Goal: Task Accomplishment & Management: Manage account settings

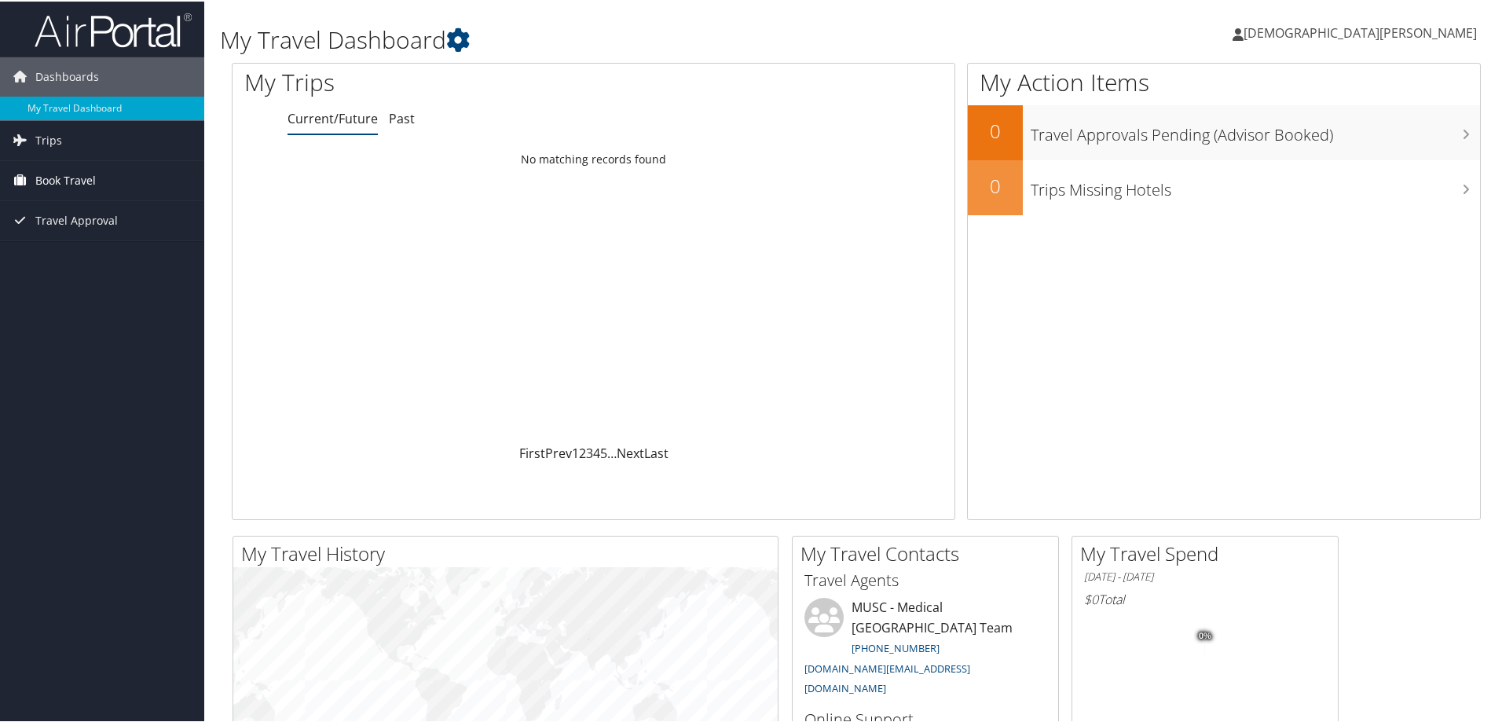
click at [69, 180] on span "Book Travel" at bounding box center [65, 178] width 60 height 39
click at [1411, 30] on span "[DEMOGRAPHIC_DATA][PERSON_NAME]" at bounding box center [1359, 31] width 233 height 17
click at [1376, 134] on link "View Travel Profile" at bounding box center [1386, 139] width 175 height 27
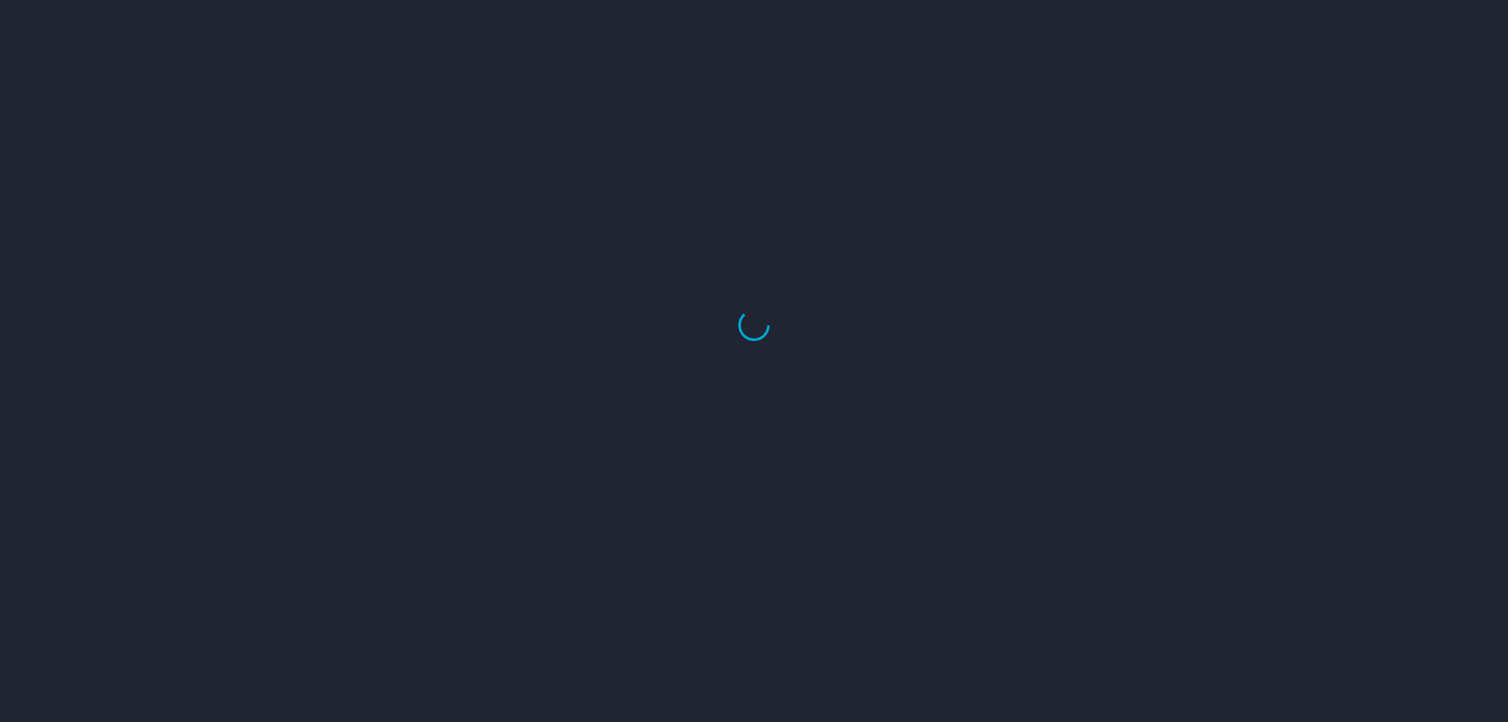
select select "US"
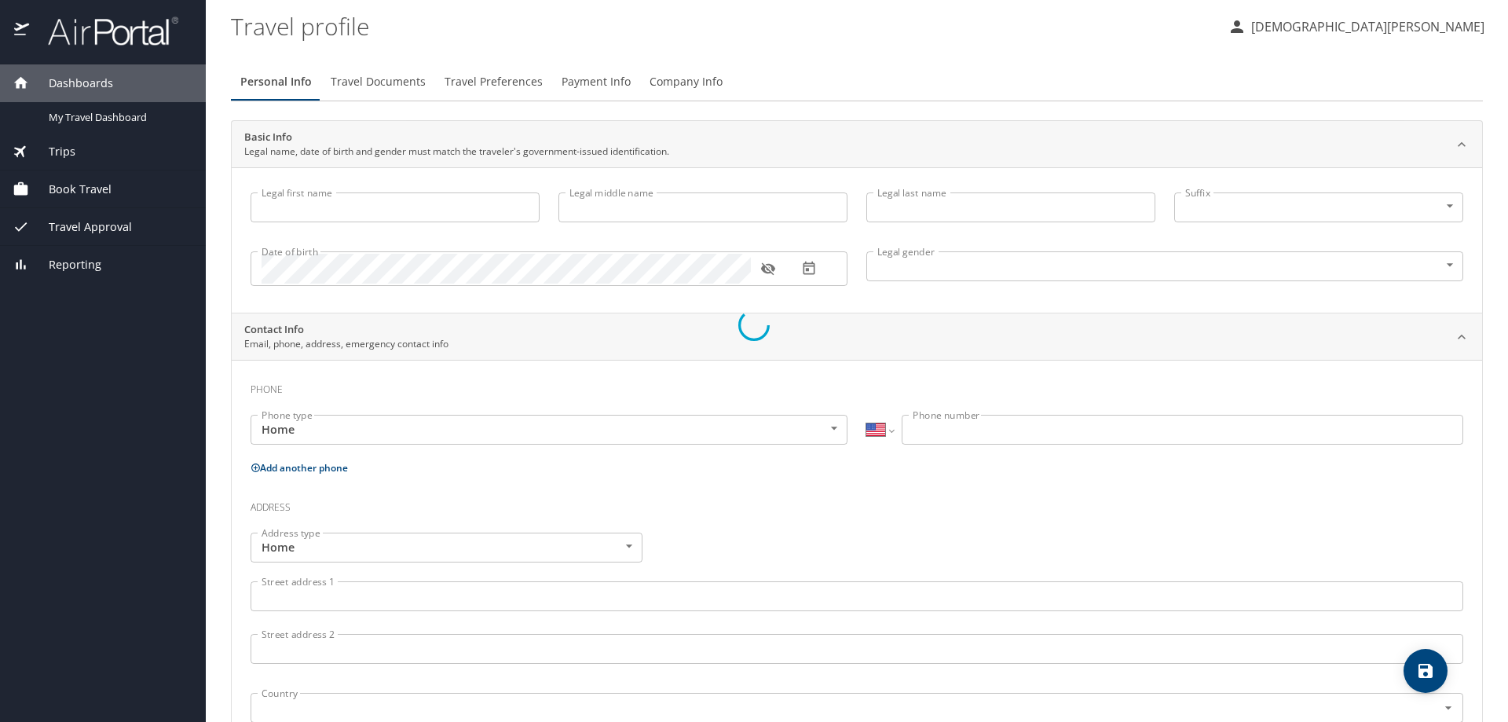
type input "Christian"
type input "Streck"
type input "Undisclosed"
select select "US"
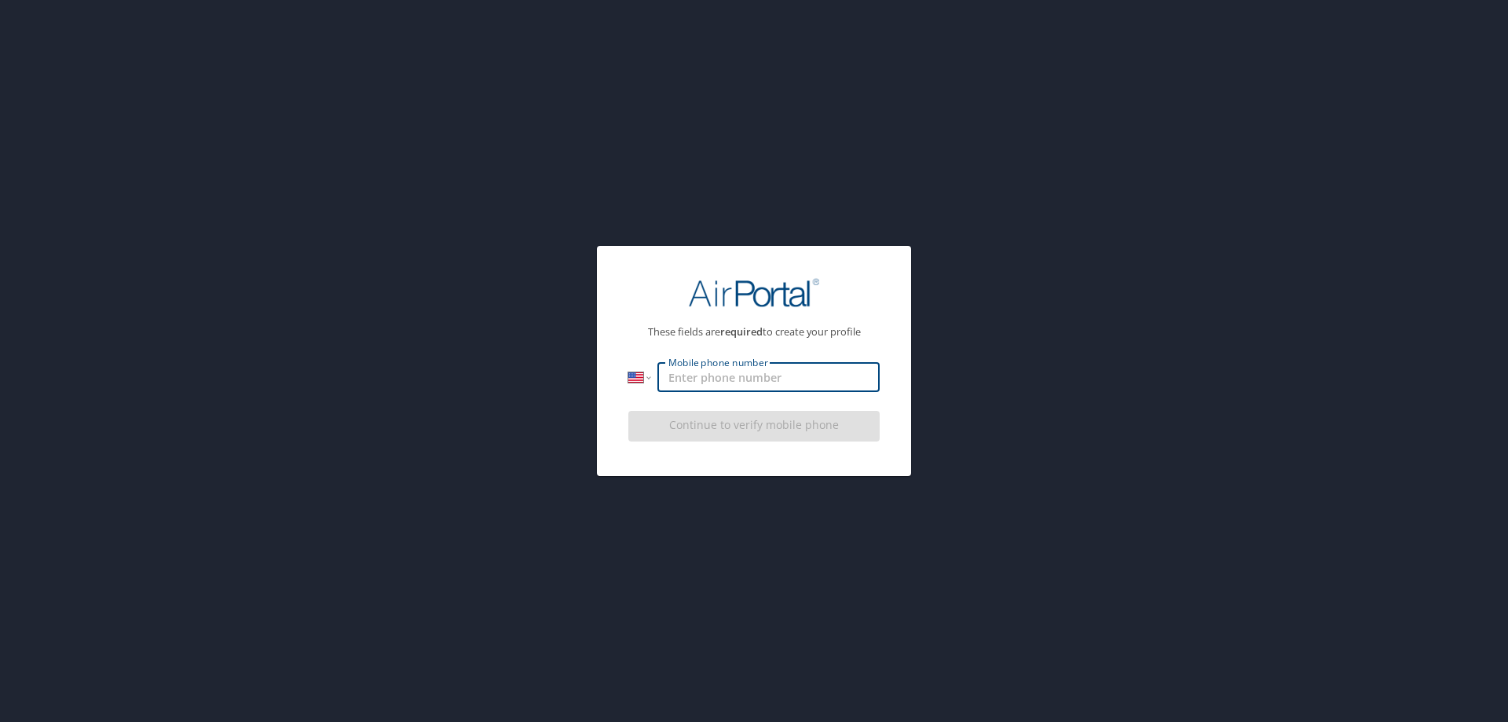
click at [712, 385] on input "Mobile phone number" at bounding box center [768, 377] width 222 height 30
type input "[PHONE_NUMBER]"
click at [731, 430] on div "Continue to verify mobile phone" at bounding box center [753, 431] width 251 height 53
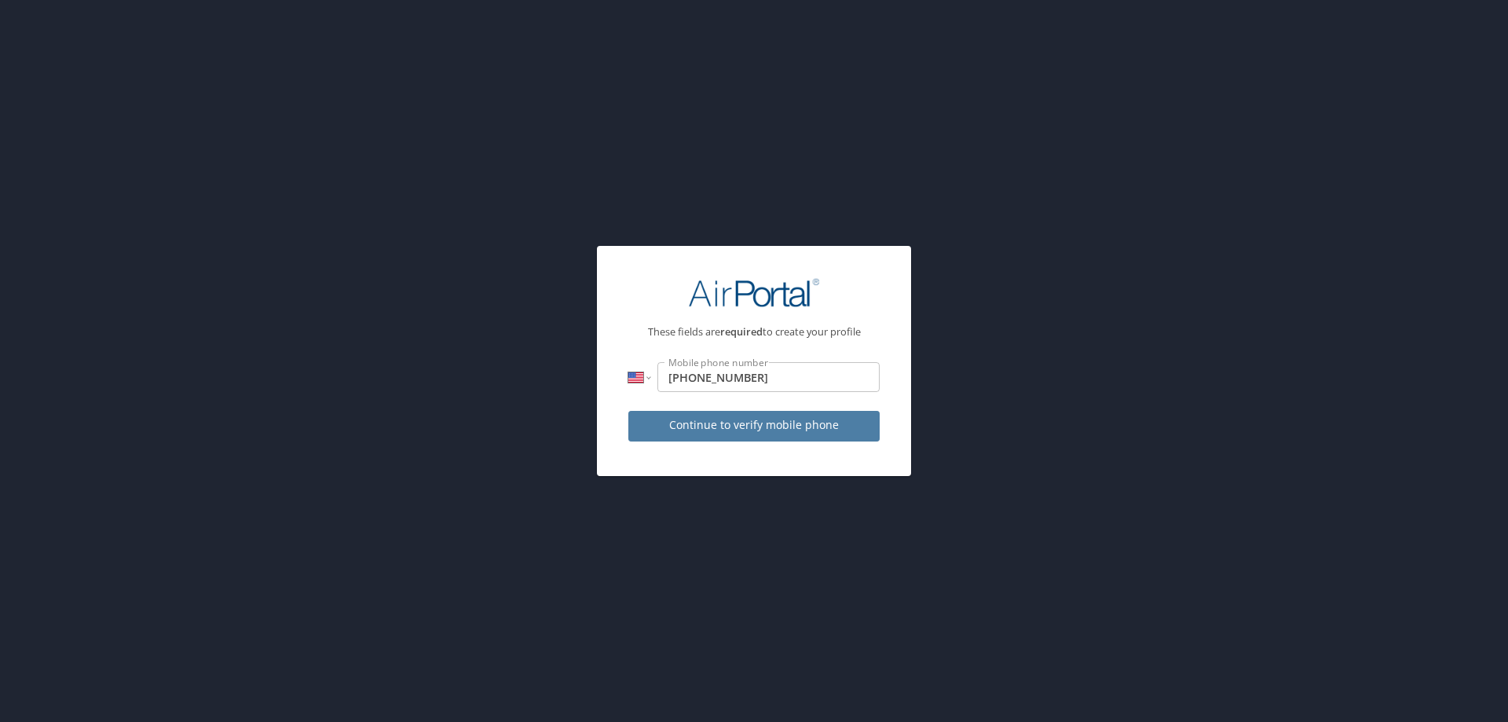
click at [731, 430] on span "Continue to verify mobile phone" at bounding box center [754, 426] width 226 height 20
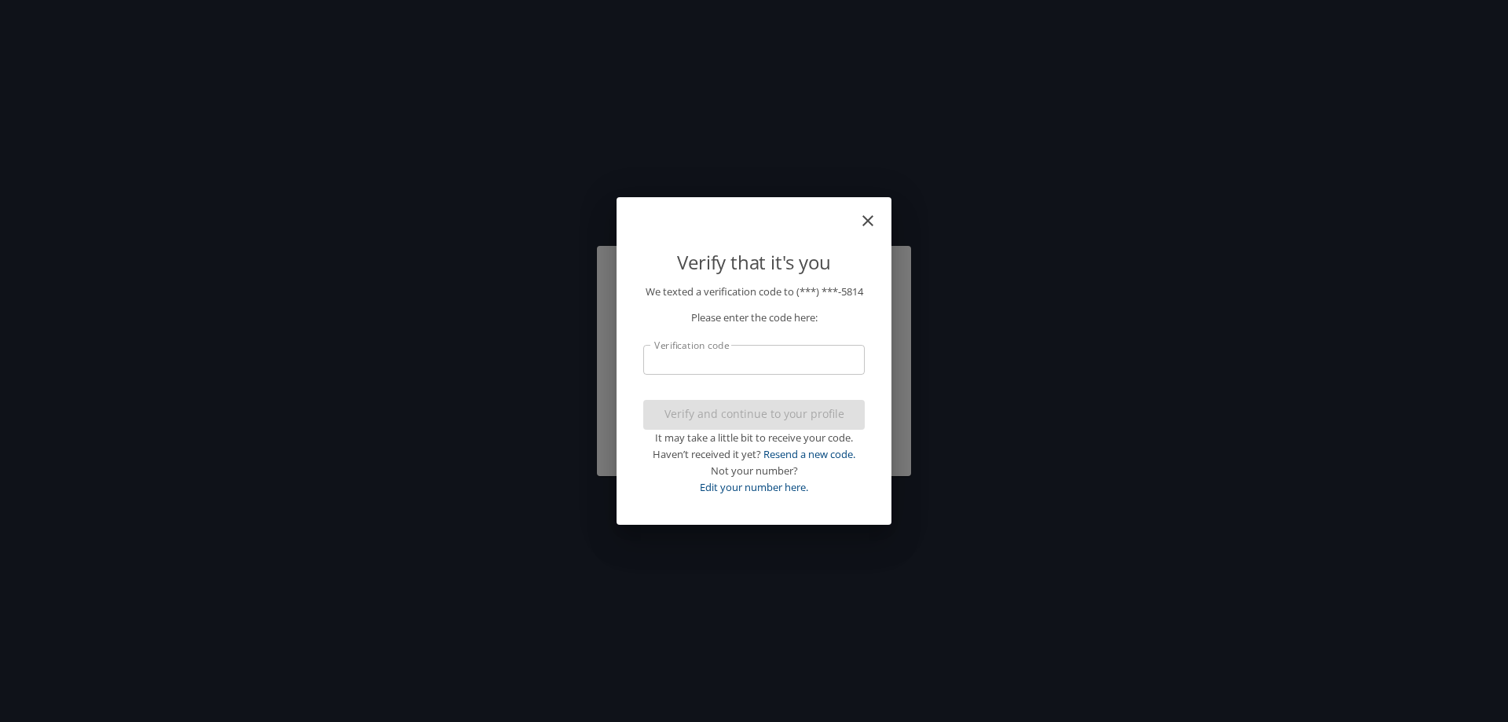
click at [721, 361] on input "Verification code" at bounding box center [754, 360] width 222 height 30
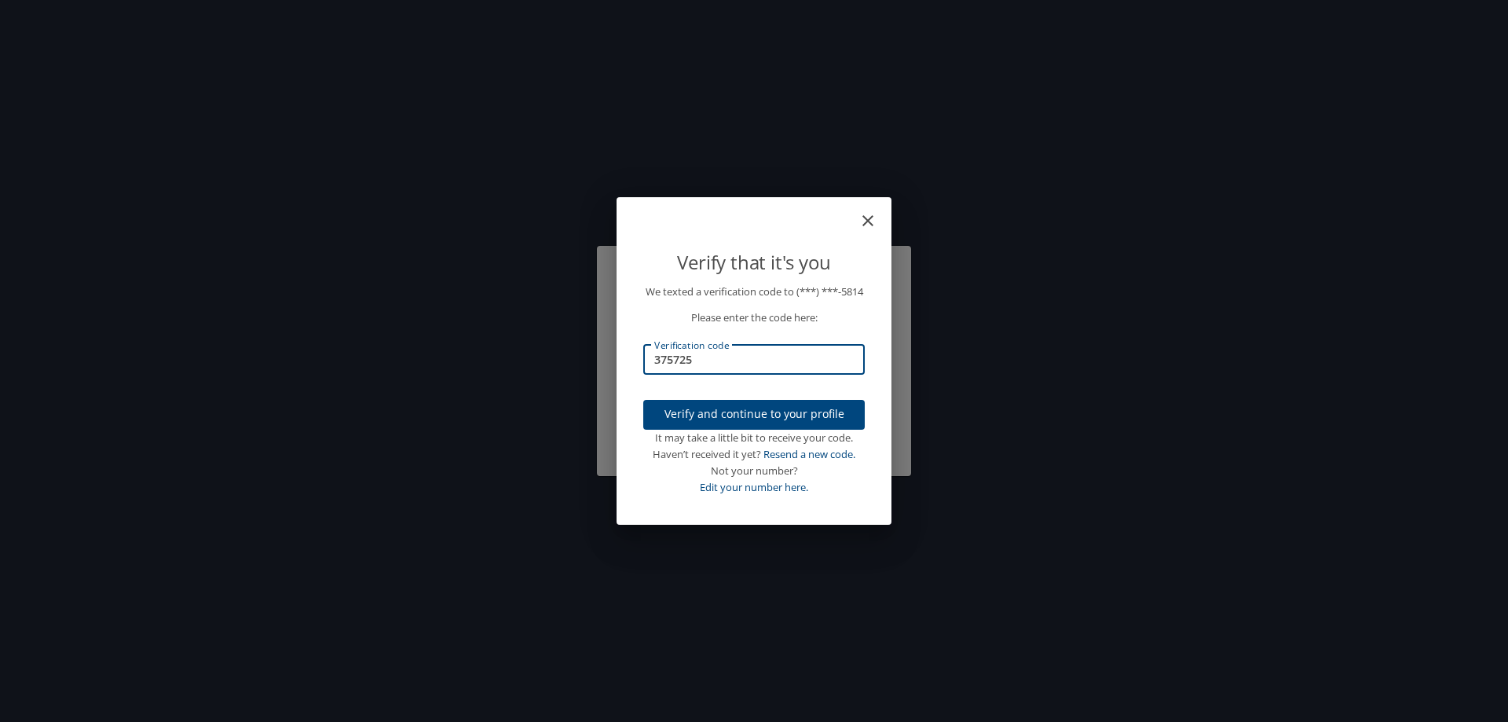
type input "375725"
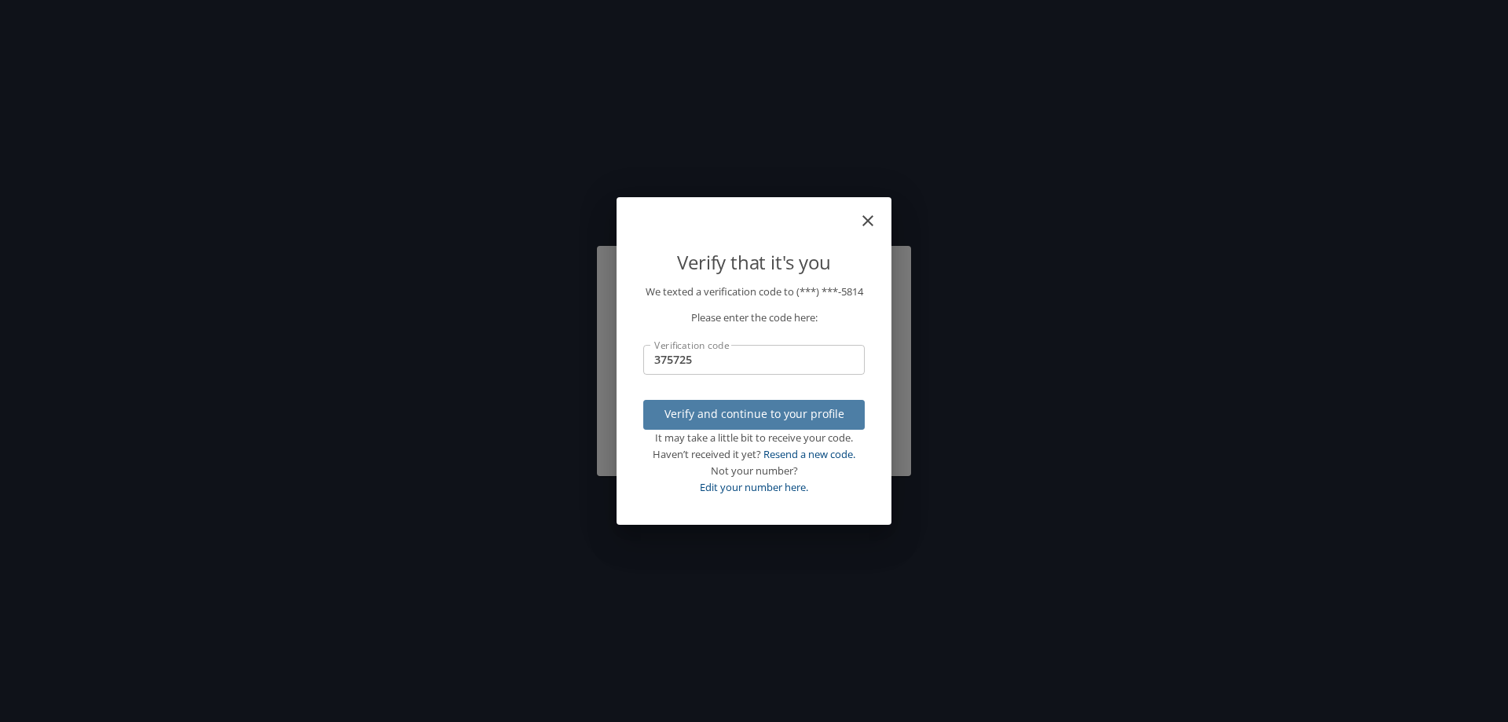
click at [831, 423] on span "Verify and continue to your profile" at bounding box center [754, 415] width 196 height 20
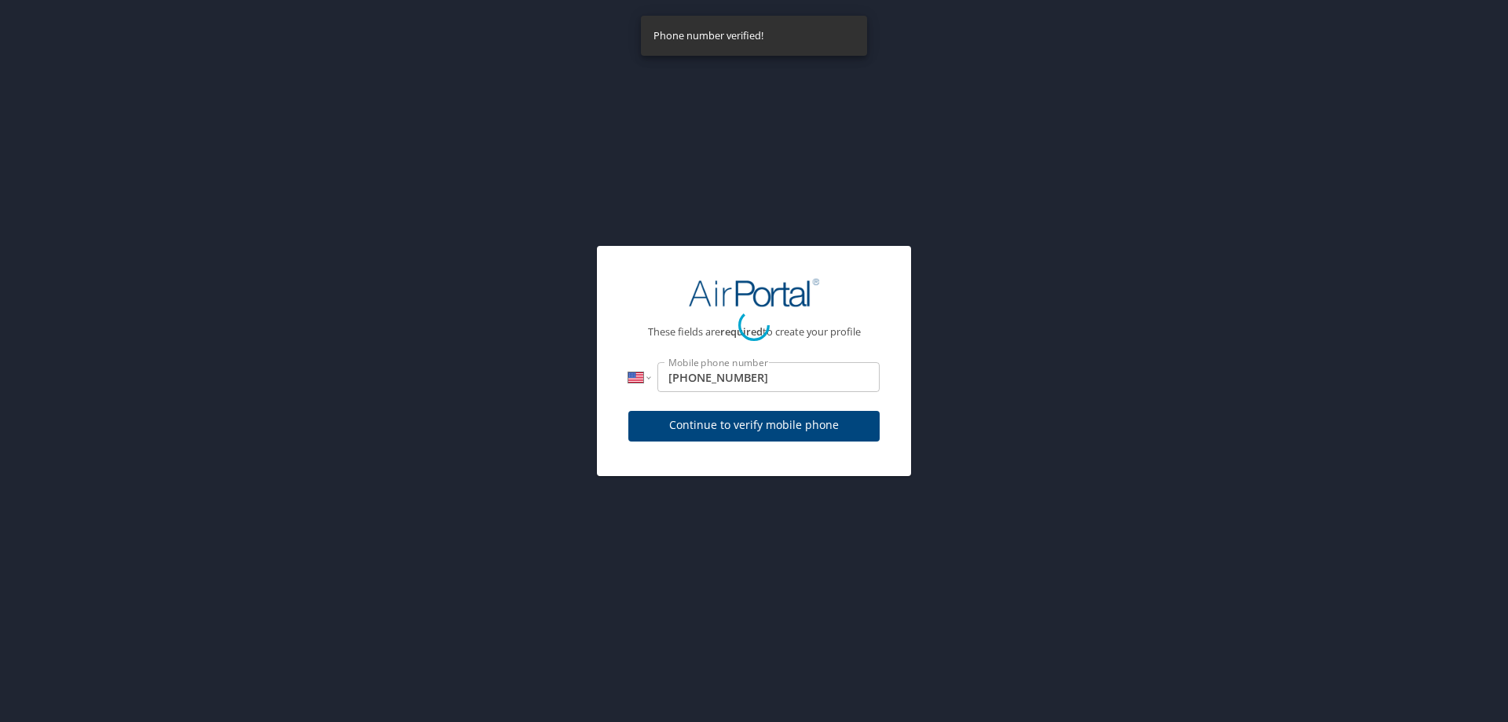
select select "US"
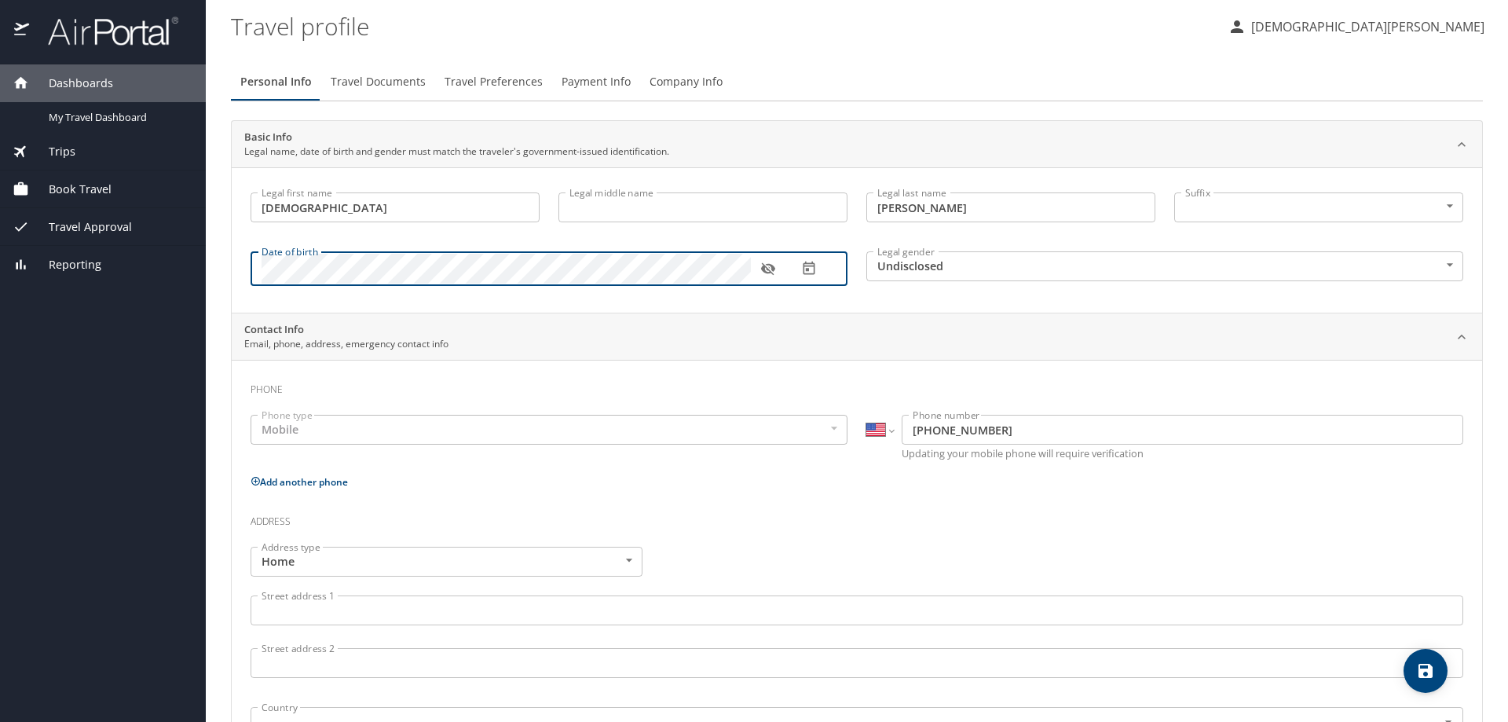
click at [763, 267] on icon "button" at bounding box center [767, 269] width 14 height 13
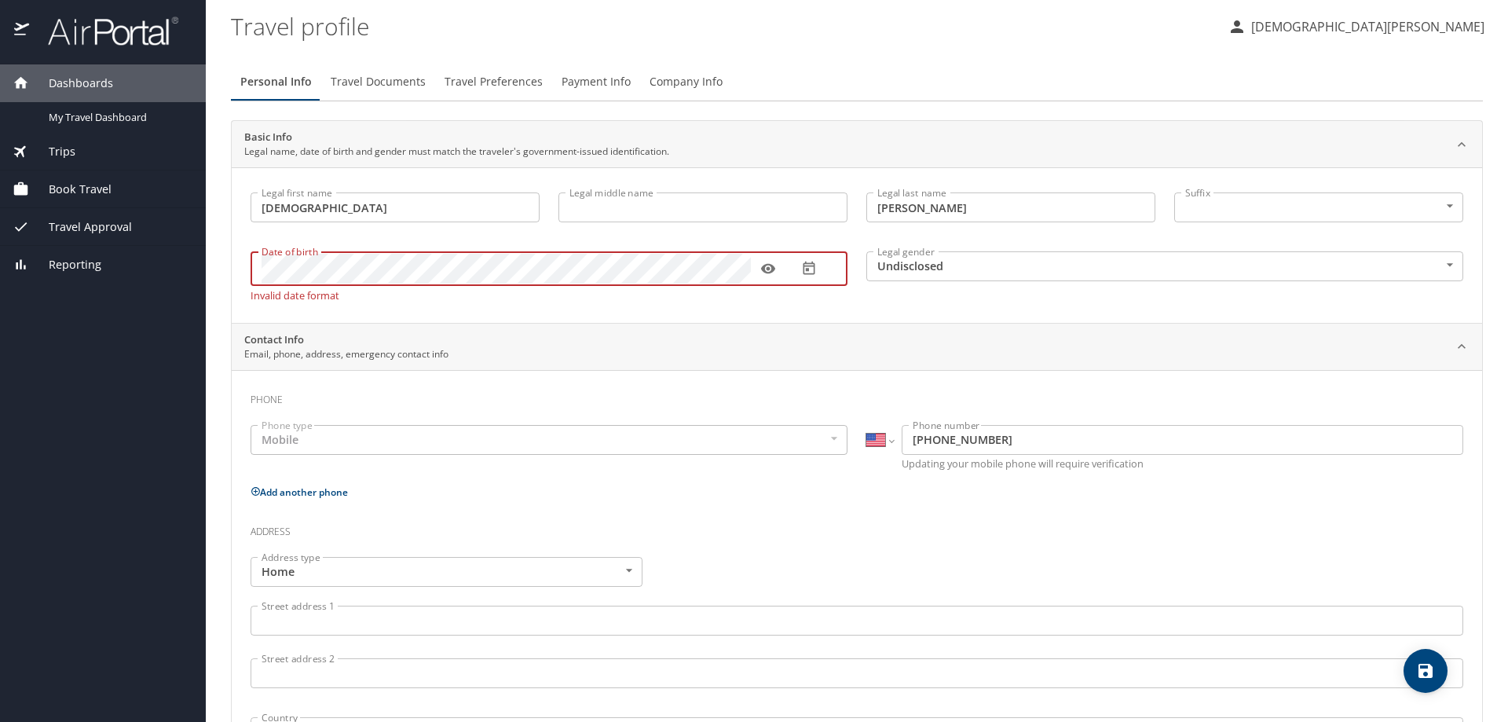
click at [947, 269] on body "Dashboards My Travel Dashboard Trips Current / Future Trips Past Trips Trips Mi…" at bounding box center [754, 361] width 1508 height 722
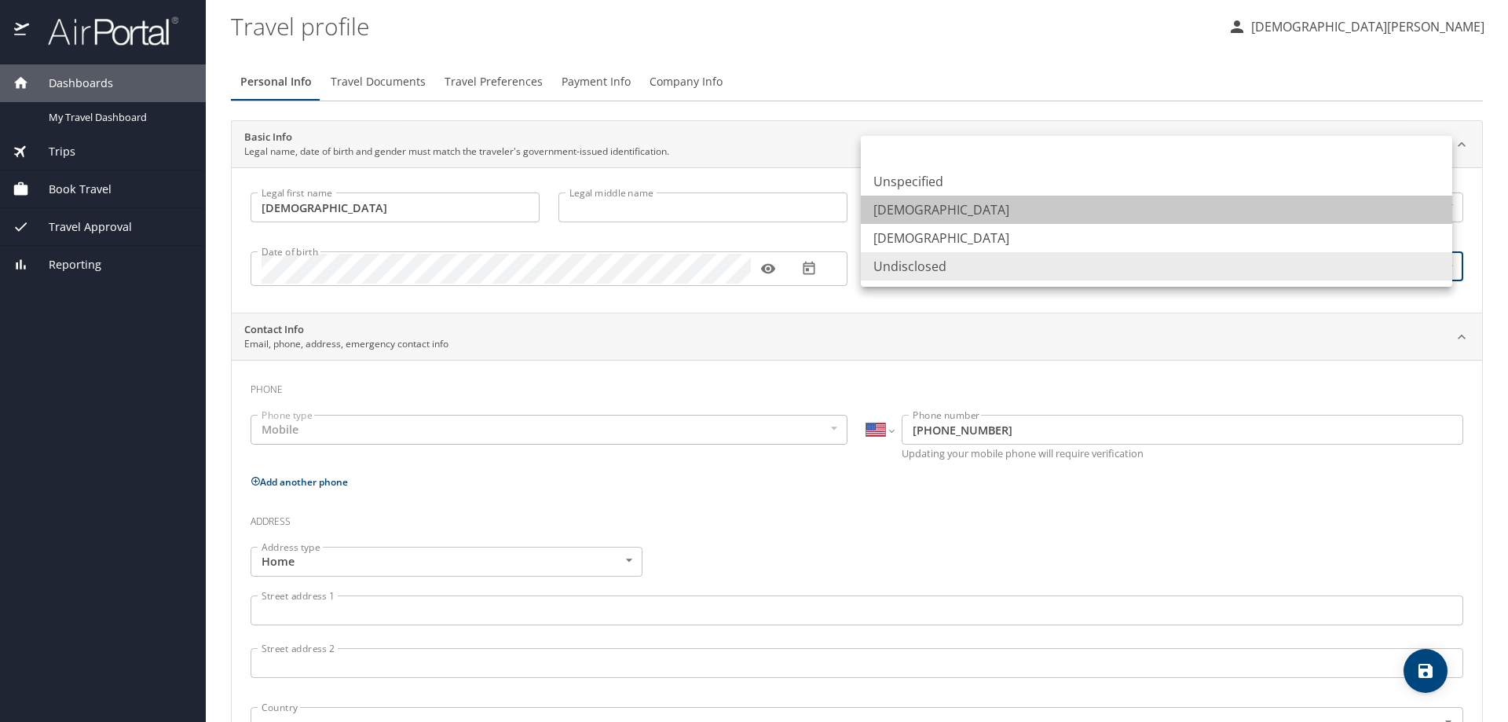
click at [928, 207] on li "Male" at bounding box center [1156, 210] width 591 height 28
type input "Male"
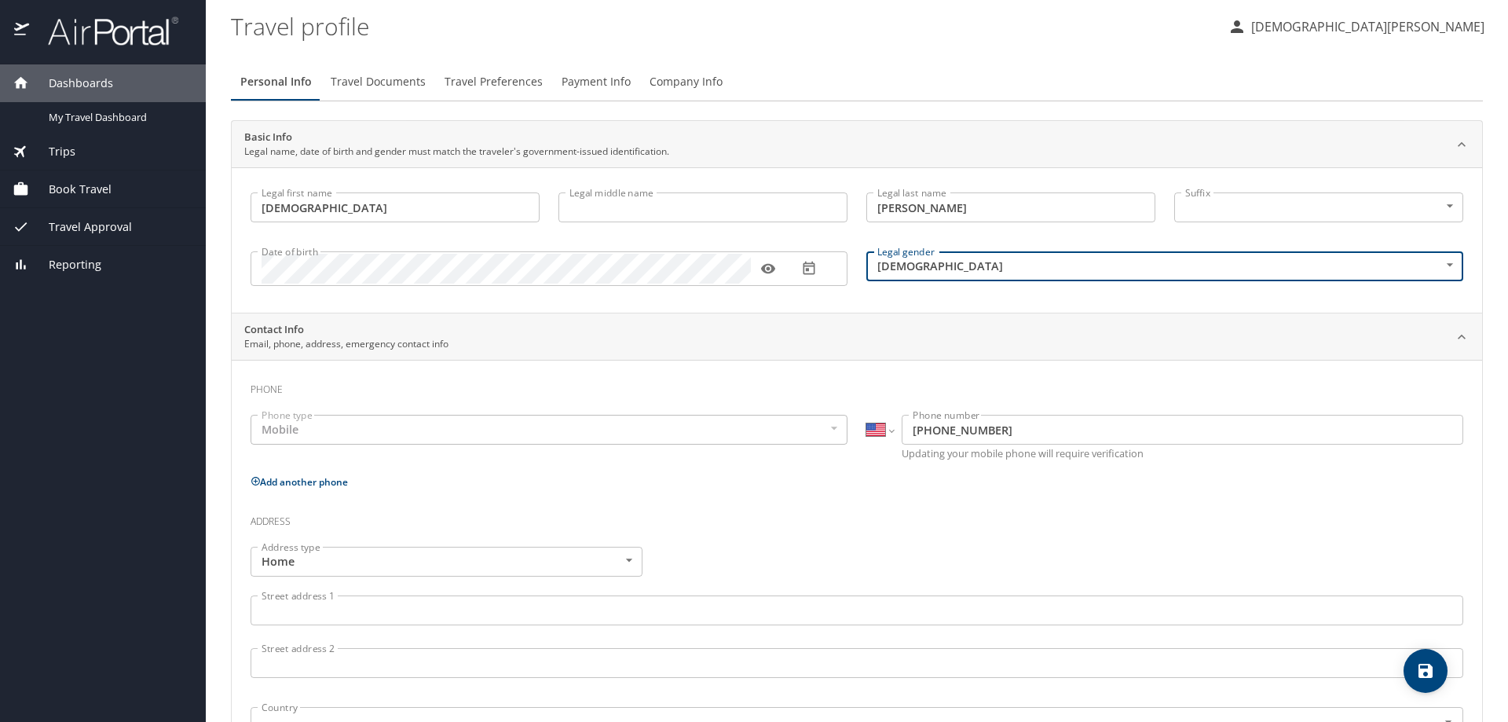
click at [383, 435] on div "Mobile" at bounding box center [549, 430] width 597 height 30
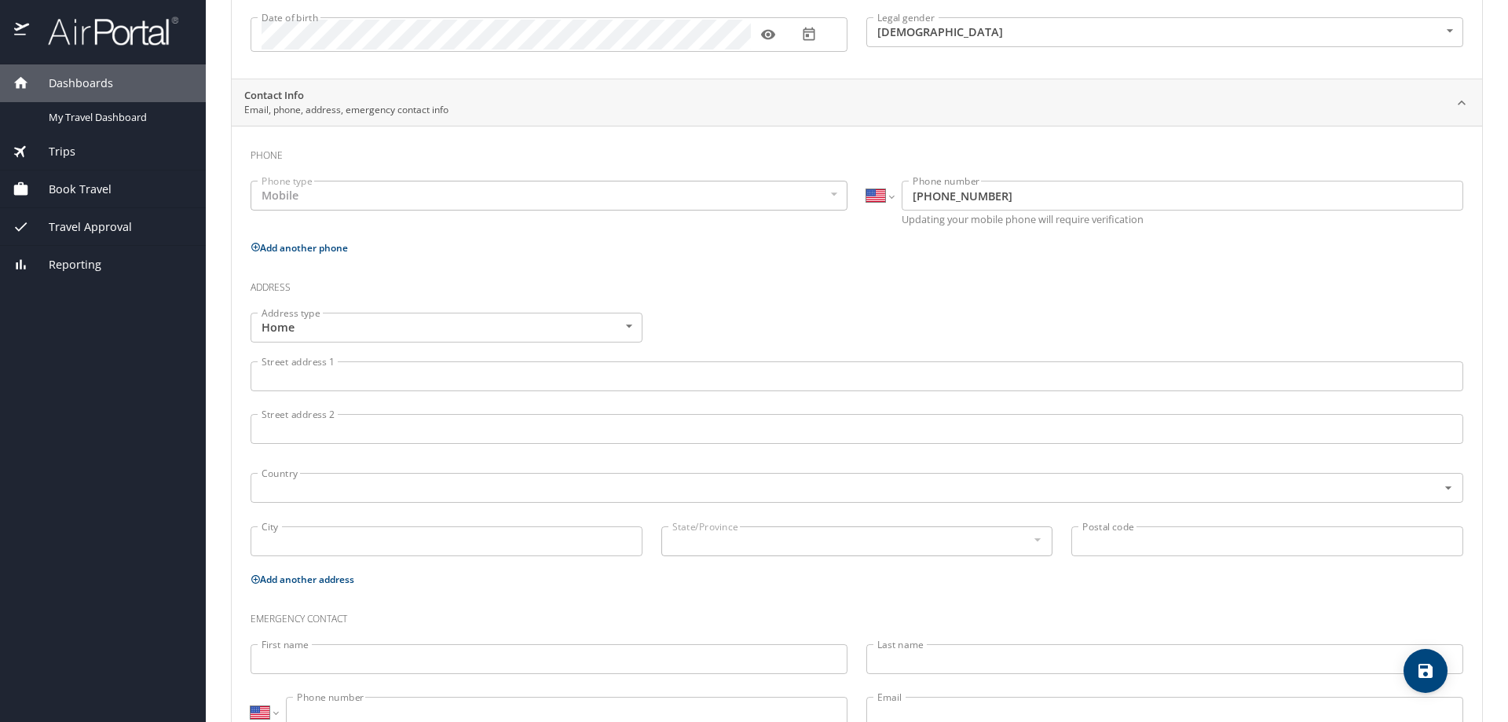
scroll to position [236, 0]
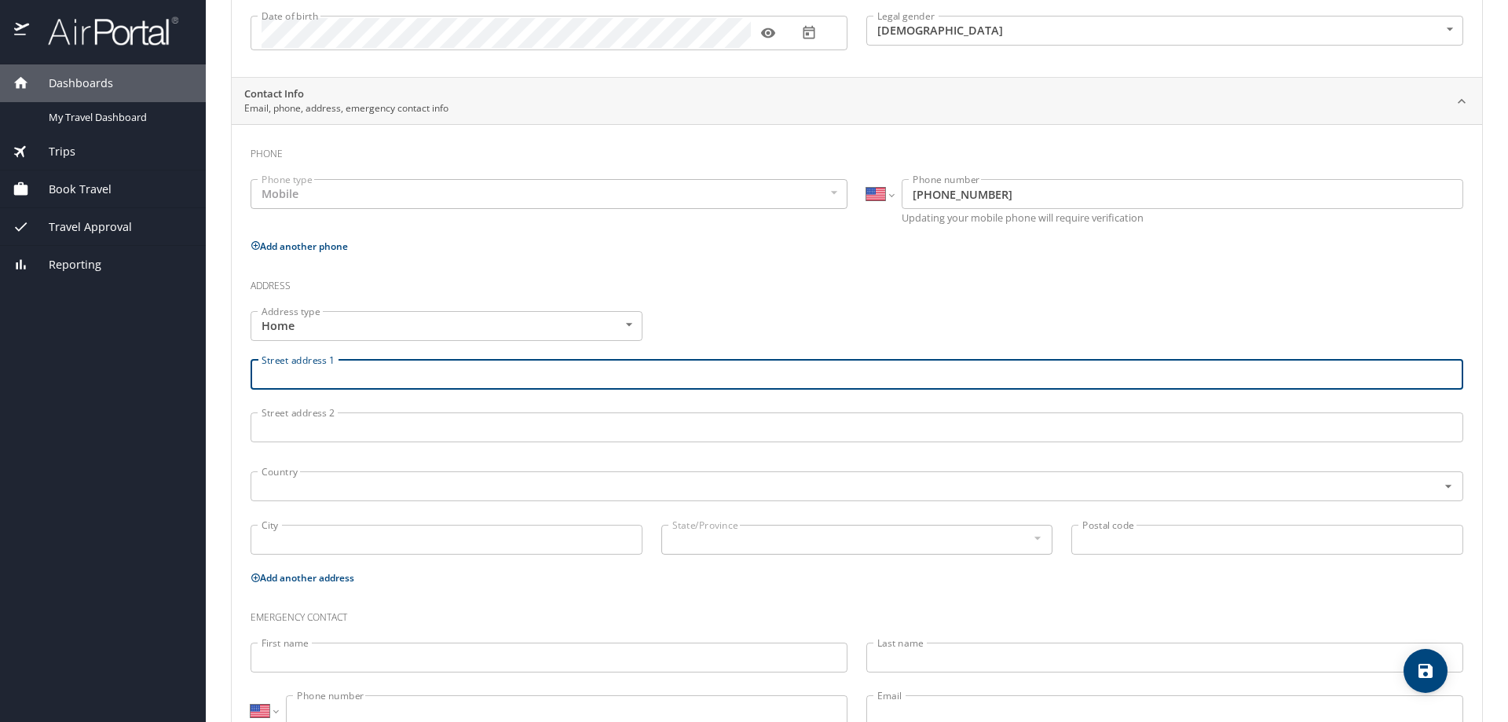
click at [394, 371] on input "Street address 1" at bounding box center [857, 375] width 1213 height 30
type input "23 Frogmore Road"
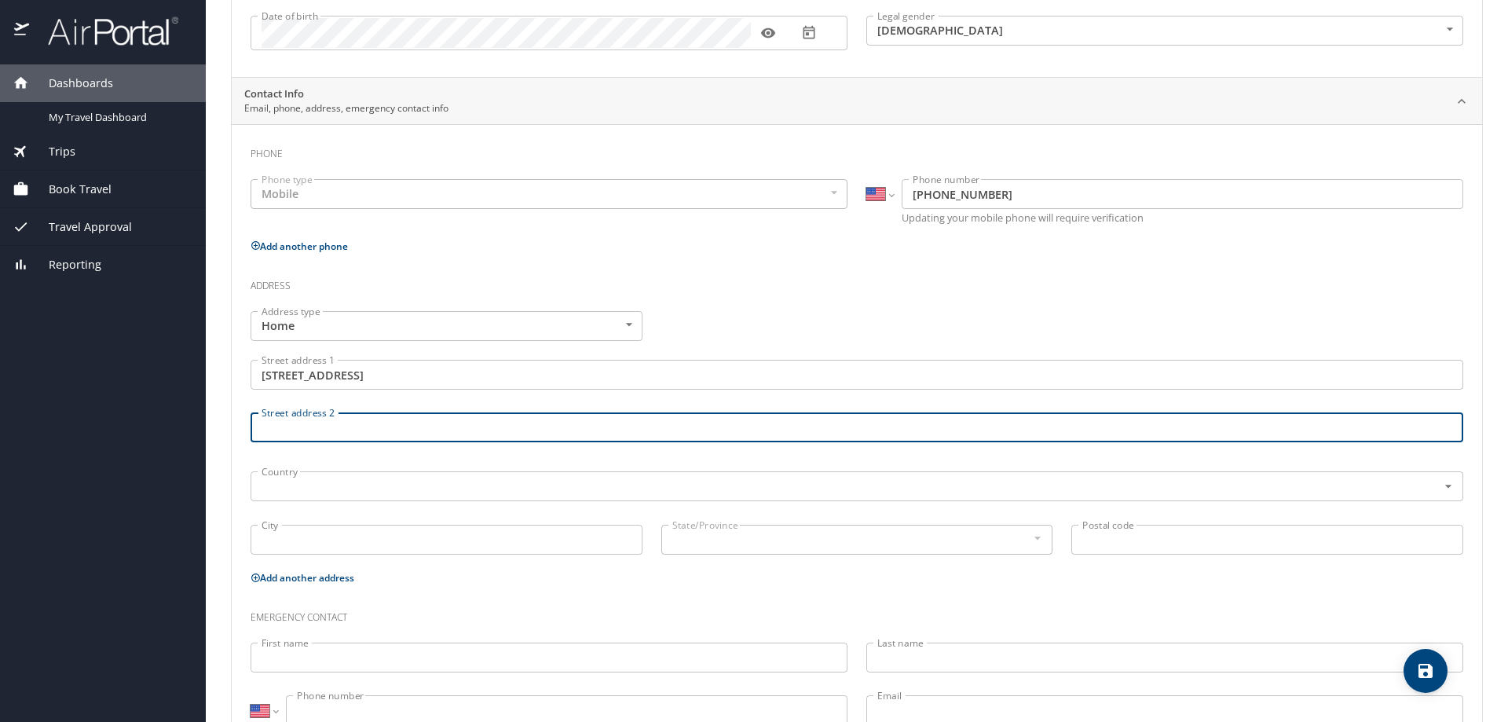
click at [374, 425] on input "Street address 2" at bounding box center [857, 427] width 1213 height 30
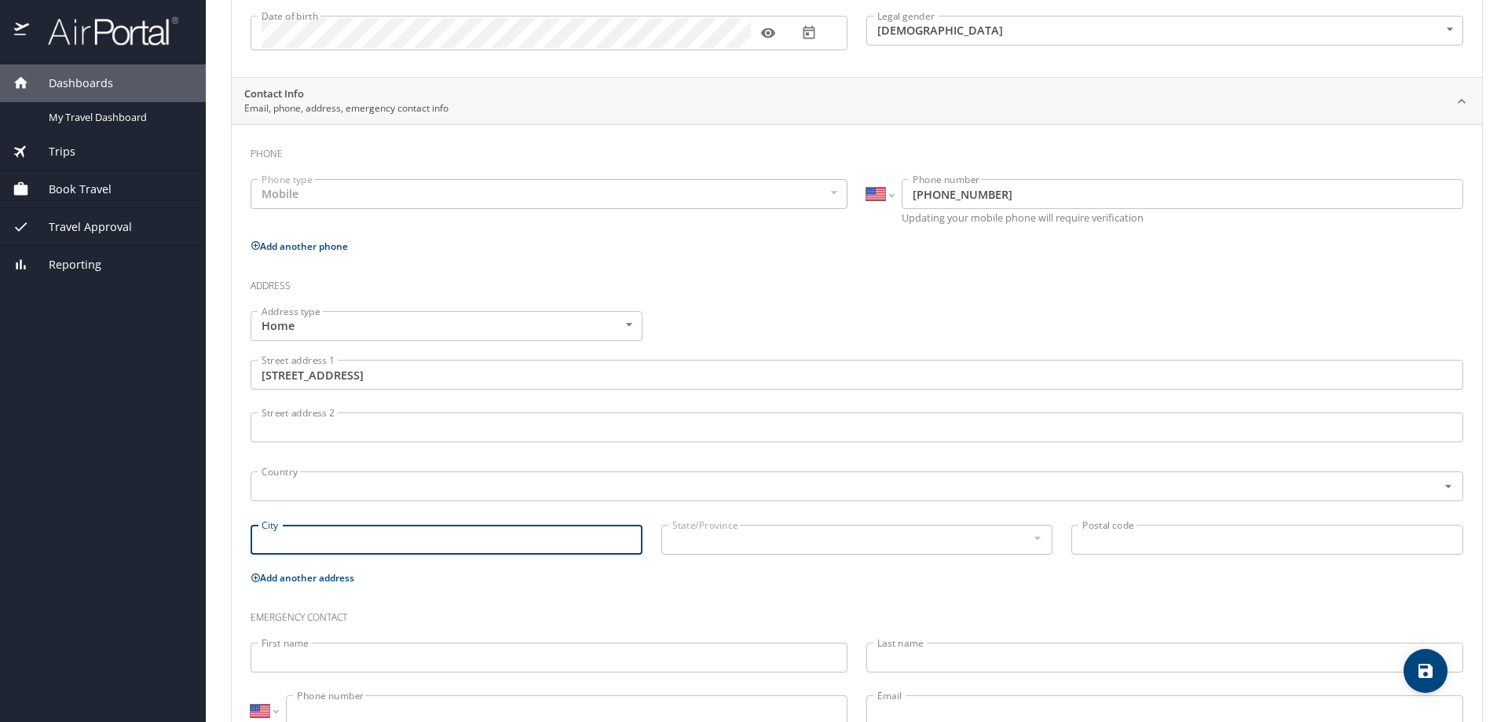
click at [330, 537] on input "City" at bounding box center [447, 540] width 392 height 30
type input "Mount Pleasant"
click at [417, 542] on input "Mount Pleasant" at bounding box center [447, 540] width 392 height 30
click at [1158, 546] on input "Postal code" at bounding box center [1267, 540] width 392 height 30
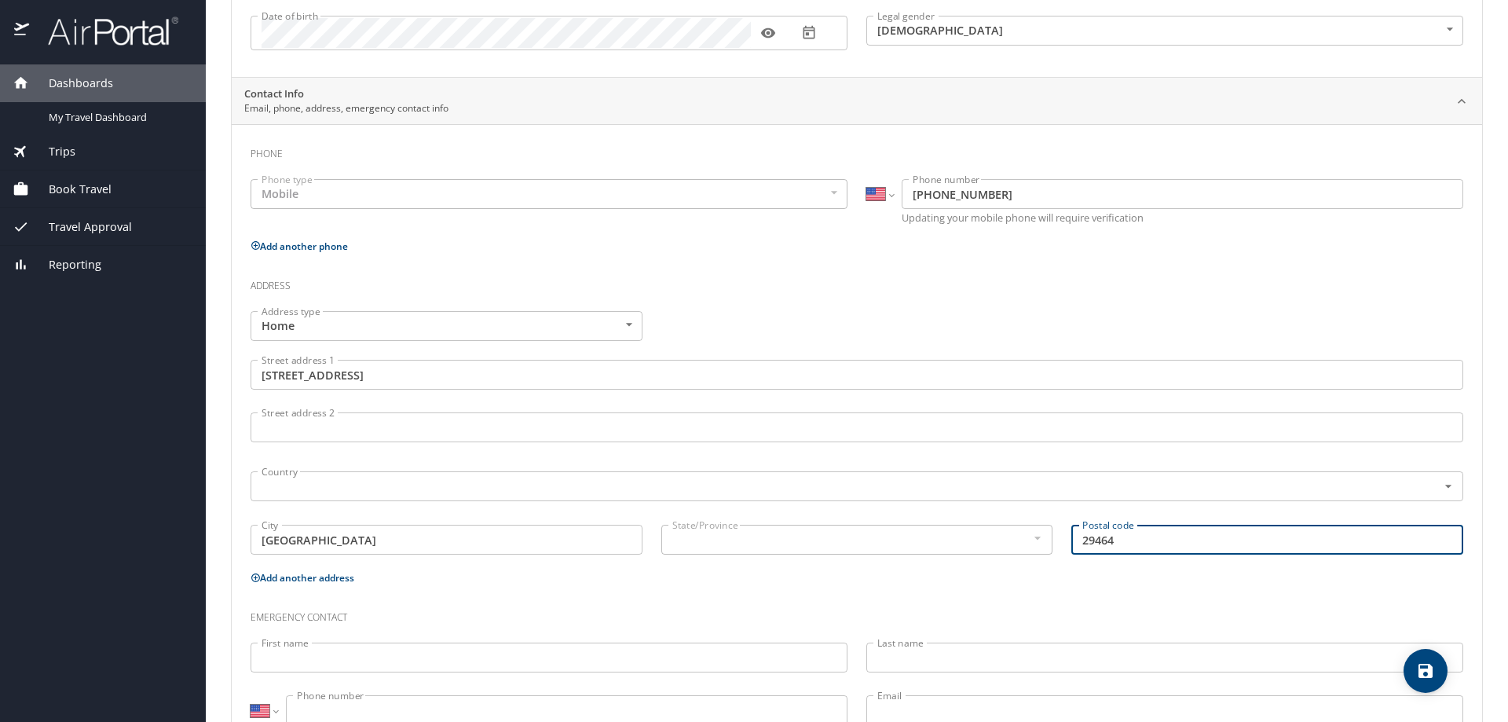
type input "29464"
click at [632, 666] on input "First name" at bounding box center [549, 658] width 597 height 30
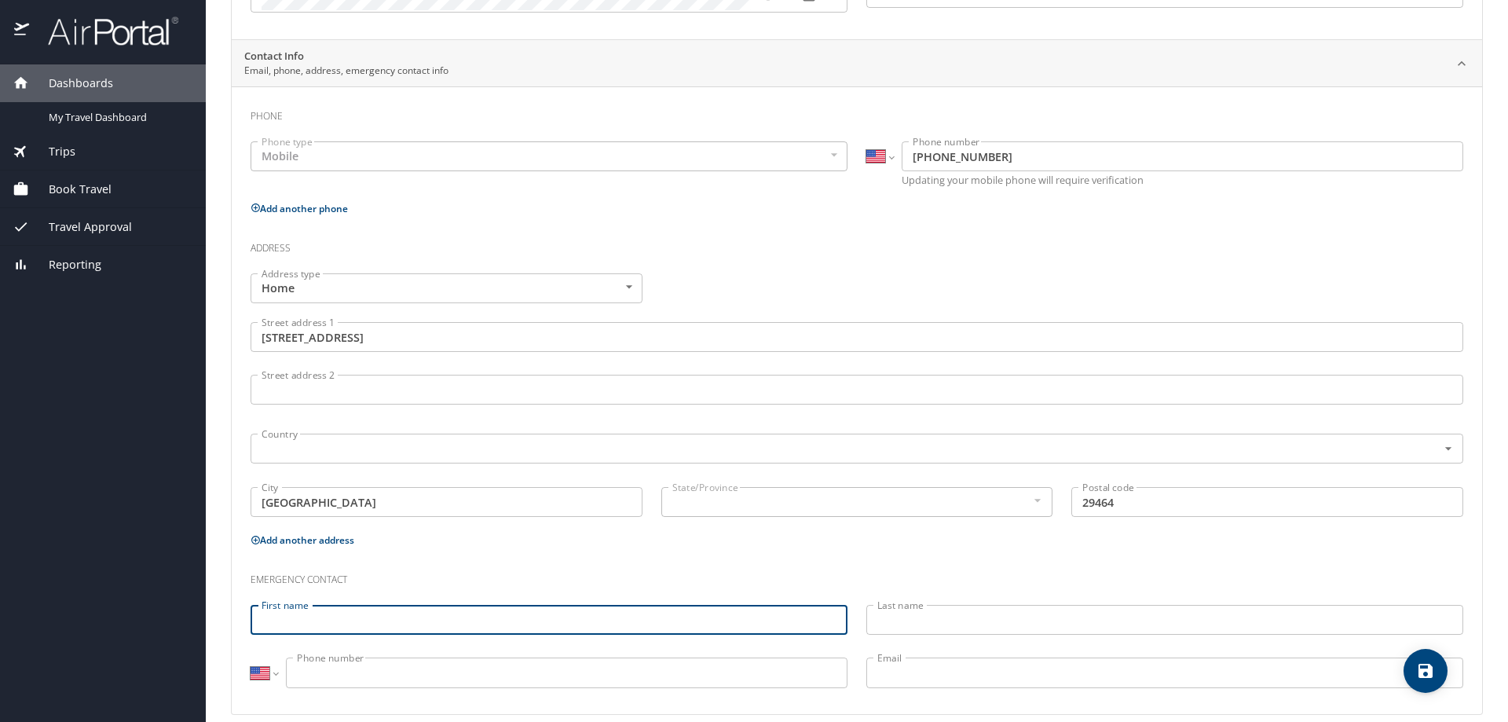
scroll to position [291, 0]
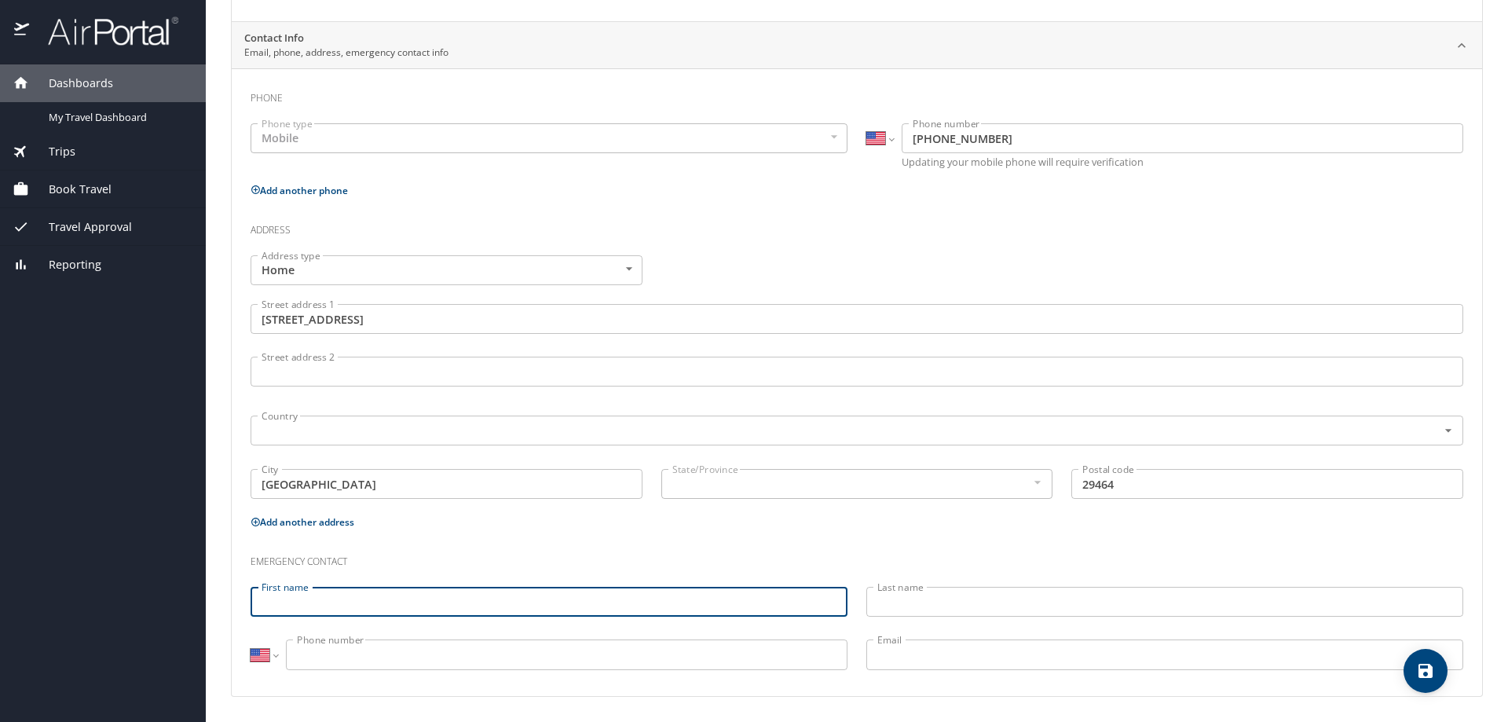
click at [379, 596] on input "First name" at bounding box center [549, 602] width 597 height 30
type input "Maria"
click at [1046, 589] on input "Last name" at bounding box center [1164, 602] width 597 height 30
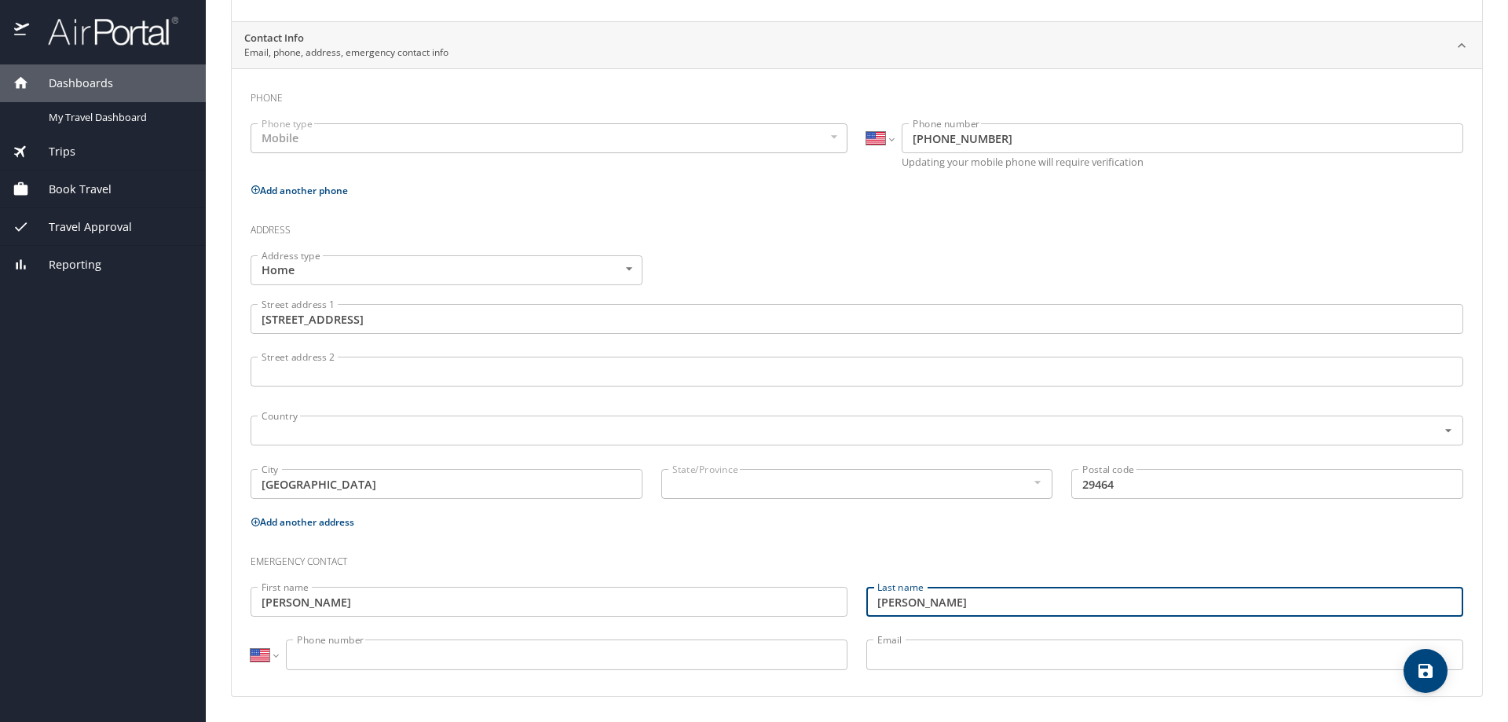
type input "streck"
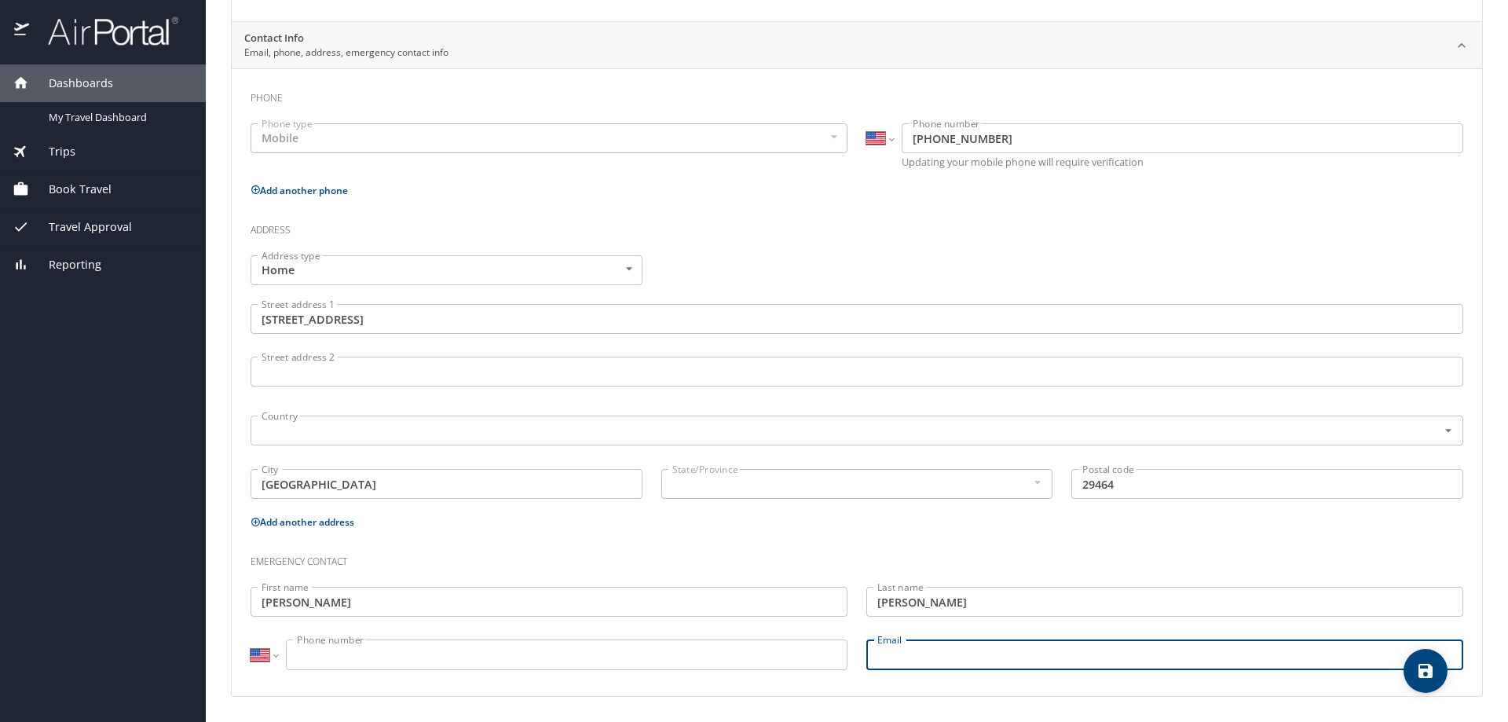
click at [976, 650] on input "Email" at bounding box center [1164, 654] width 597 height 30
type input "mariastreck@gmail.com"
click at [676, 665] on input "Phone number" at bounding box center [567, 654] width 562 height 30
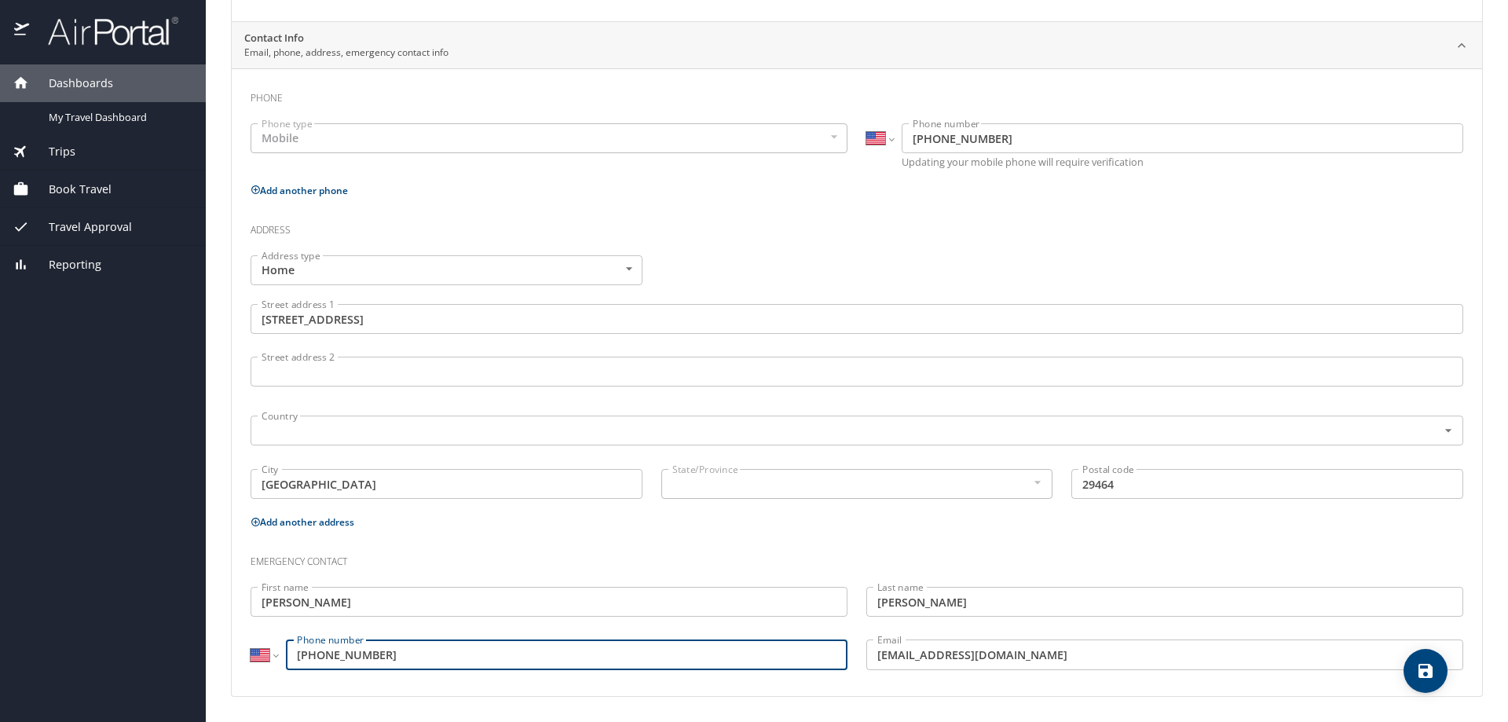
type input "(843) 469-5801"
click at [881, 526] on p "Add another address" at bounding box center [857, 522] width 1213 height 20
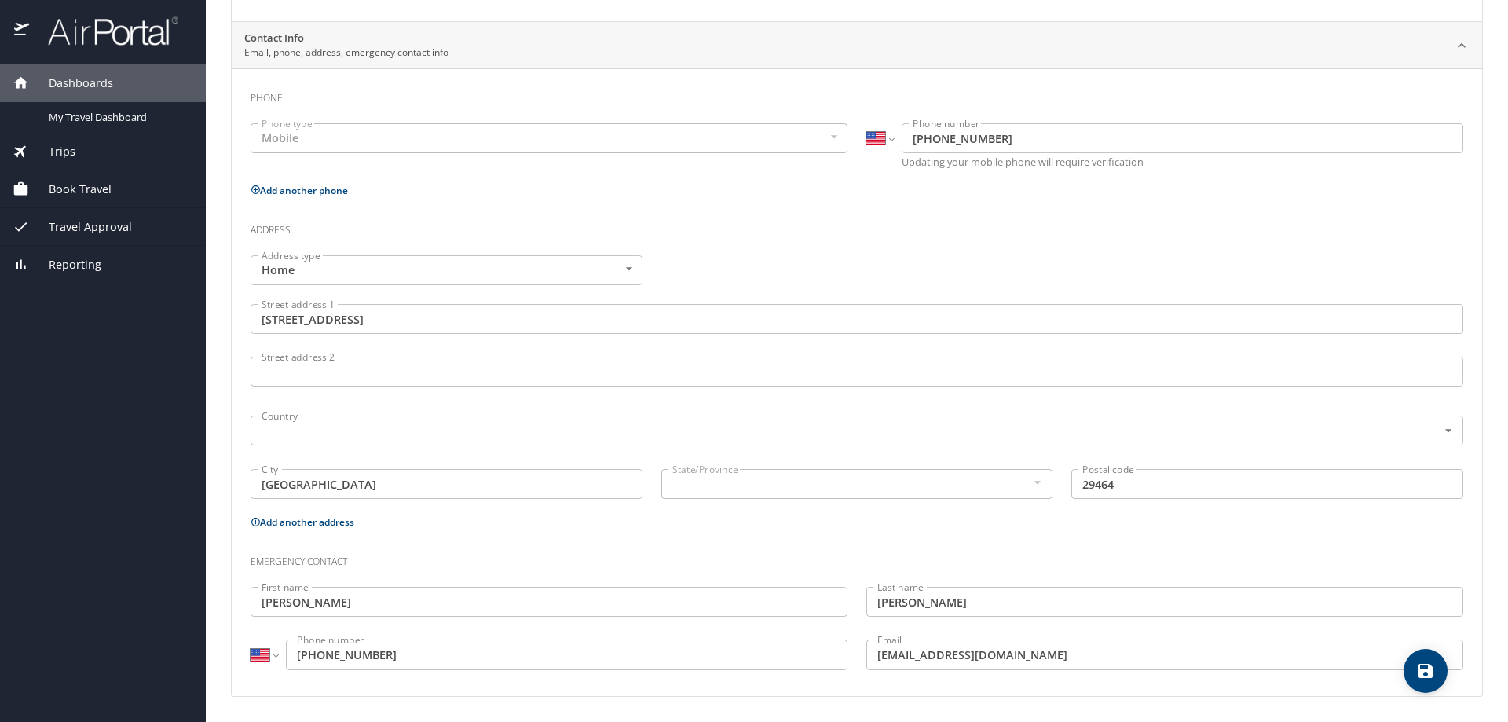
click at [1422, 671] on icon "save" at bounding box center [1426, 671] width 14 height 14
select select "US"
click at [98, 110] on span "My Travel Dashboard" at bounding box center [118, 117] width 138 height 15
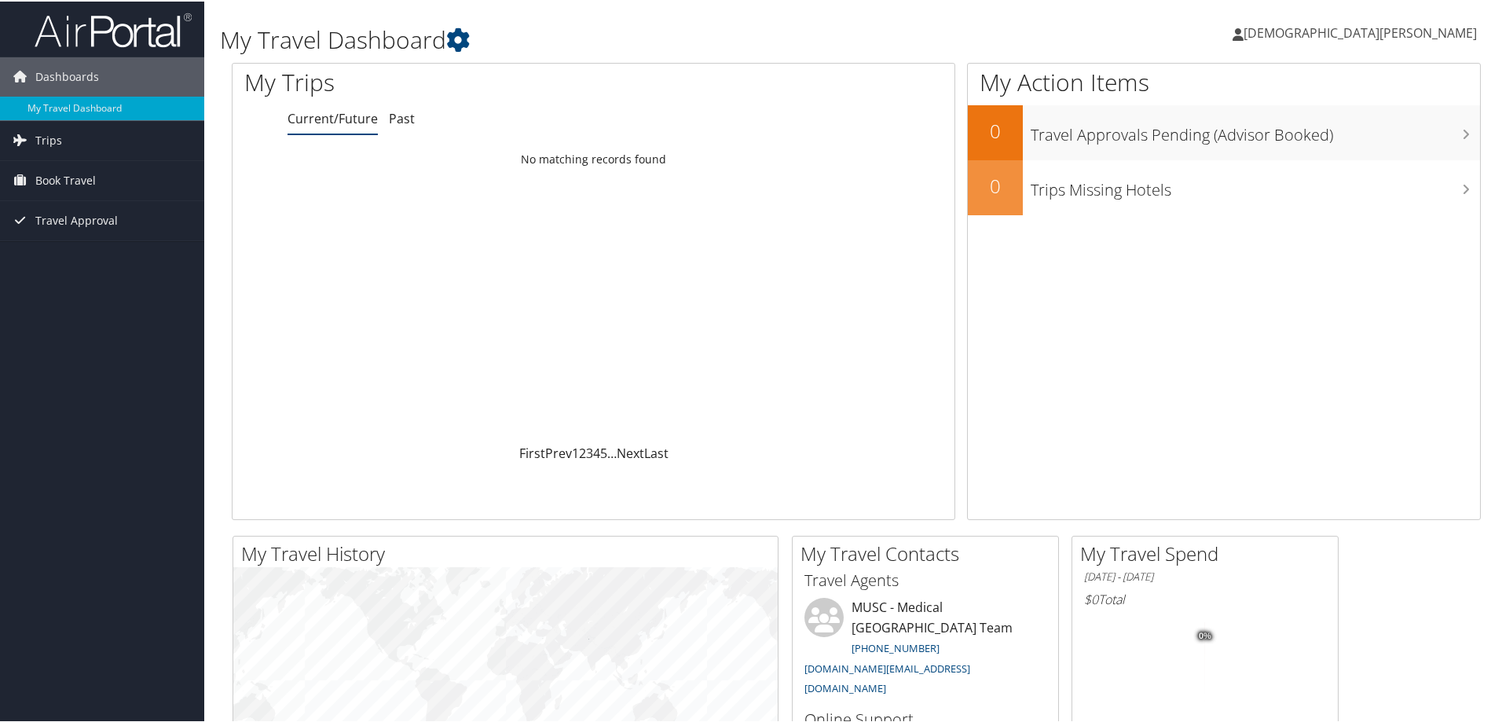
click at [1421, 26] on span "[DEMOGRAPHIC_DATA][PERSON_NAME]" at bounding box center [1359, 31] width 233 height 17
click at [1353, 147] on link "View Travel Profile" at bounding box center [1386, 139] width 175 height 27
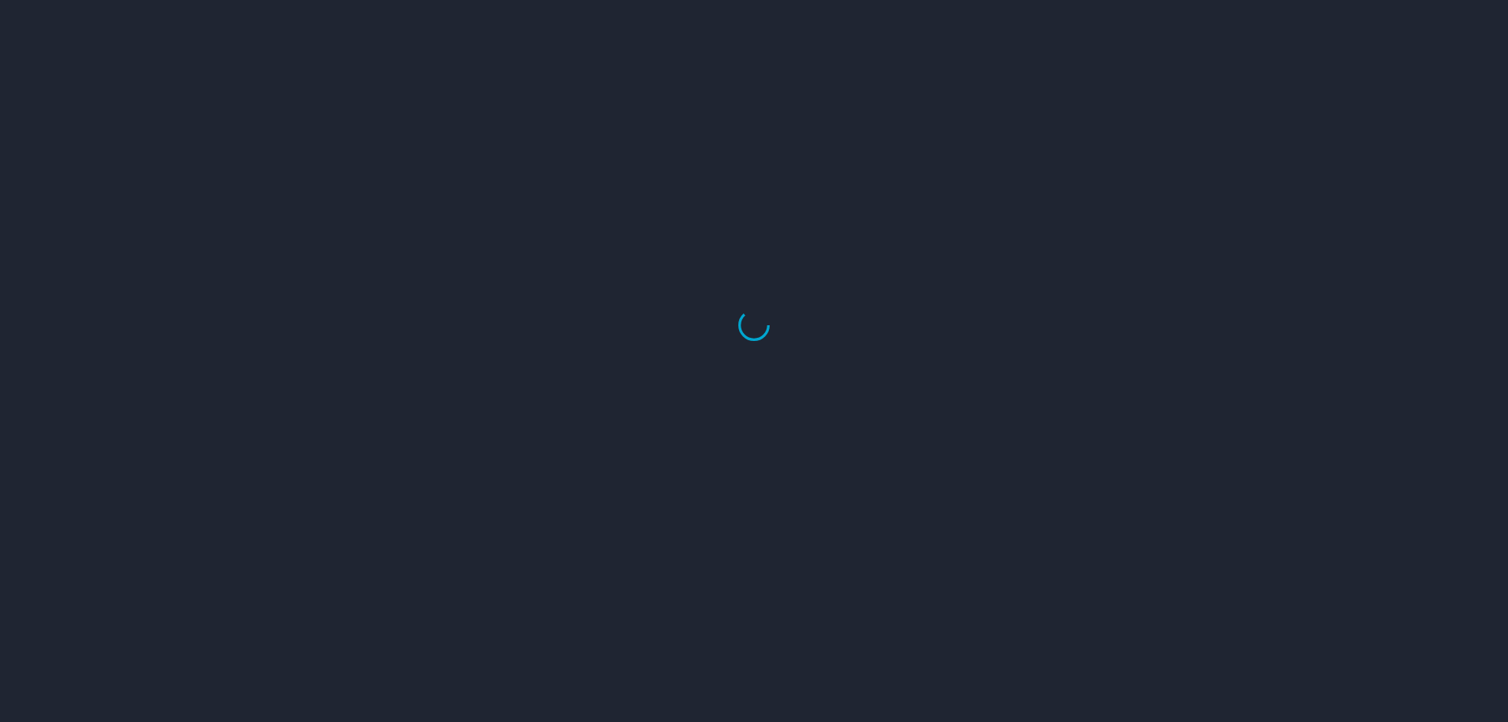
select select "US"
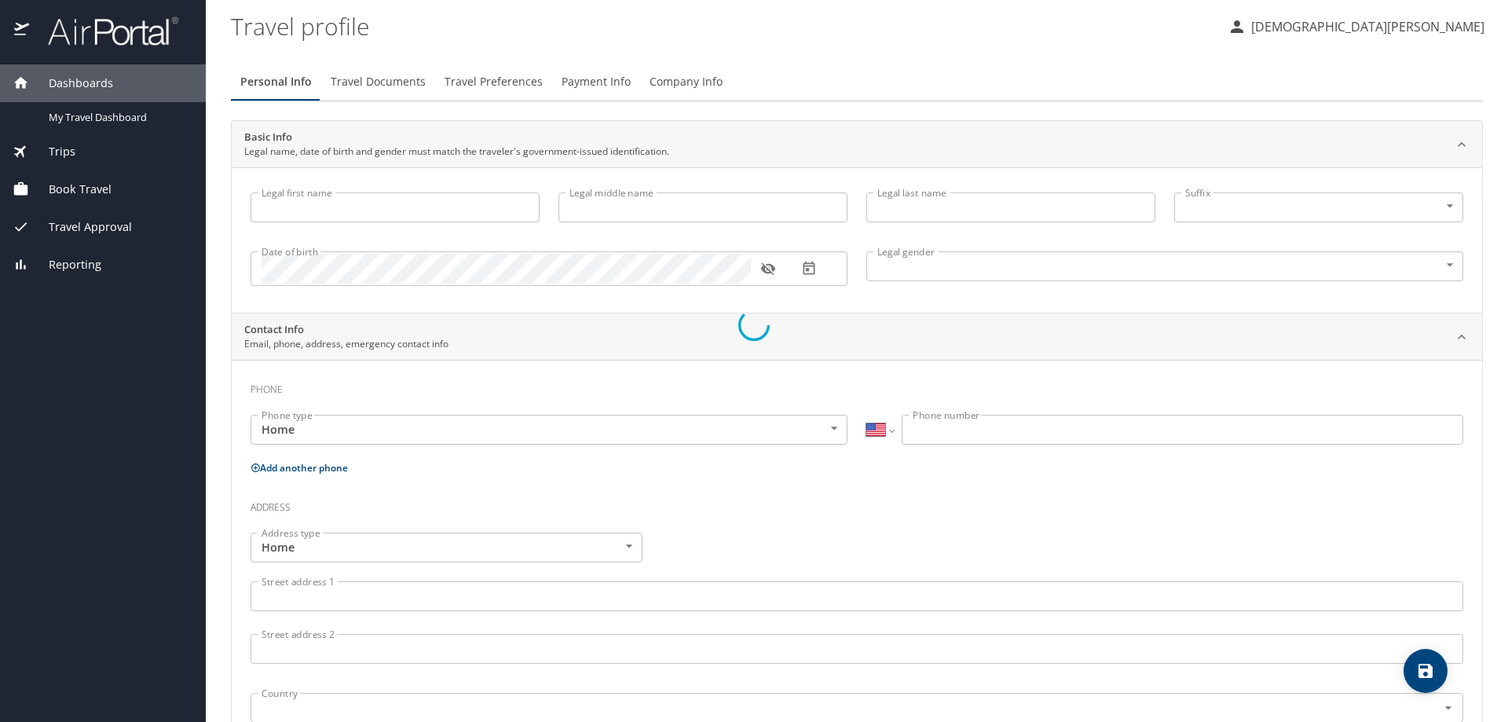
type input "Christian"
type input "Streck"
type input "Male"
type input "Maria"
type input "streck"
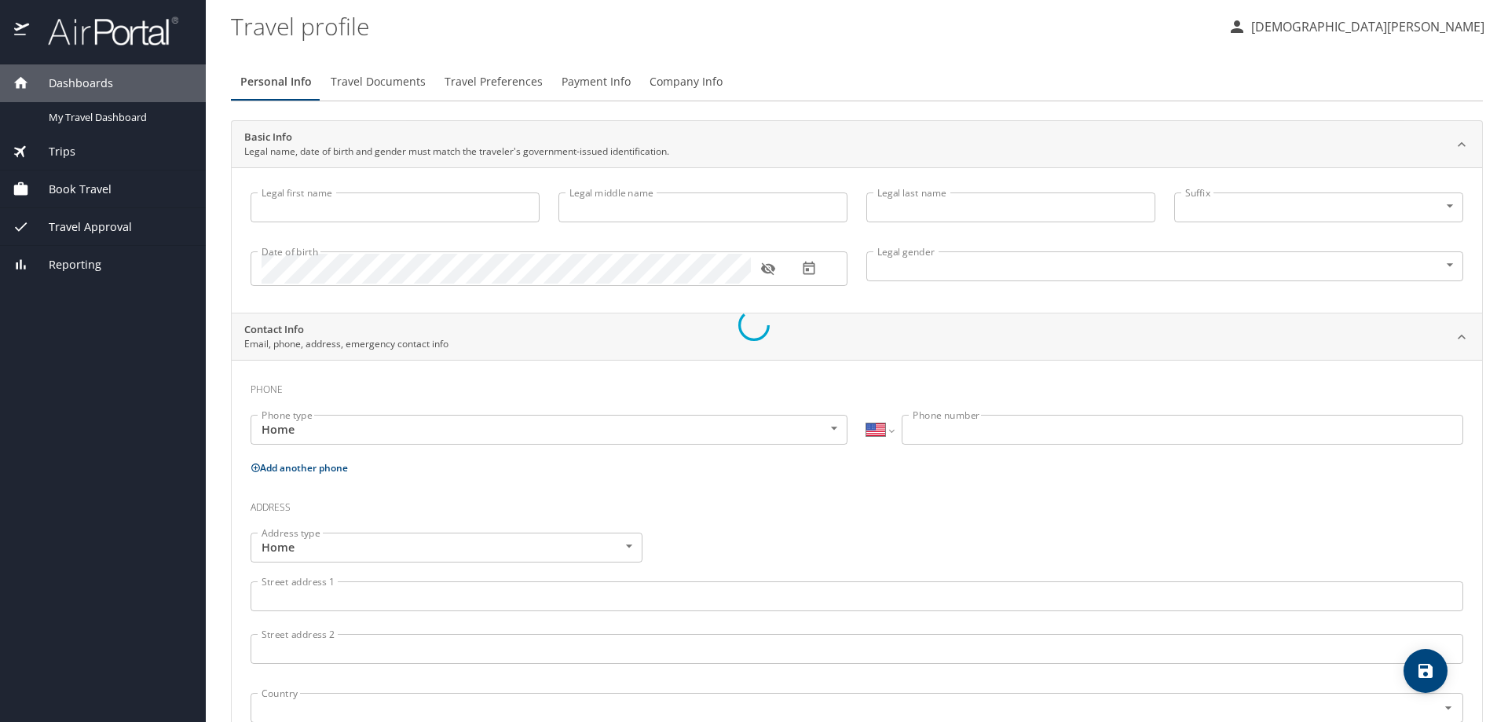
type input "(843) 469-5801"
type input "mariastreck@gmail.com"
select select "US"
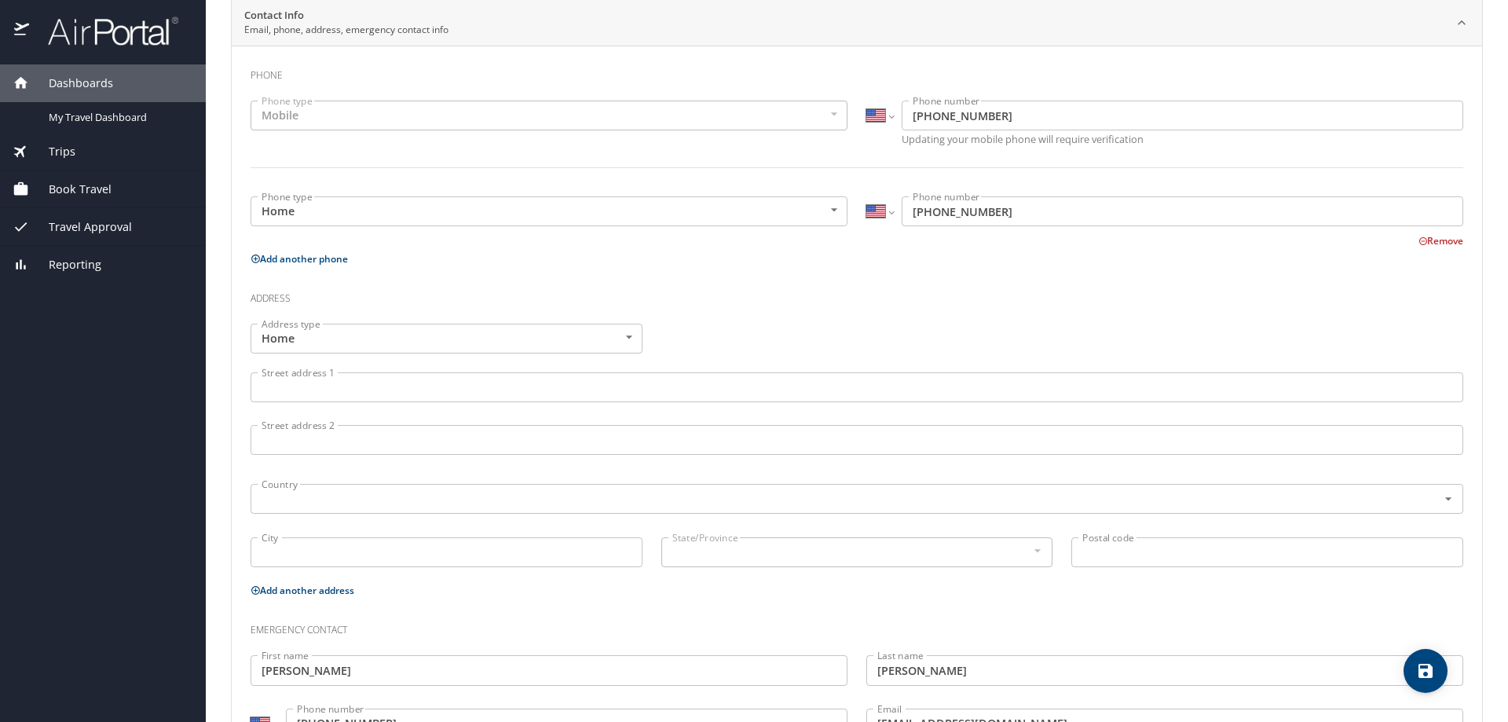
scroll to position [383, 0]
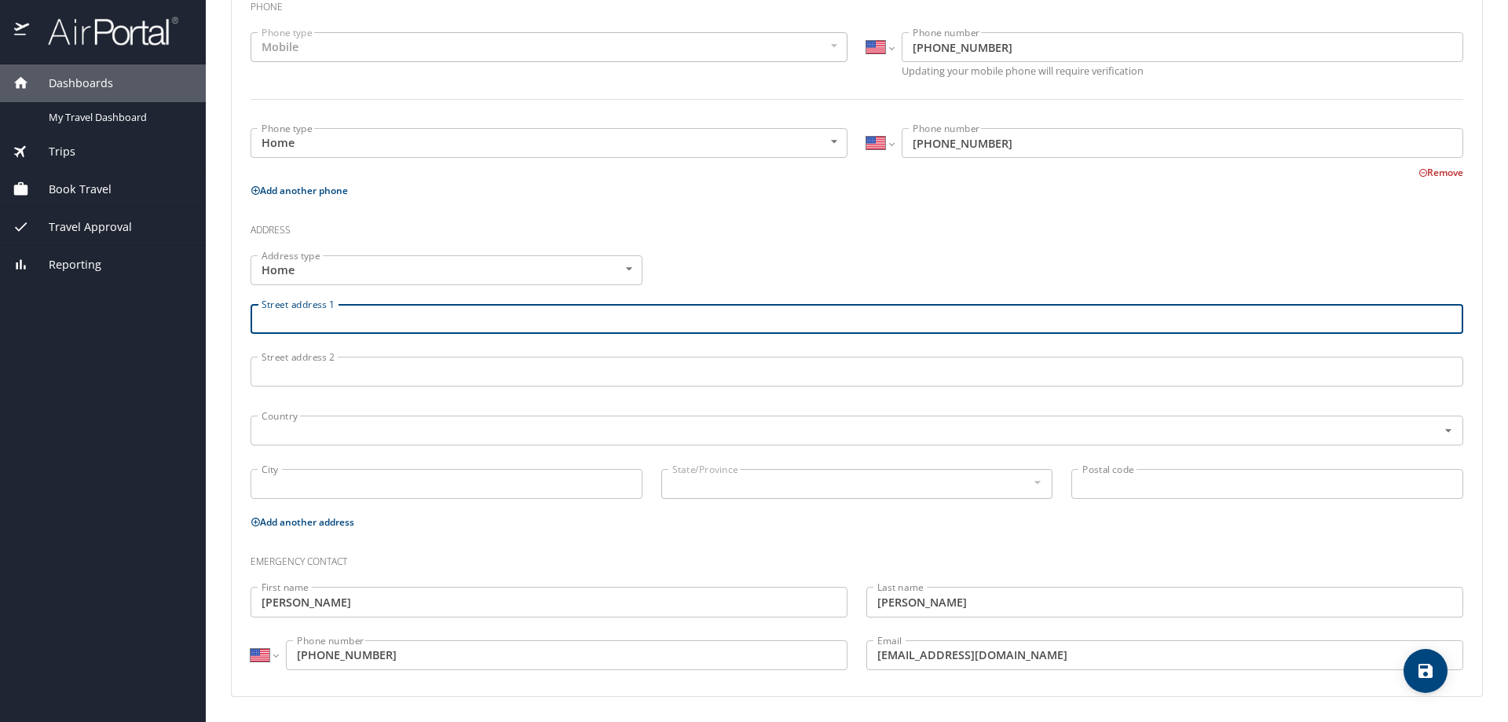
click at [296, 316] on input "Street address 1" at bounding box center [857, 319] width 1213 height 30
type input "[STREET_ADDRESS]"
click at [1179, 493] on input "Postal code" at bounding box center [1267, 484] width 392 height 30
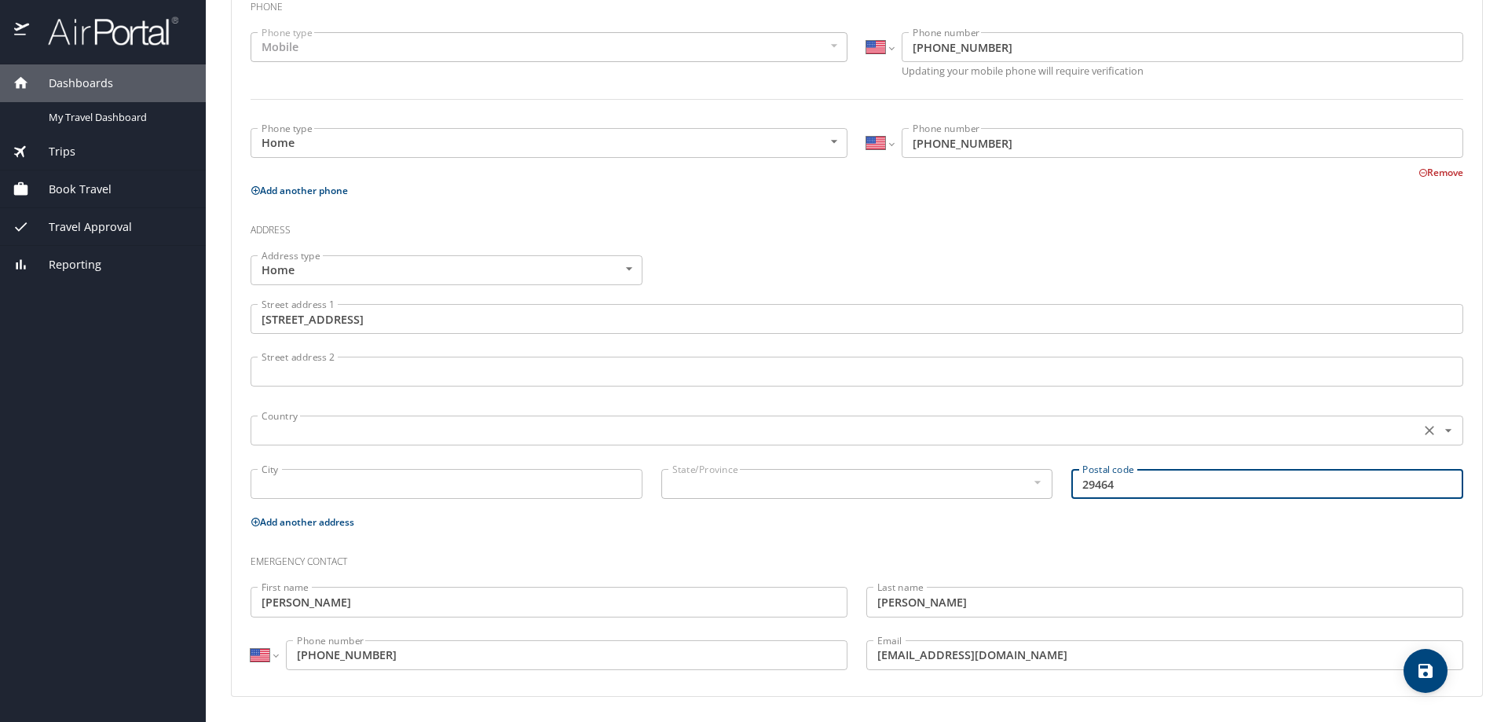
type input "29464"
click at [339, 424] on input "text" at bounding box center [833, 430] width 1157 height 20
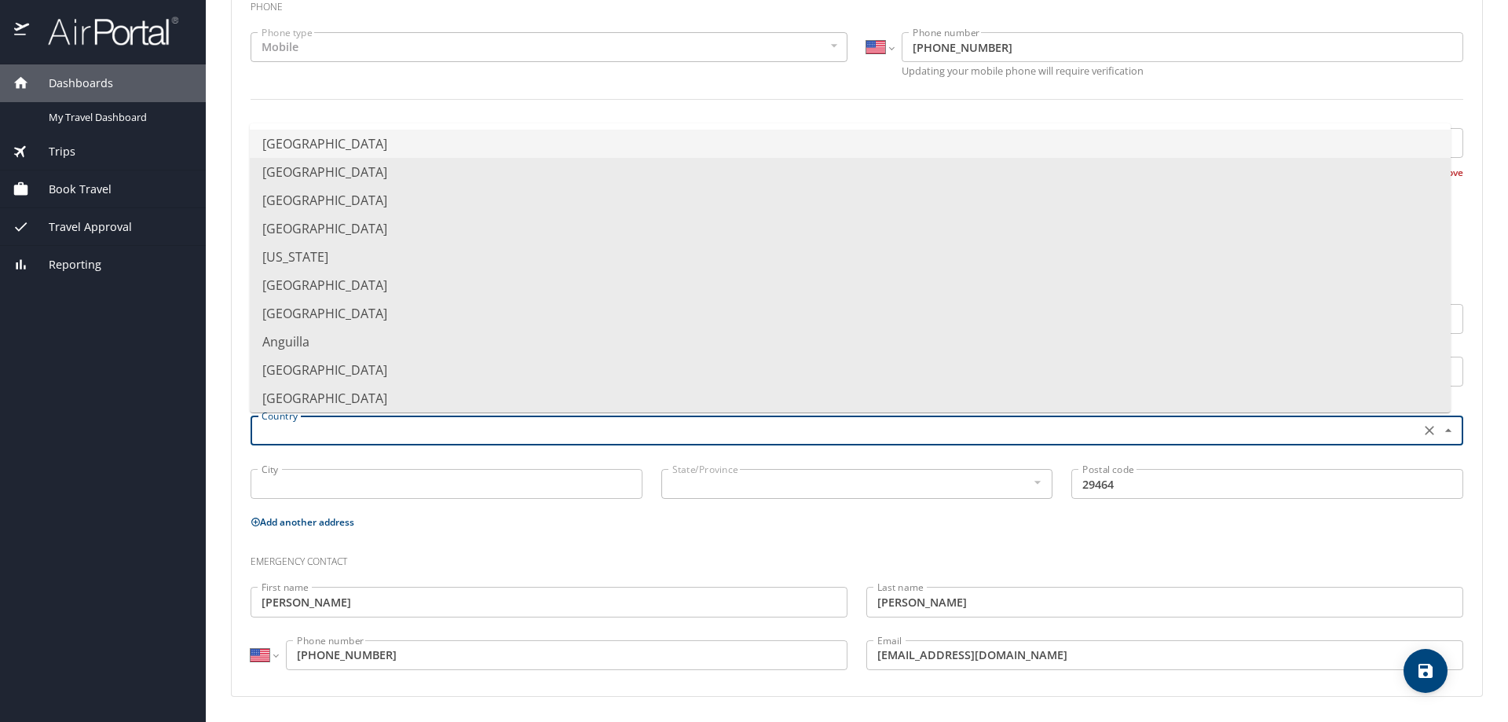
click at [336, 147] on li "United States of America" at bounding box center [850, 144] width 1201 height 28
type input "United States of America"
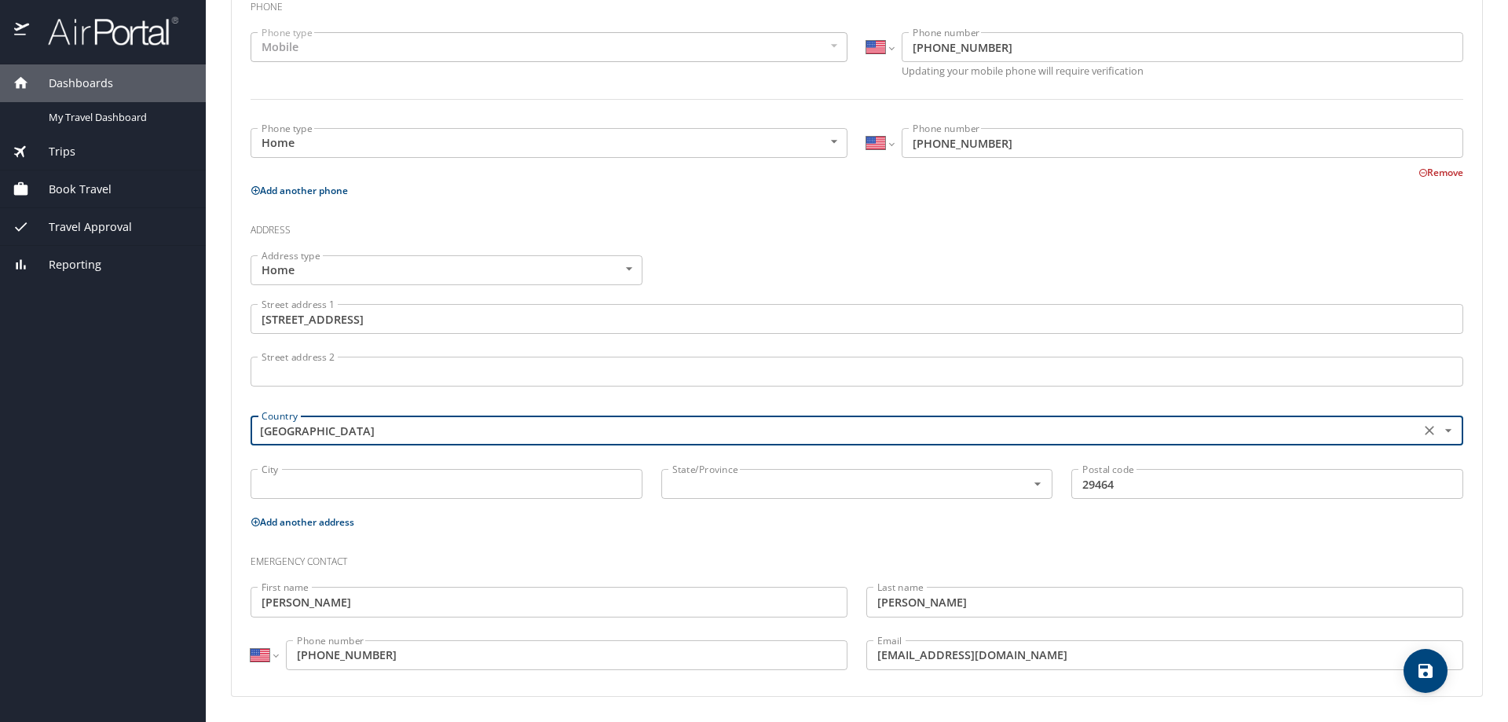
click at [333, 487] on input "City" at bounding box center [447, 484] width 392 height 30
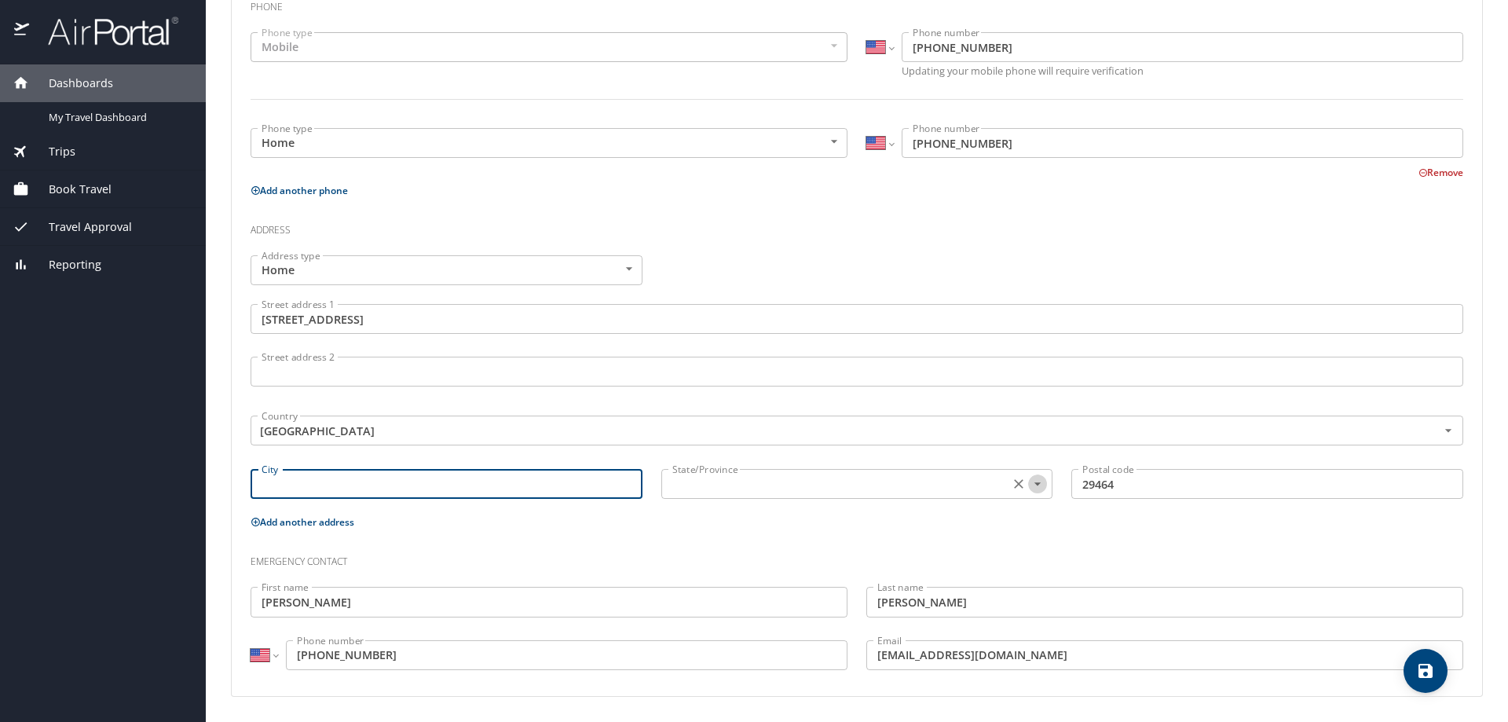
click at [1030, 482] on icon "Open" at bounding box center [1038, 484] width 16 height 16
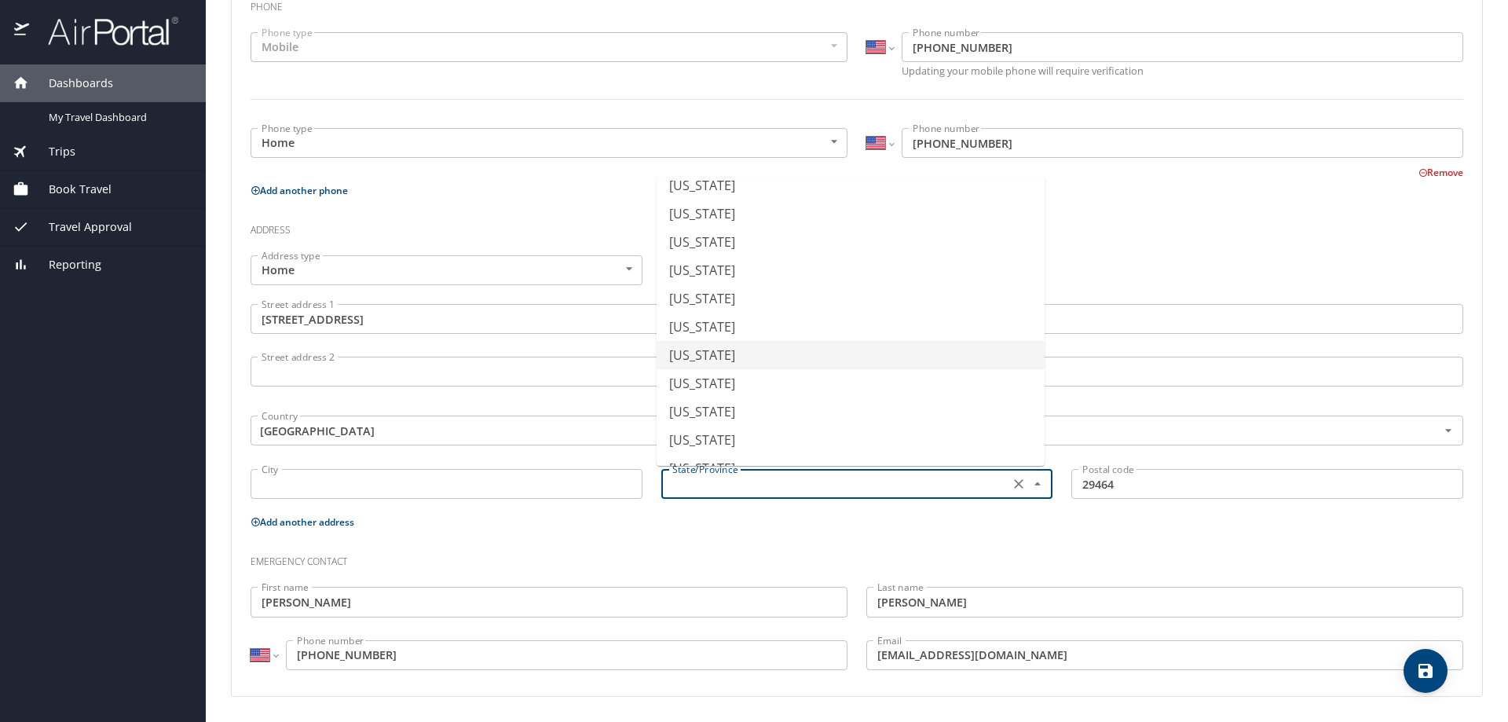
scroll to position [1087, 0]
click at [747, 244] on li "South Carolina" at bounding box center [851, 241] width 388 height 28
type input "South Carolina"
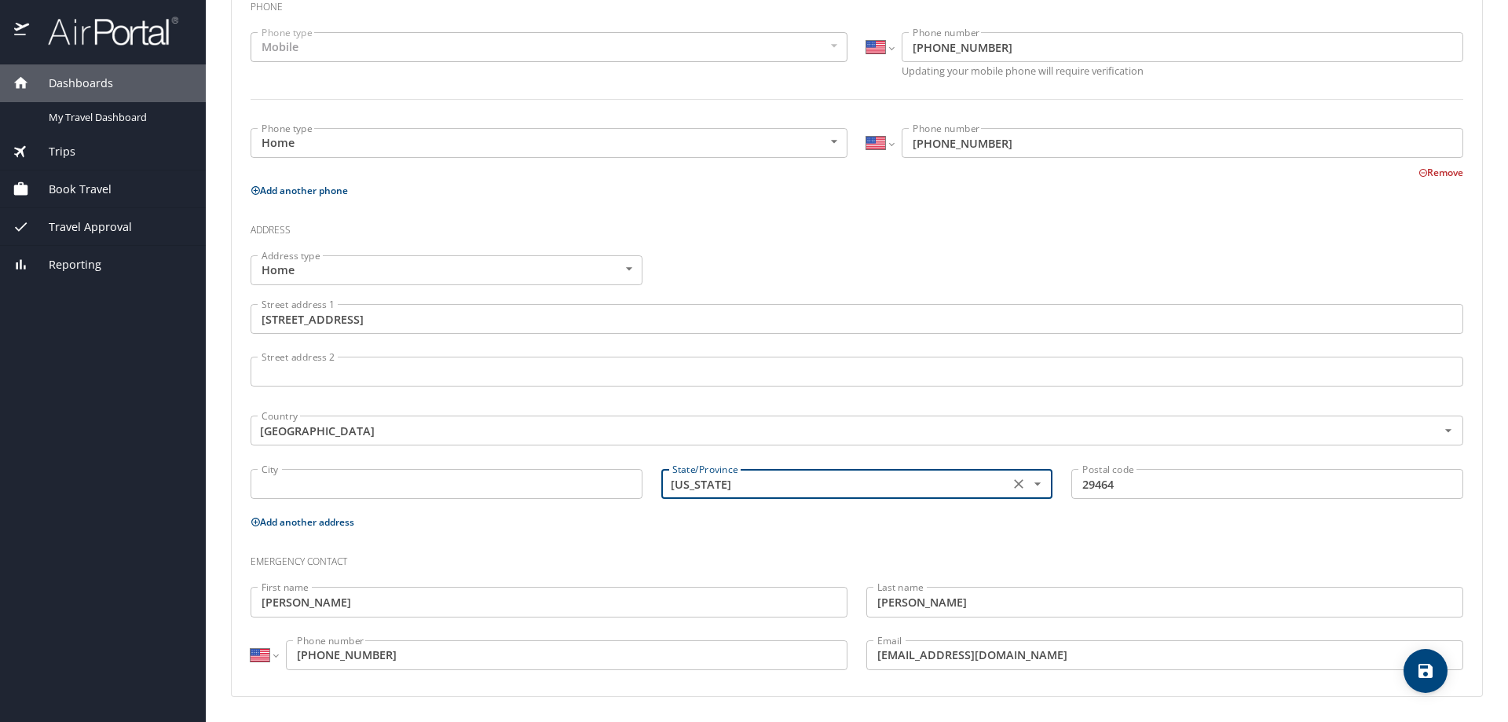
click at [417, 499] on input "City" at bounding box center [447, 484] width 392 height 30
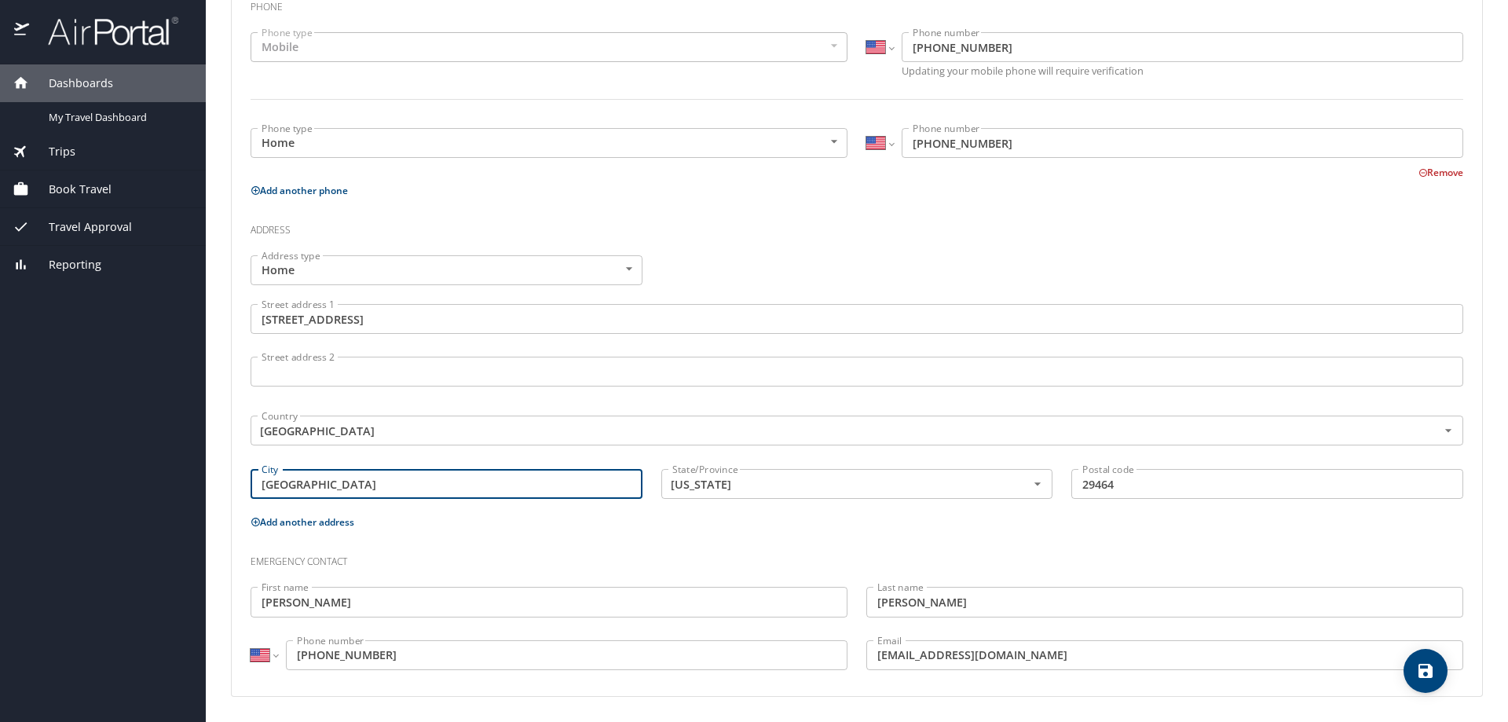
type input "Mount Pleasant"
click at [525, 558] on h3 "Emergency contact" at bounding box center [857, 557] width 1213 height 27
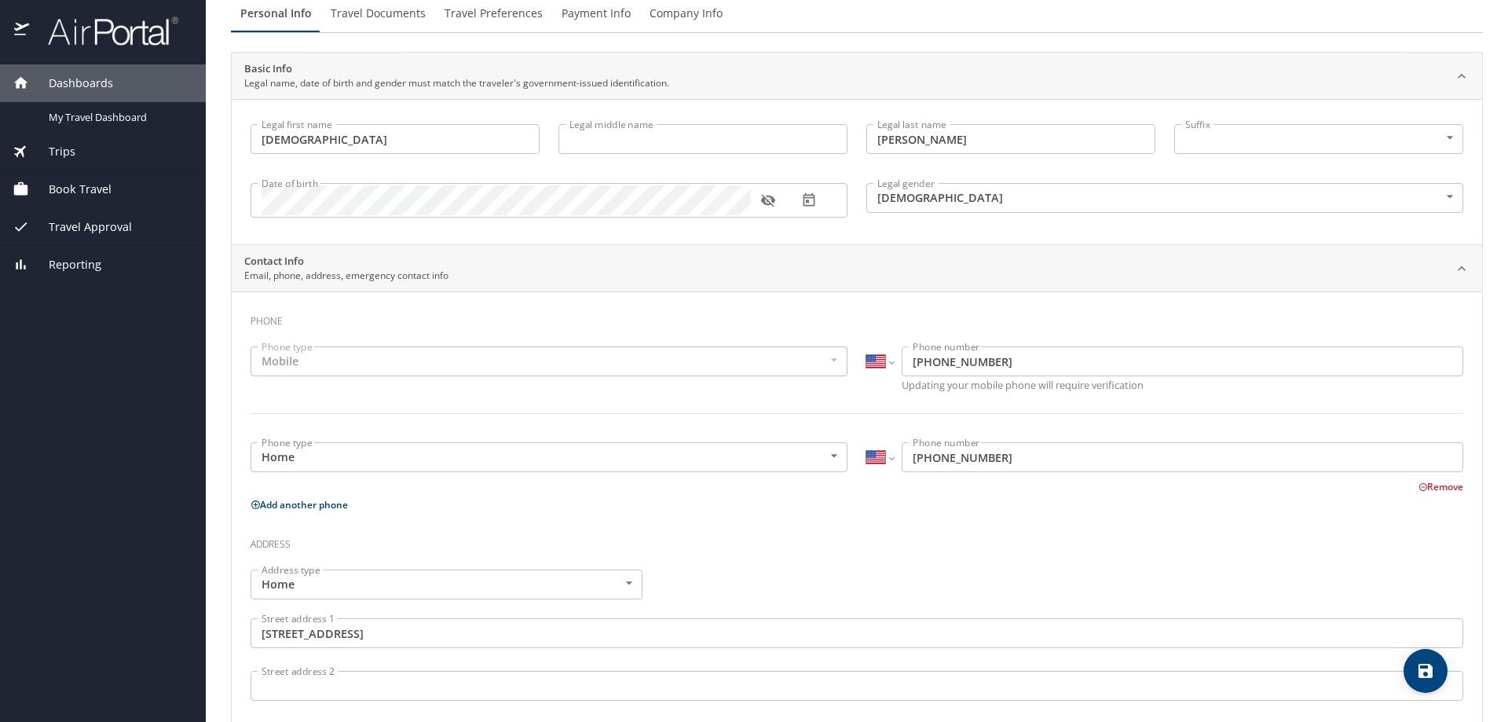
scroll to position [383, 0]
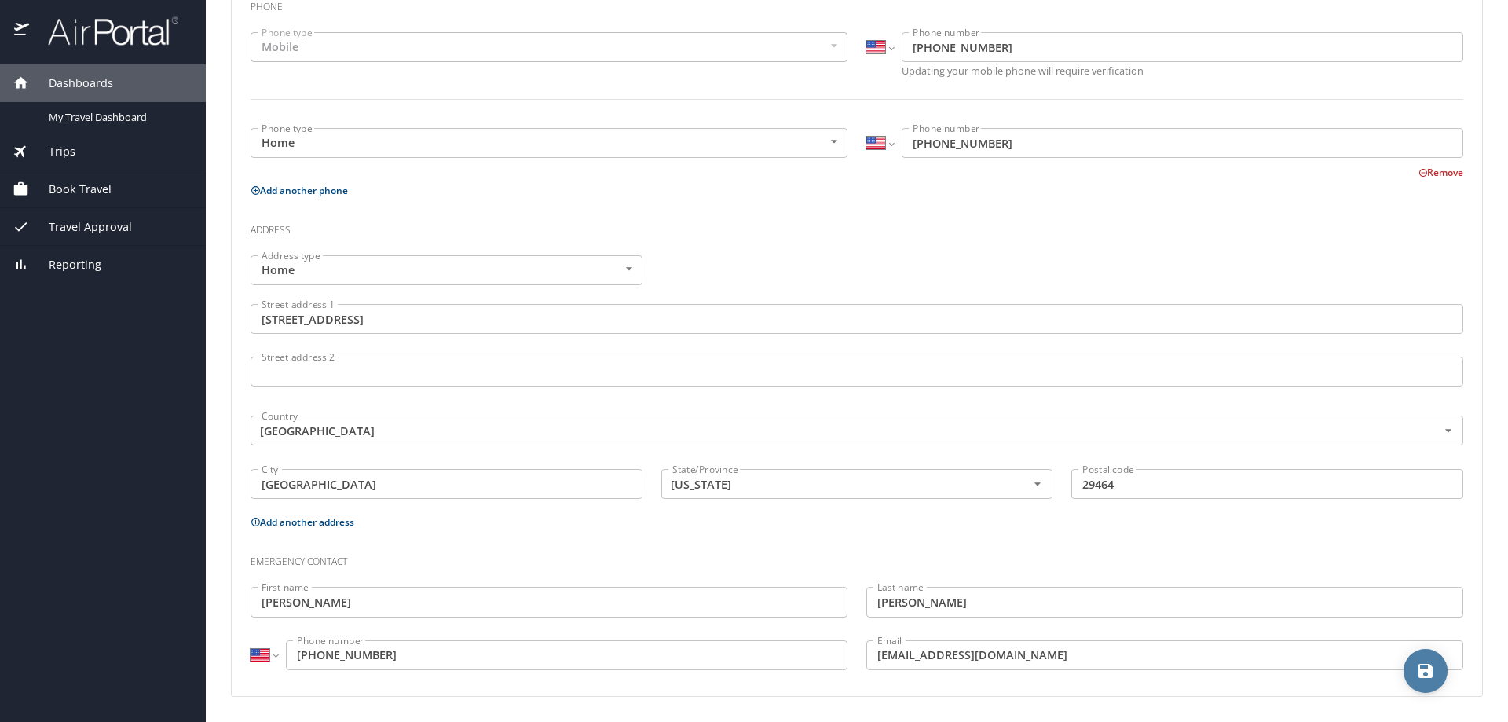
click at [1433, 672] on icon "save" at bounding box center [1426, 671] width 14 height 14
select select "US"
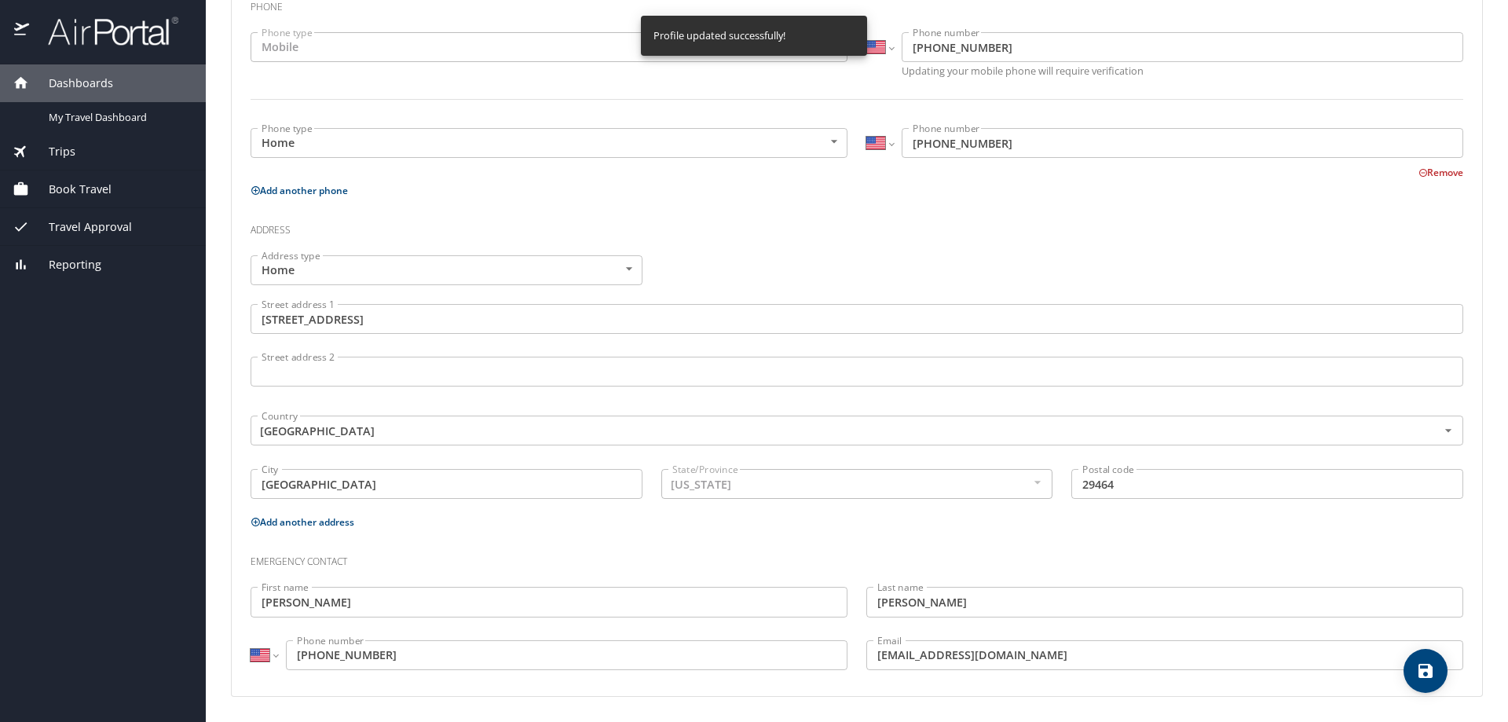
select select "US"
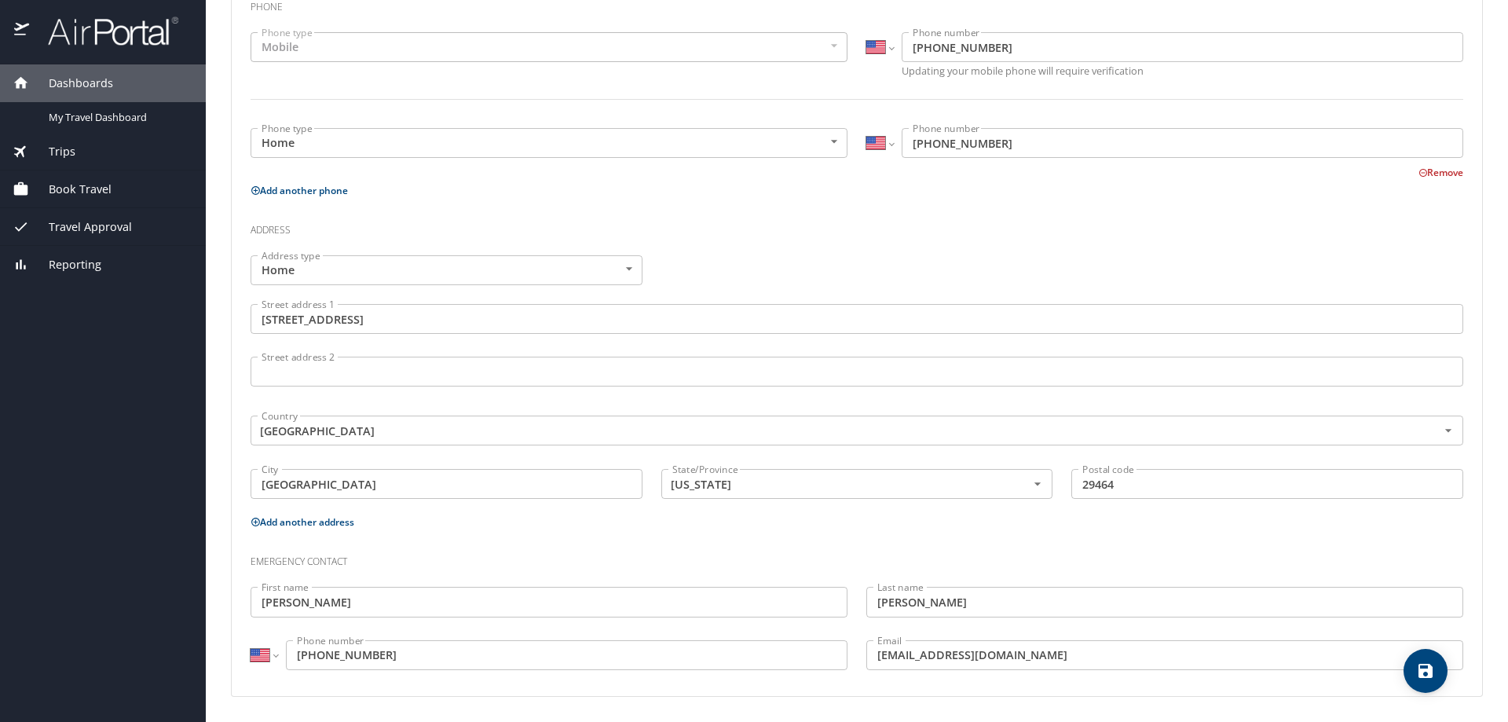
scroll to position [0, 0]
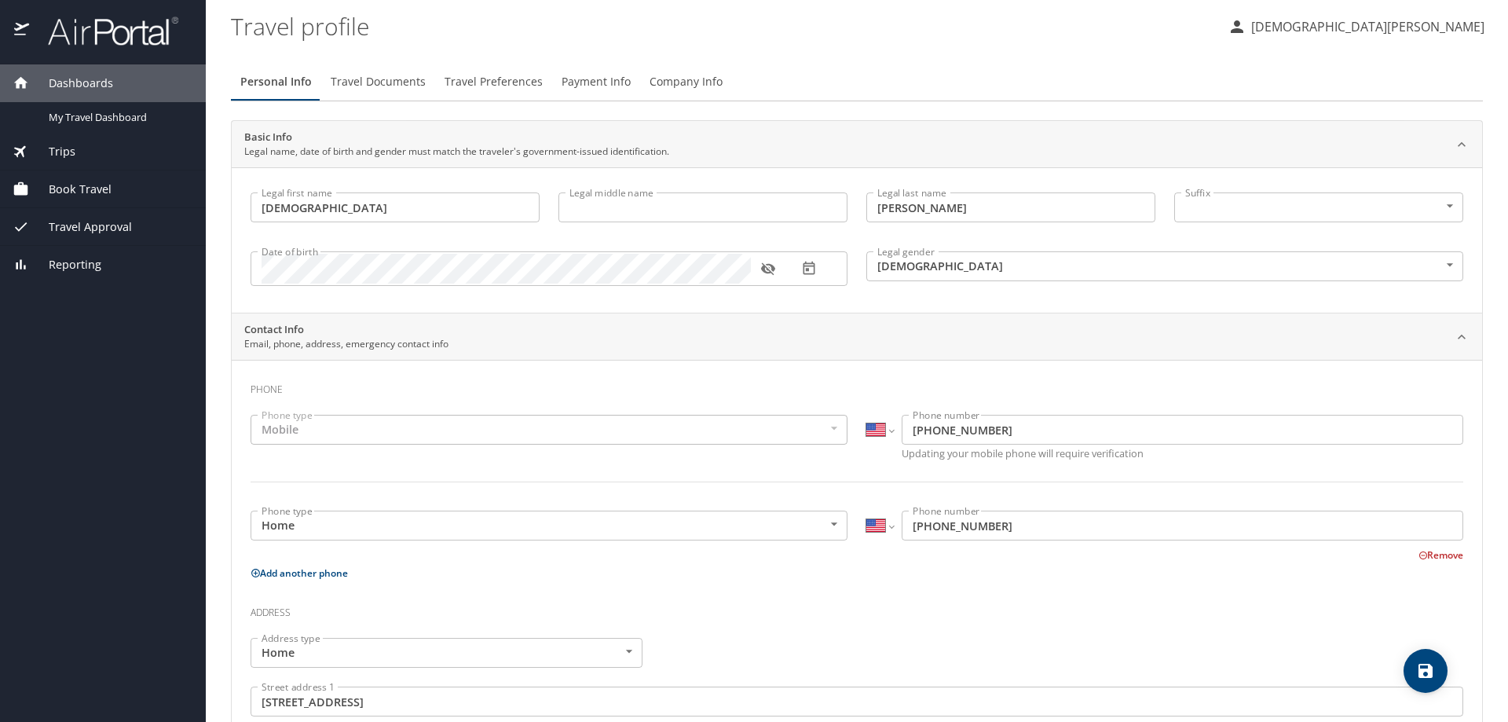
click at [393, 77] on span "Travel Documents" at bounding box center [378, 82] width 95 height 20
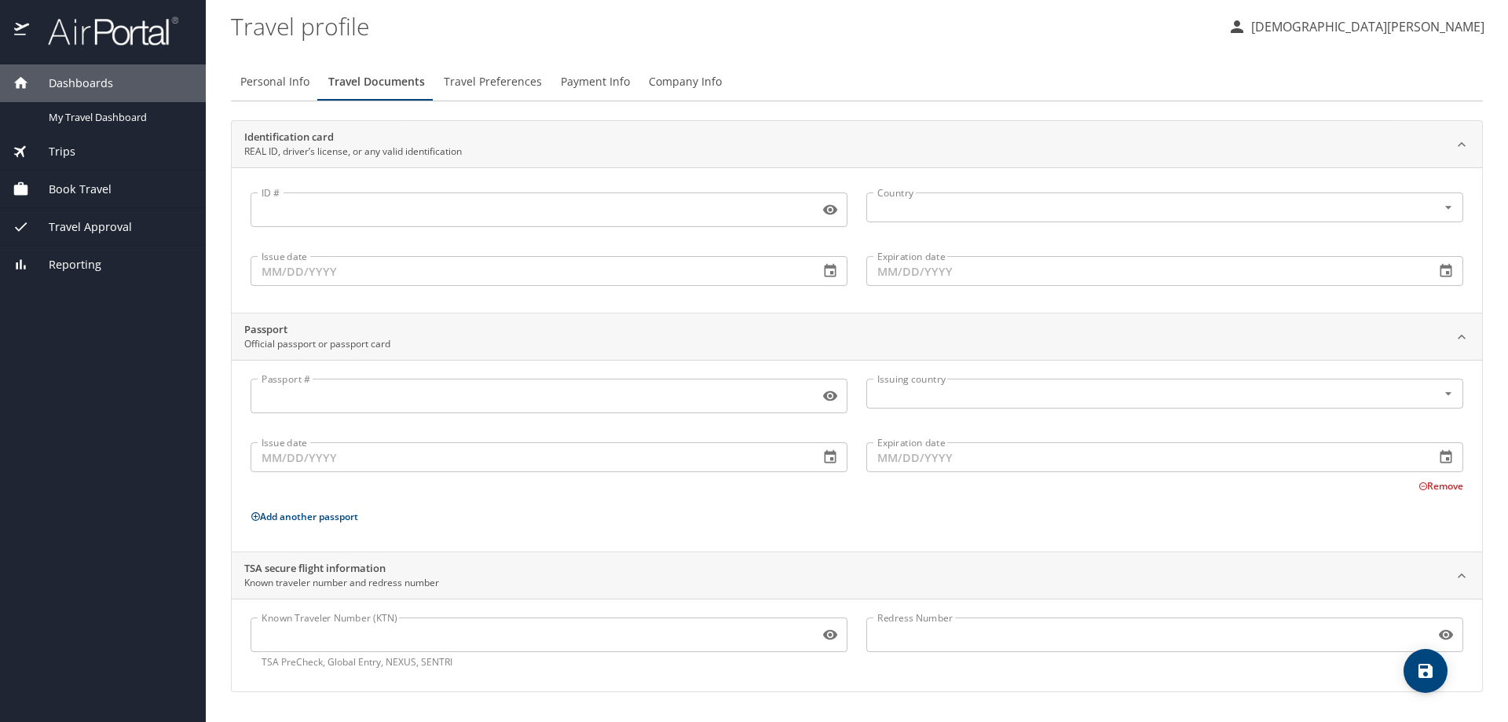
click at [350, 211] on input "ID #" at bounding box center [532, 210] width 562 height 30
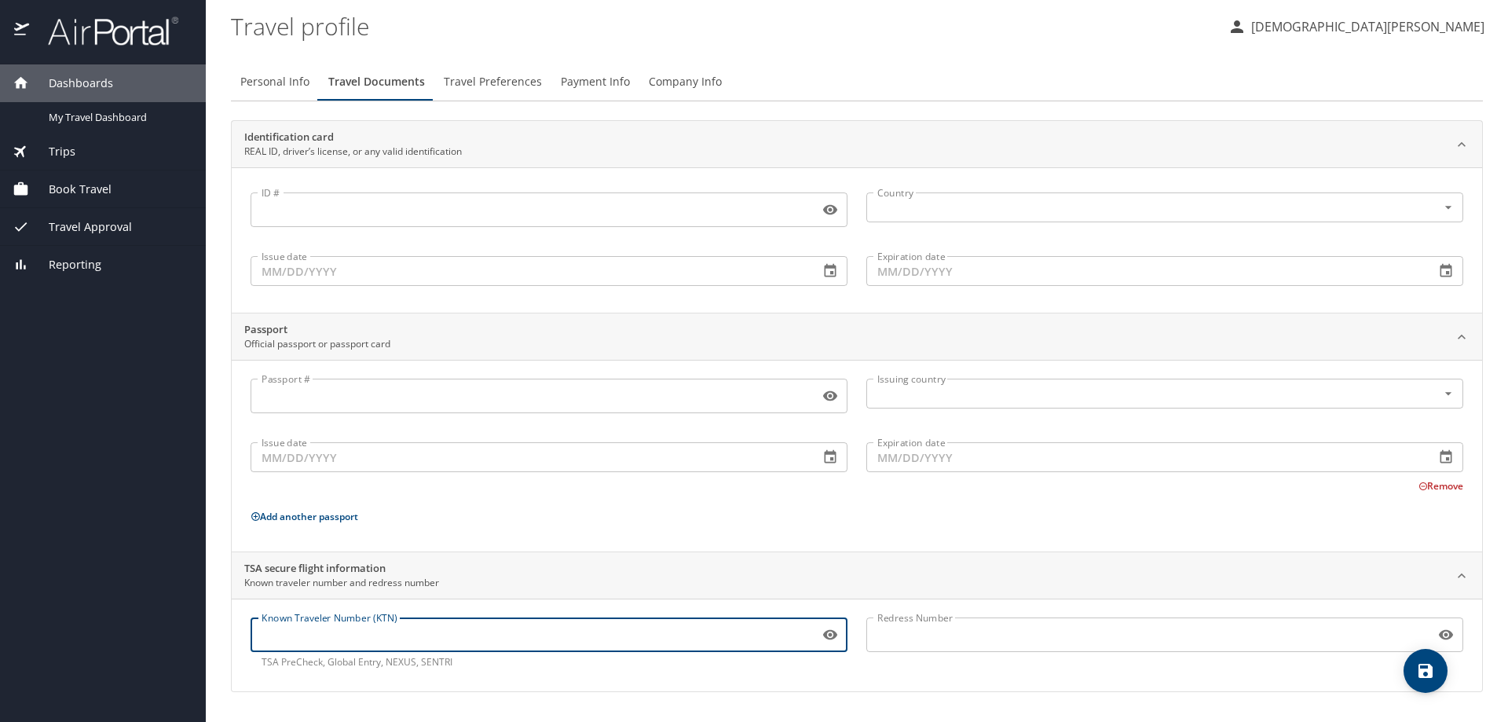
click at [412, 631] on input "Known Traveler Number (KTN)" at bounding box center [532, 635] width 562 height 30
type input "TT134S98F"
click at [352, 394] on input "Passport #" at bounding box center [532, 396] width 562 height 30
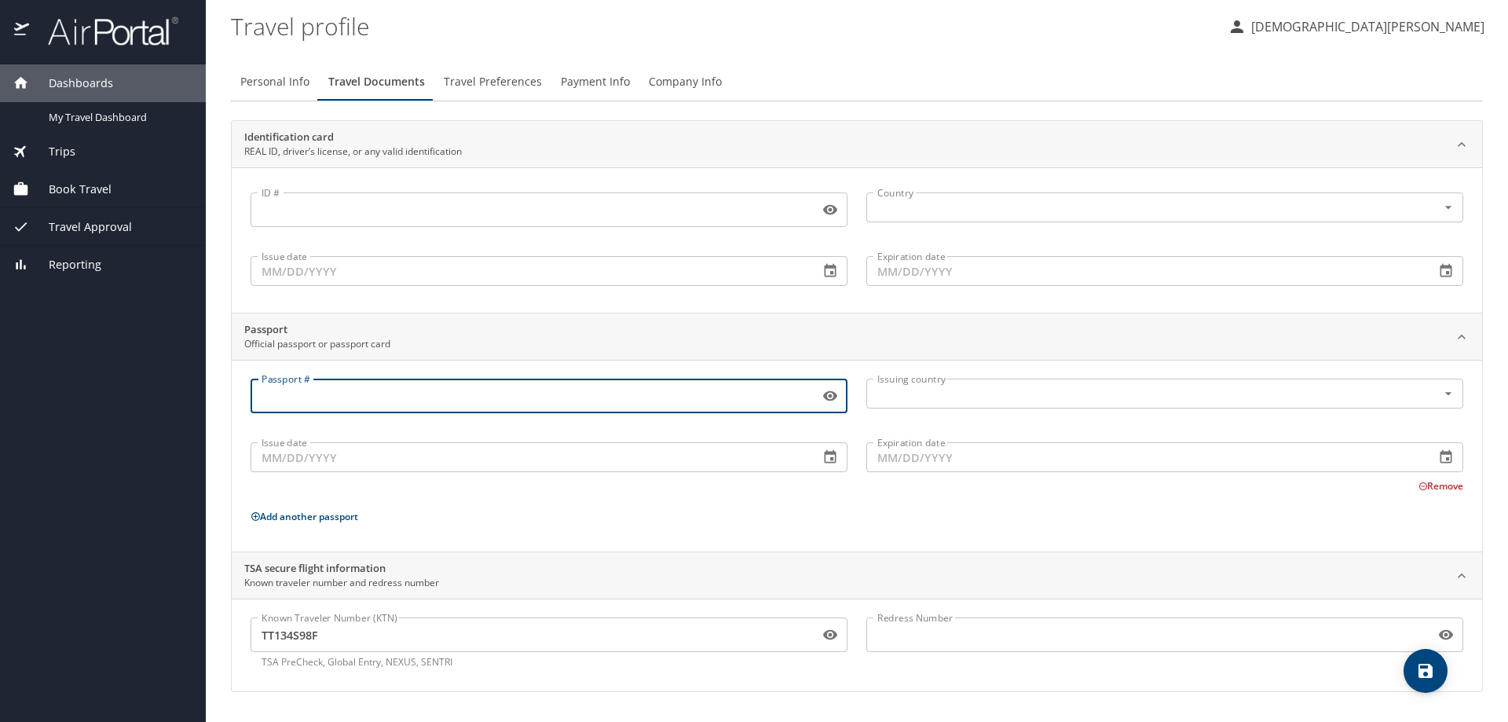
click at [313, 197] on input "ID #" at bounding box center [532, 210] width 562 height 30
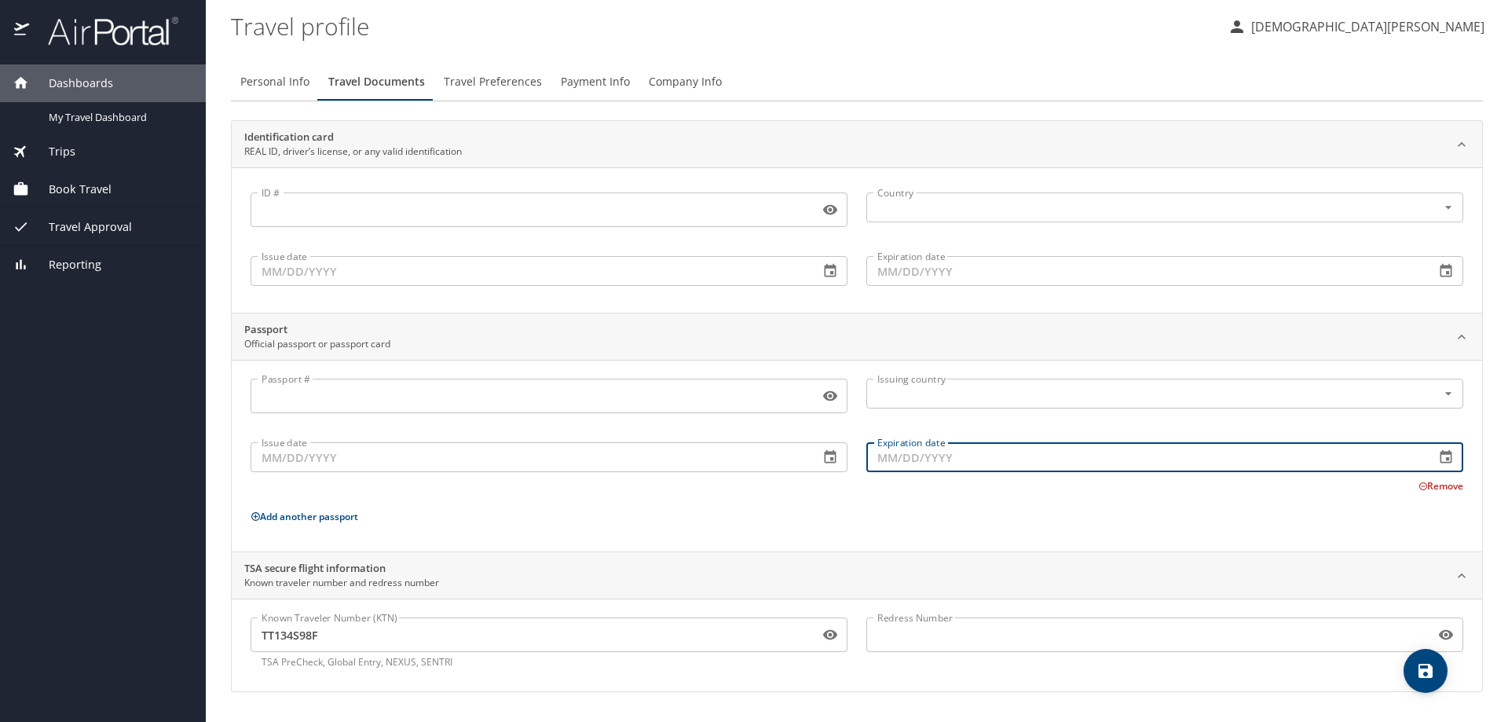
click at [939, 461] on input "Expiration date" at bounding box center [1144, 457] width 556 height 30
type input "03/16/2027"
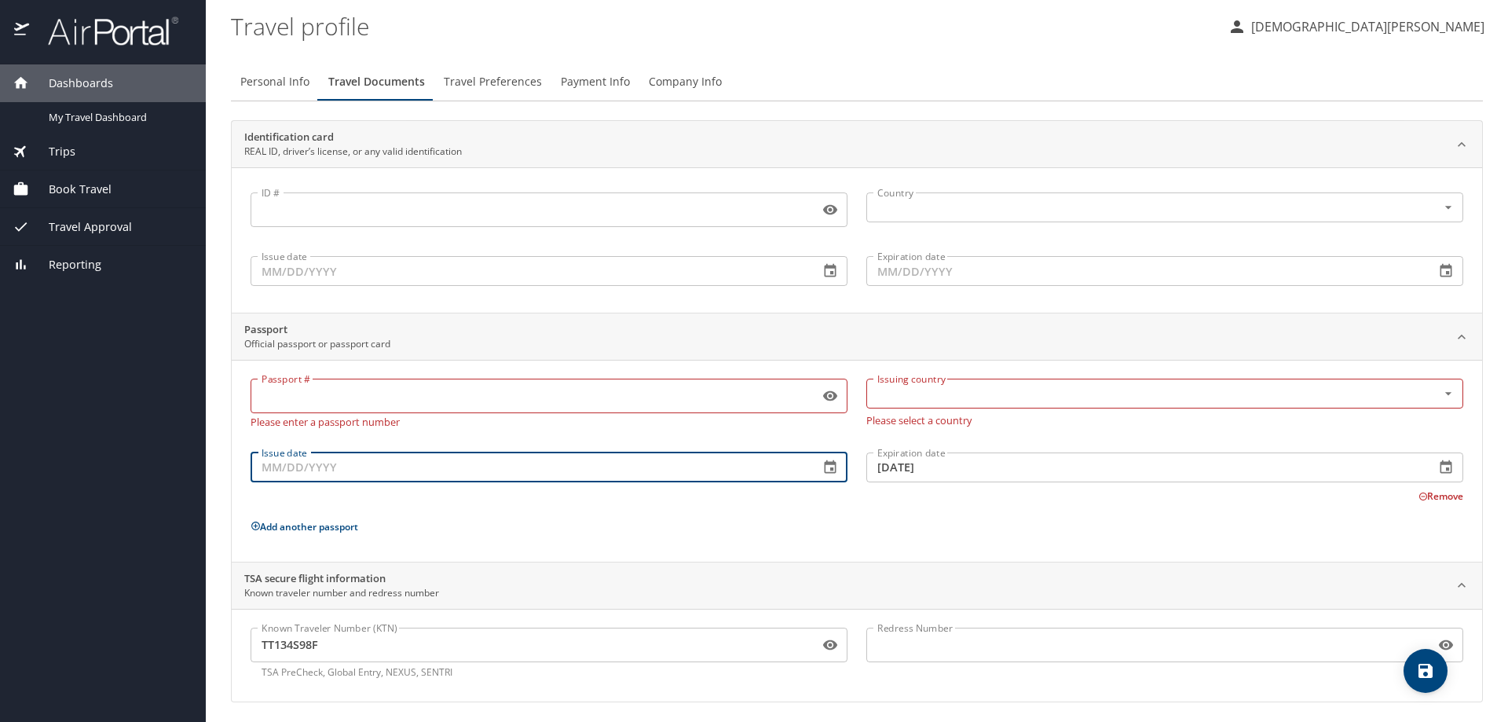
click at [653, 465] on input "Issue date" at bounding box center [529, 467] width 556 height 30
type input "[DATE]"
click at [556, 396] on input "Passport #" at bounding box center [532, 396] width 562 height 30
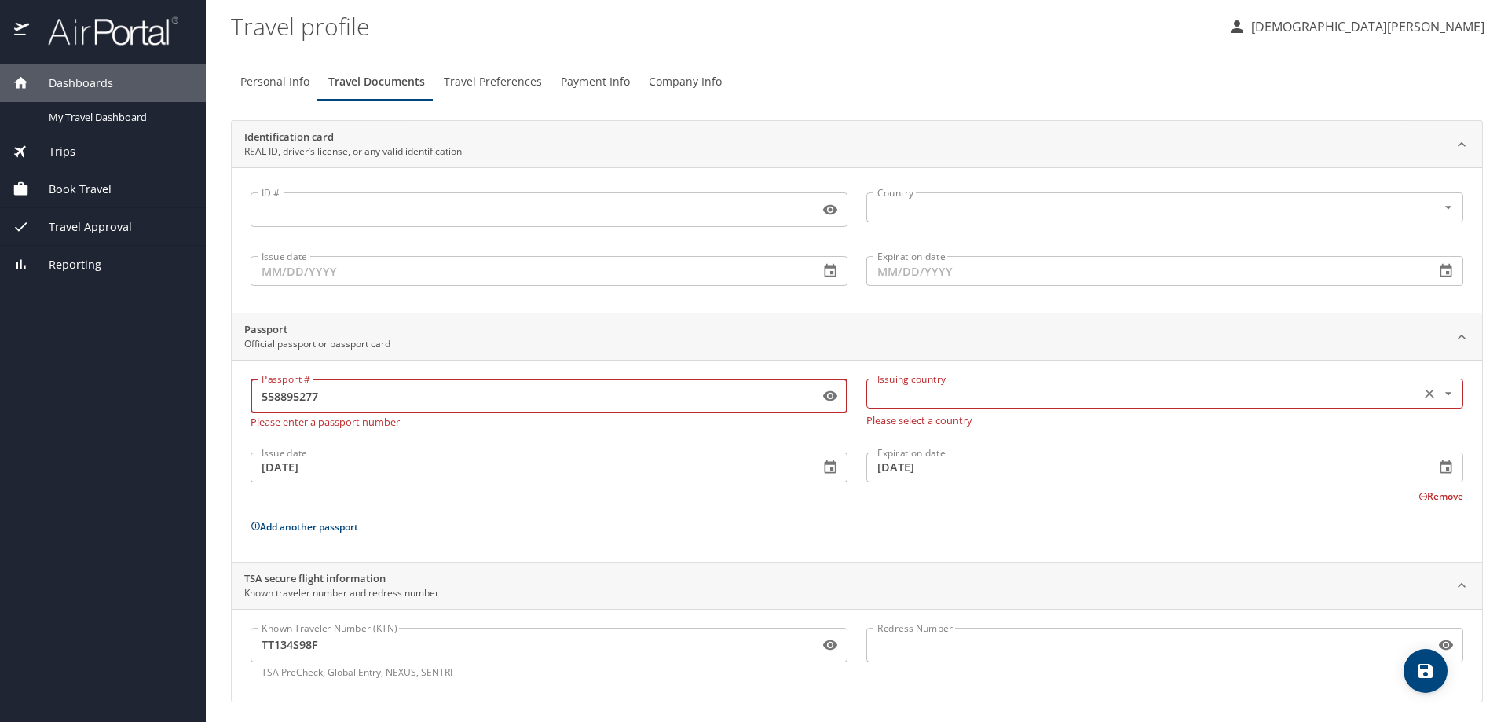
type input "558895277"
click at [884, 386] on input "text" at bounding box center [1141, 393] width 541 height 20
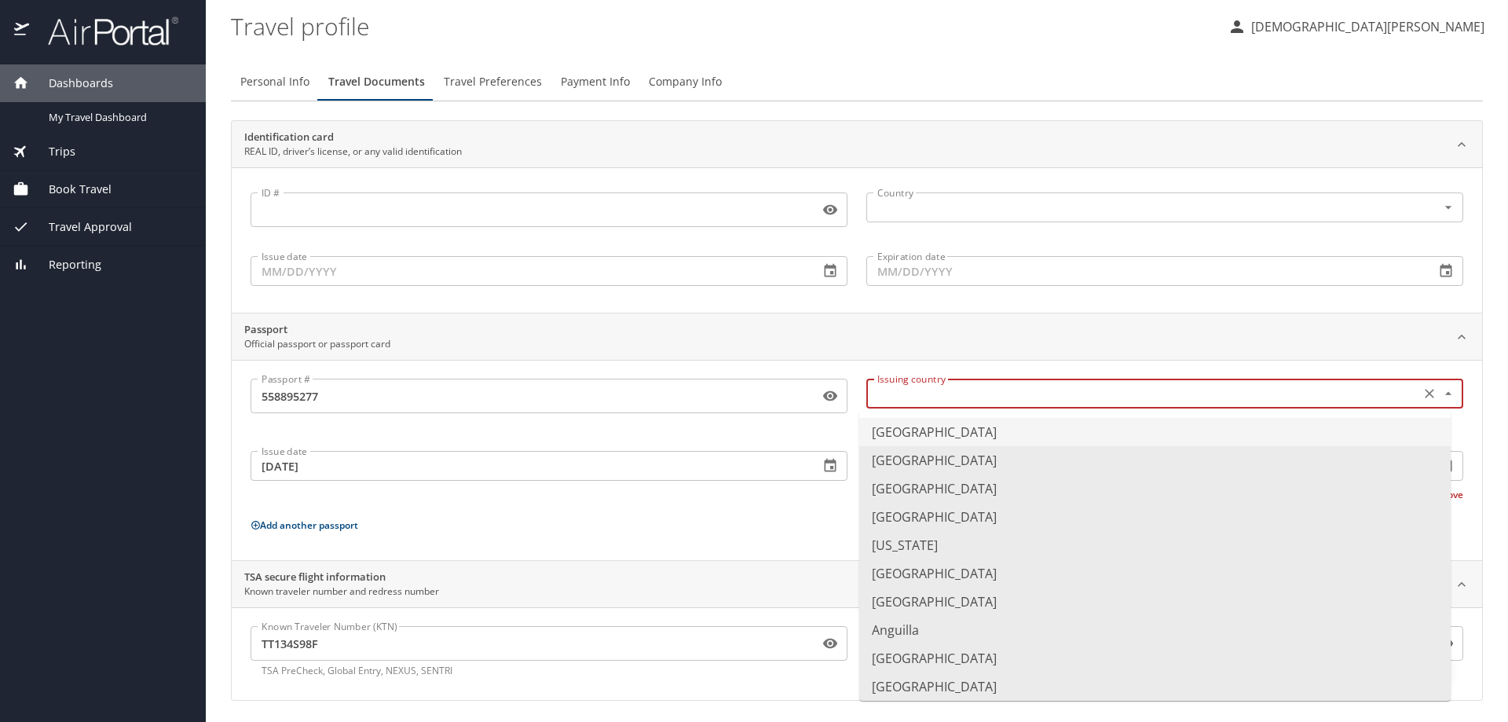
click at [906, 427] on li "[GEOGRAPHIC_DATA]" at bounding box center [1154, 432] width 591 height 28
type input "[GEOGRAPHIC_DATA]"
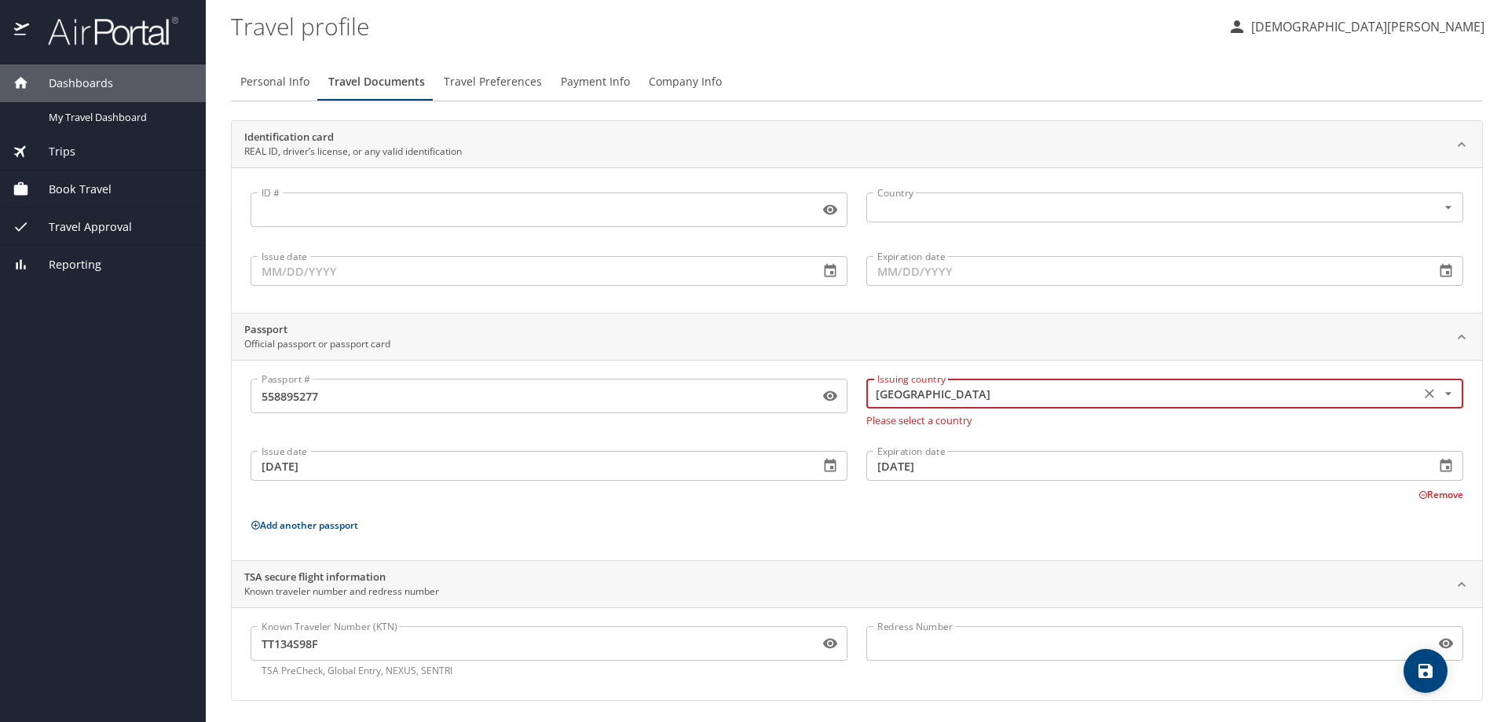
click at [350, 214] on input "ID #" at bounding box center [532, 210] width 562 height 30
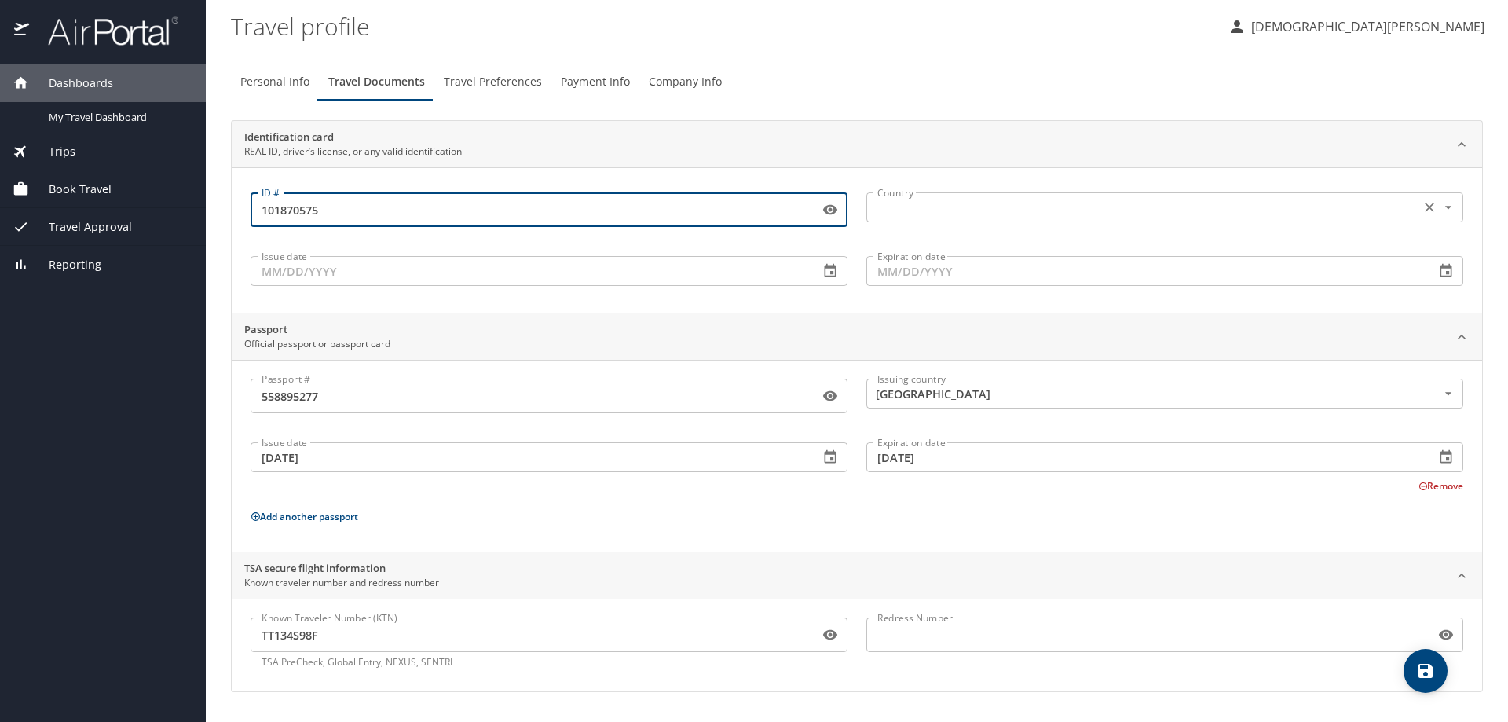
type input "101870575"
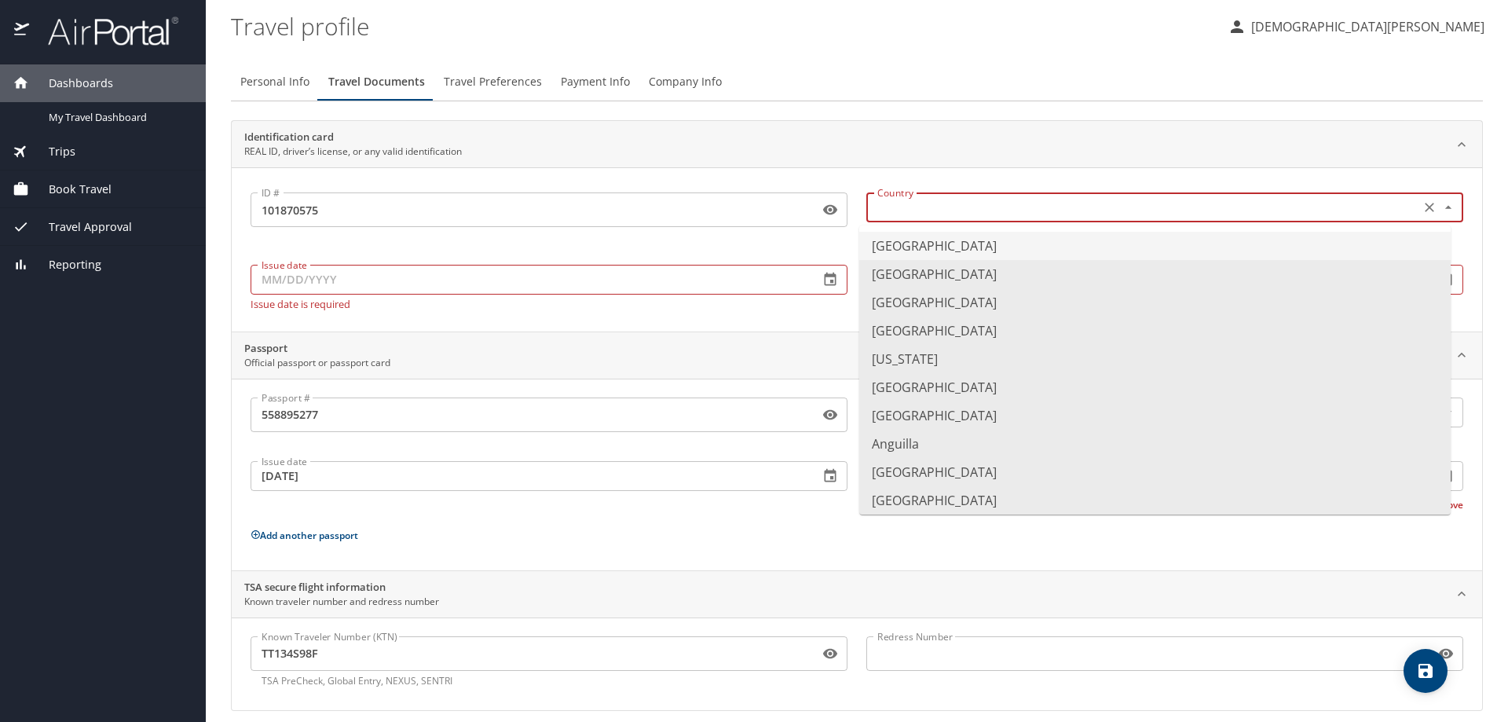
click at [893, 209] on input "text" at bounding box center [1141, 207] width 541 height 20
click at [906, 245] on li "[GEOGRAPHIC_DATA]" at bounding box center [1154, 246] width 591 height 28
type input "[GEOGRAPHIC_DATA]"
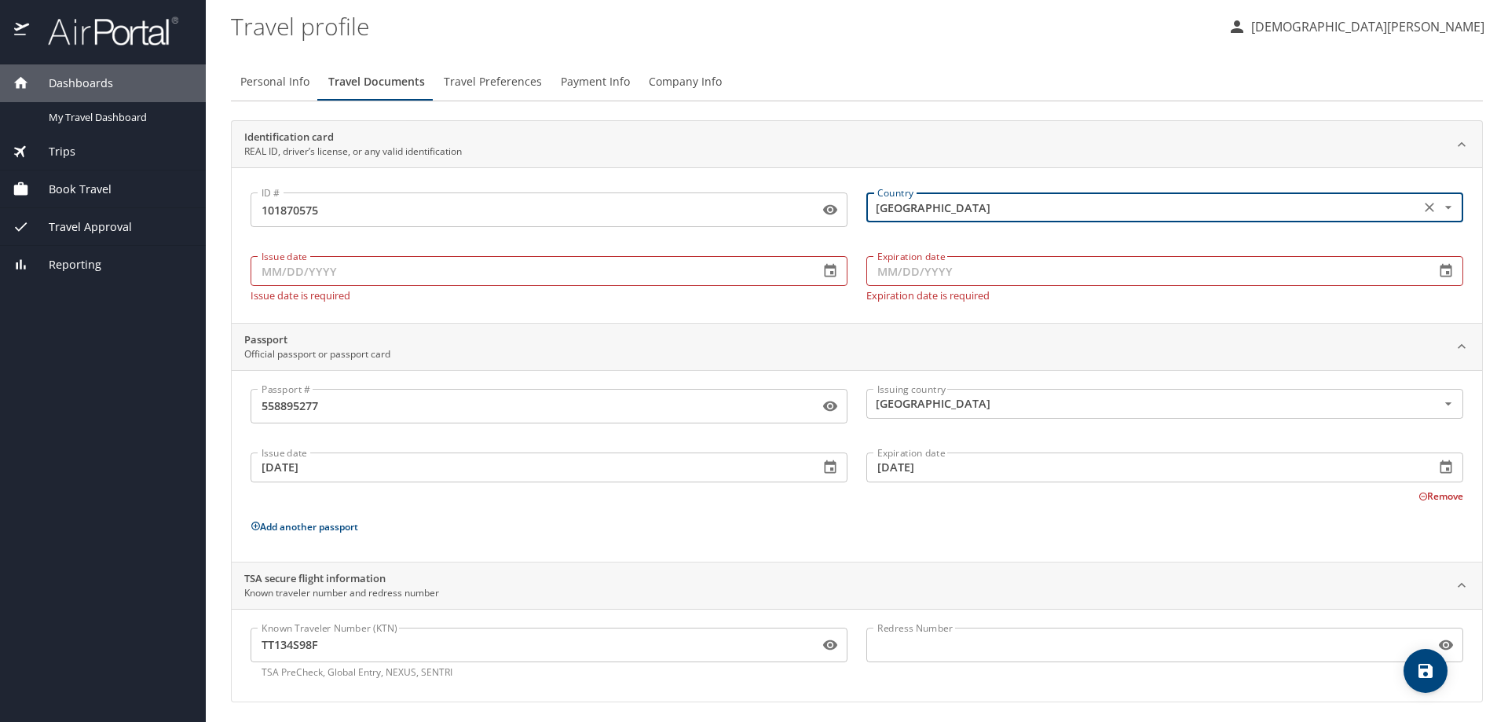
click at [335, 273] on input "Issue date" at bounding box center [529, 271] width 556 height 30
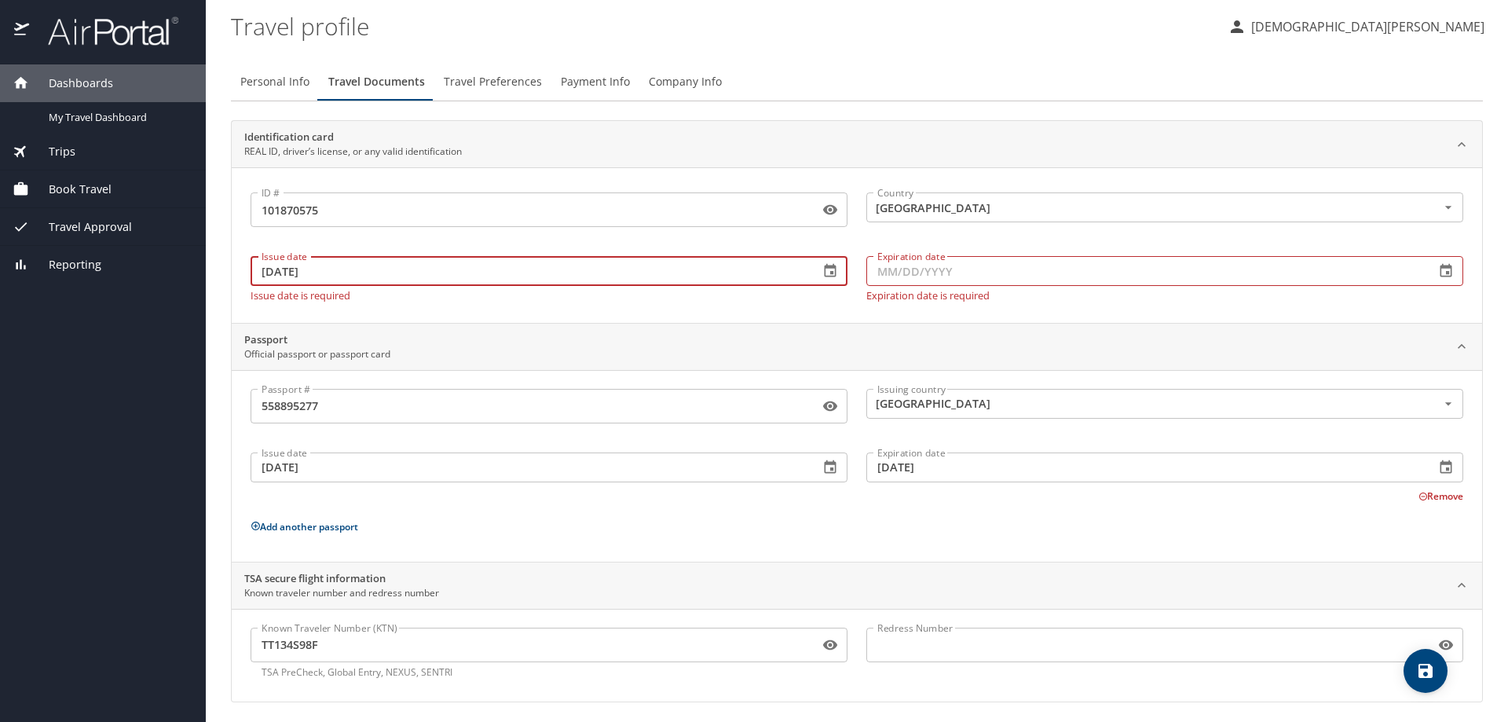
type input "[DATE]"
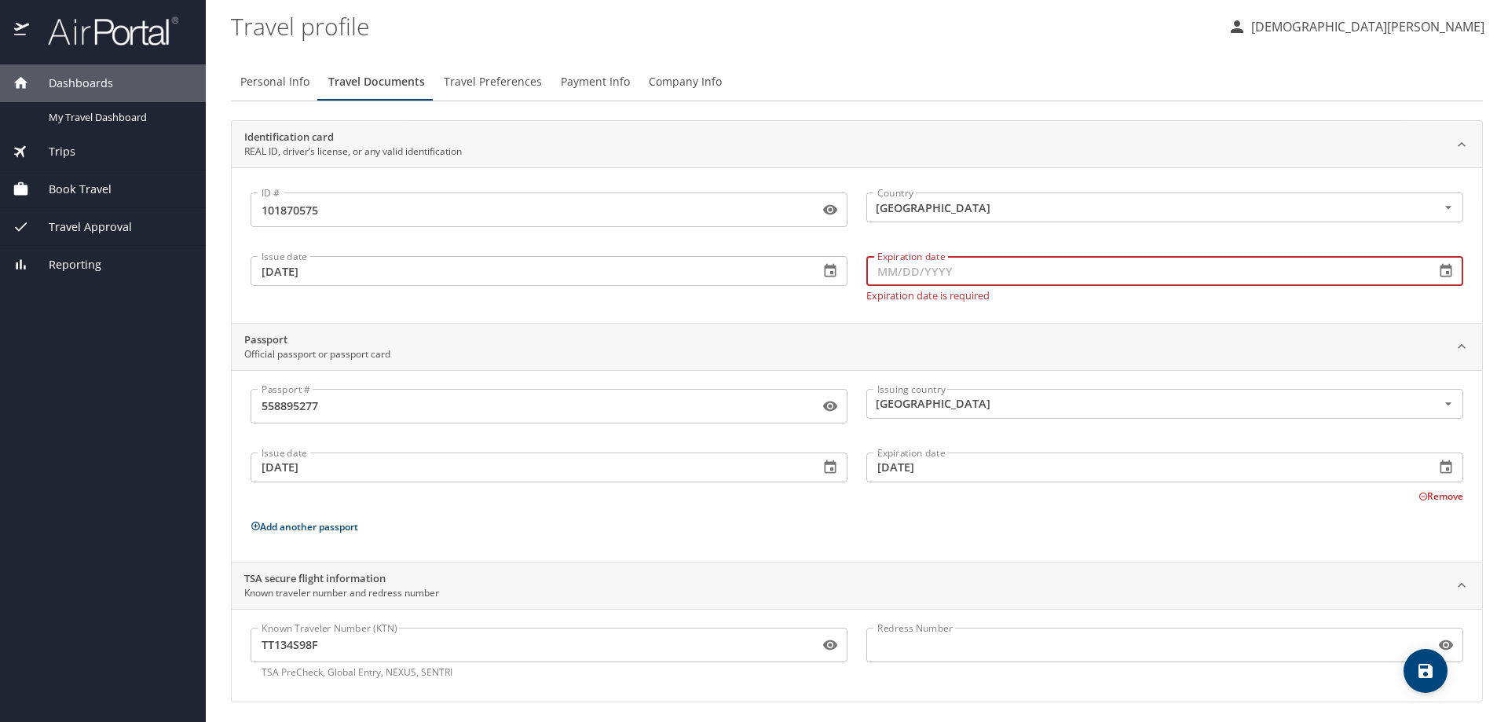
click at [922, 269] on input "Expiration date" at bounding box center [1144, 271] width 556 height 30
type input "[DATE]"
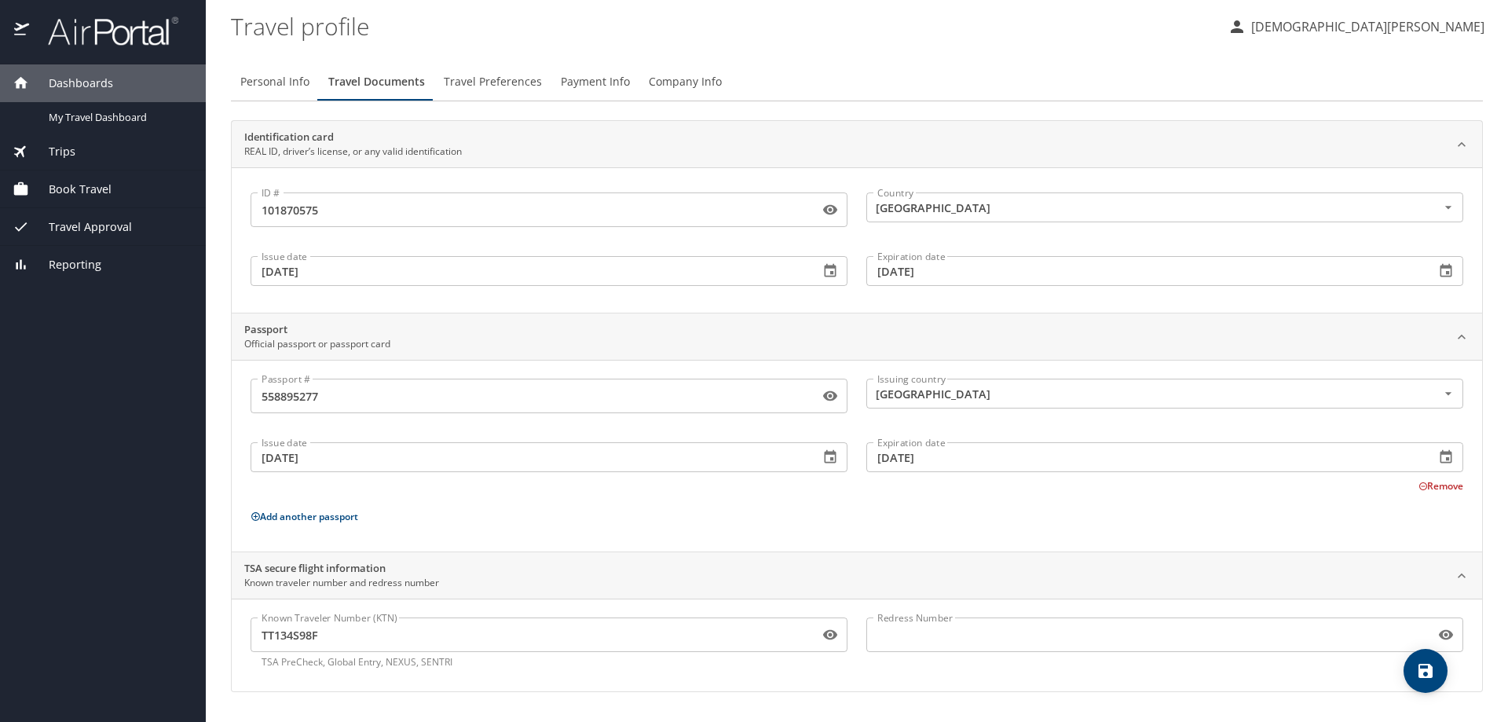
click at [851, 330] on div "Passport Official passport or passport card" at bounding box center [857, 336] width 1250 height 47
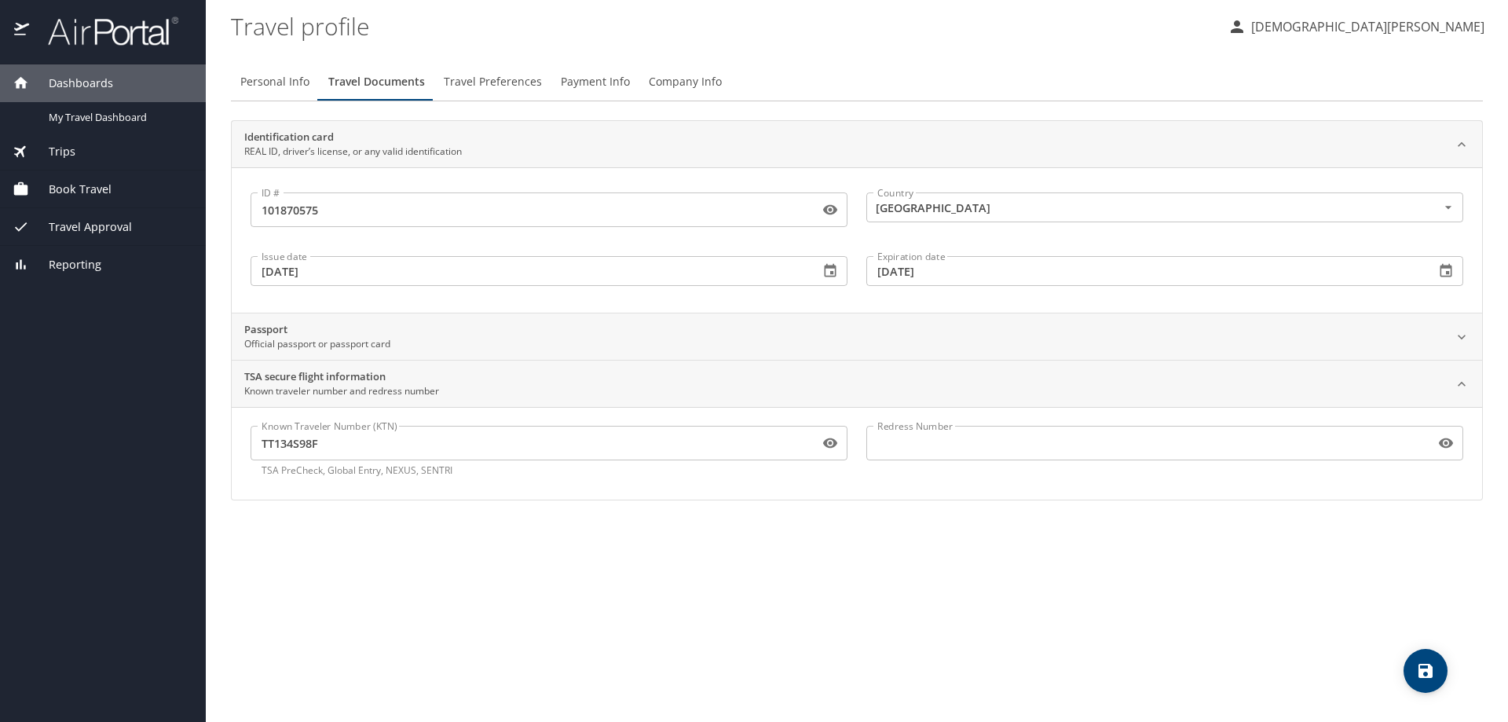
click at [844, 331] on div "Passport Official passport or passport card" at bounding box center [844, 337] width 1200 height 30
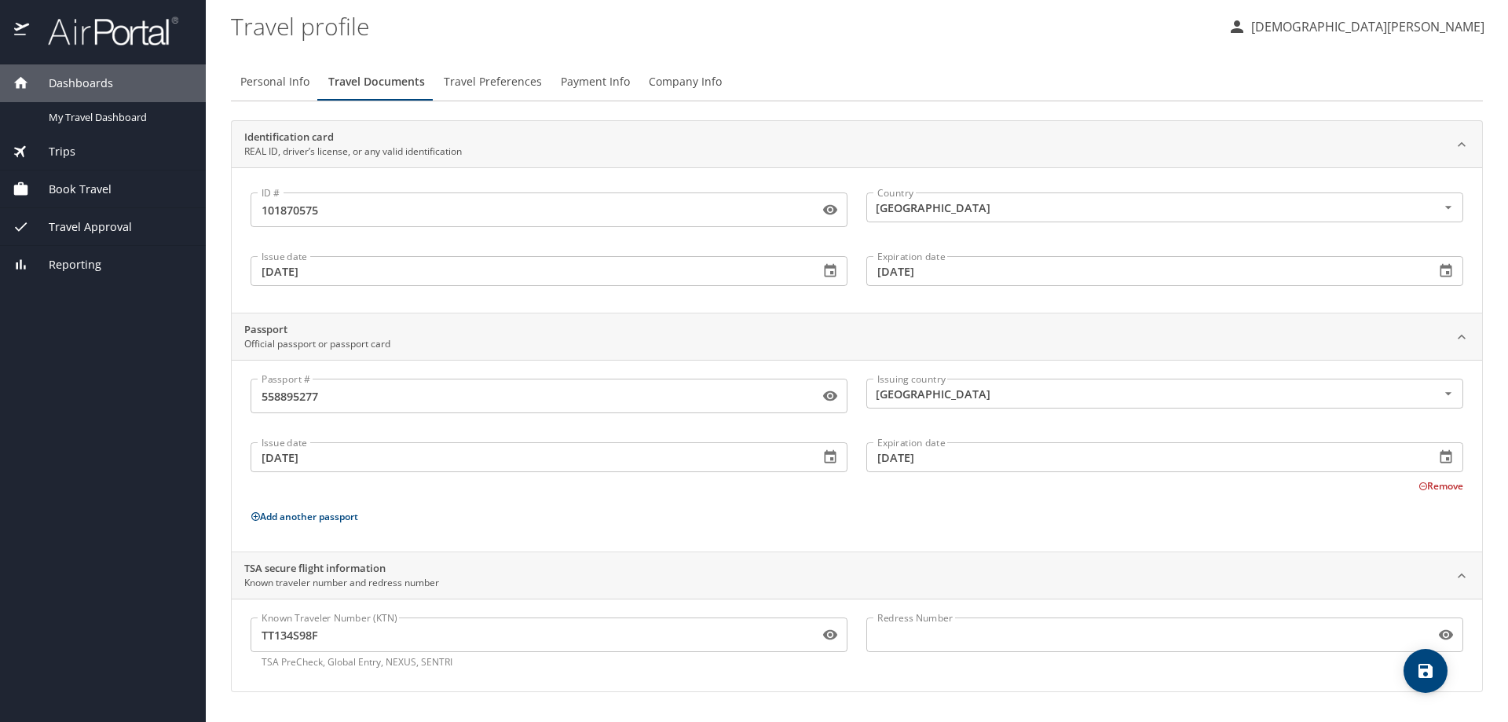
click at [1430, 673] on icon "save" at bounding box center [1426, 671] width 14 height 14
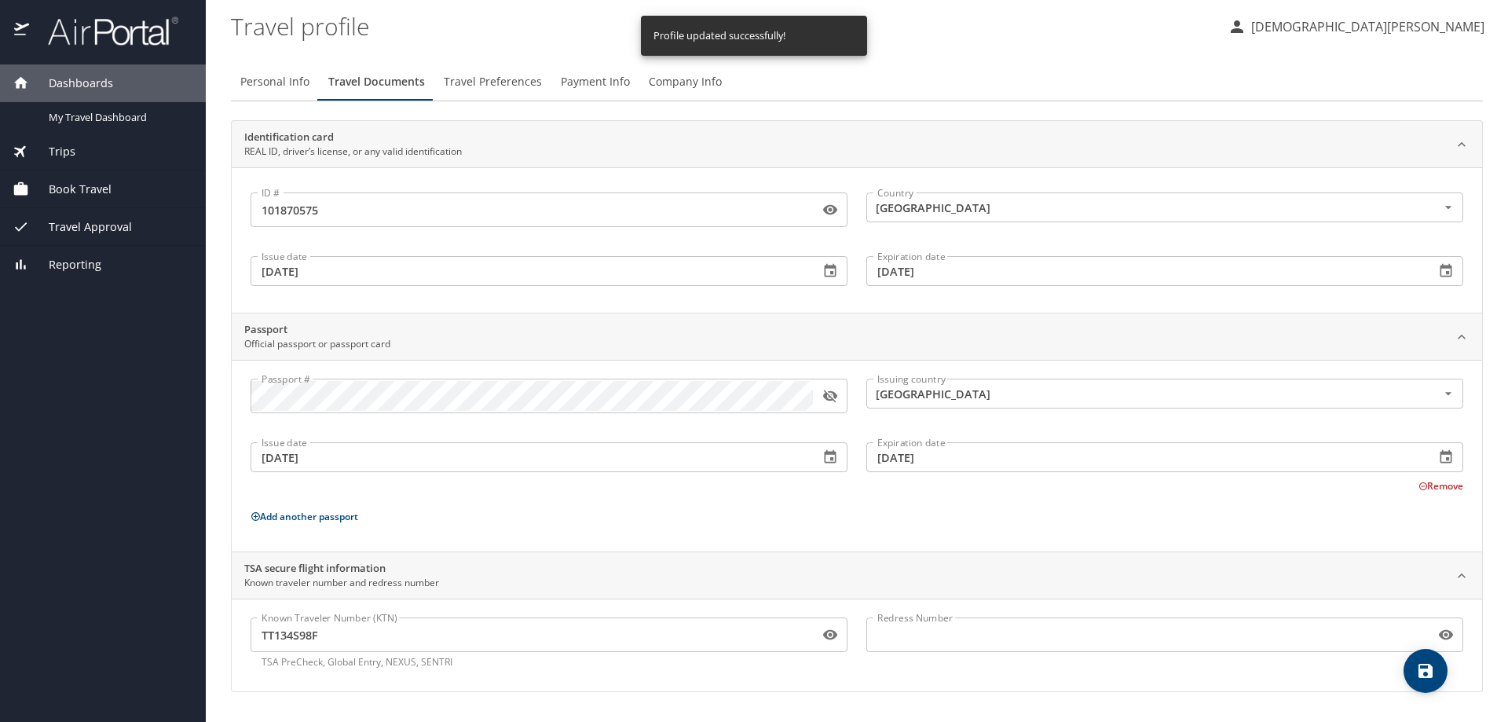
click at [472, 79] on span "Travel Preferences" at bounding box center [493, 82] width 98 height 20
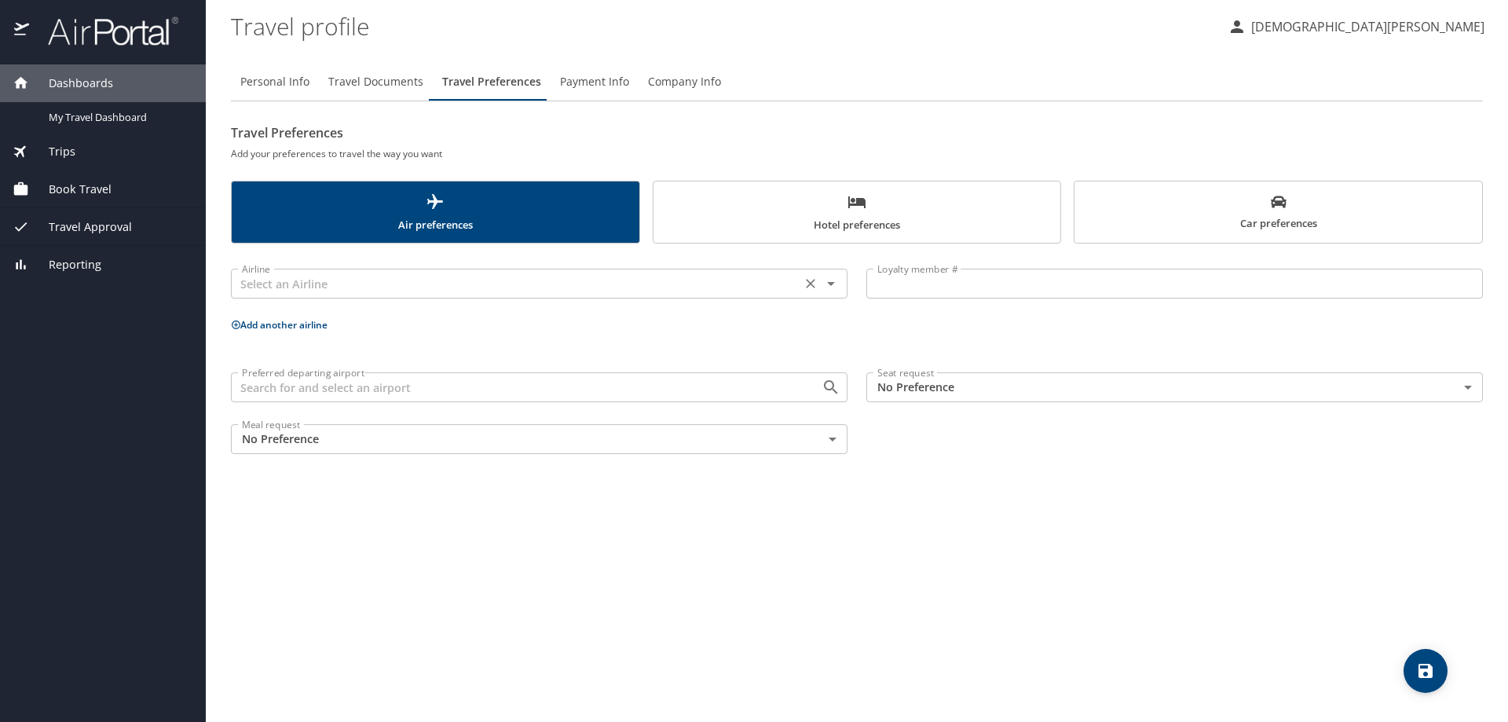
click at [544, 286] on input "text" at bounding box center [516, 283] width 561 height 20
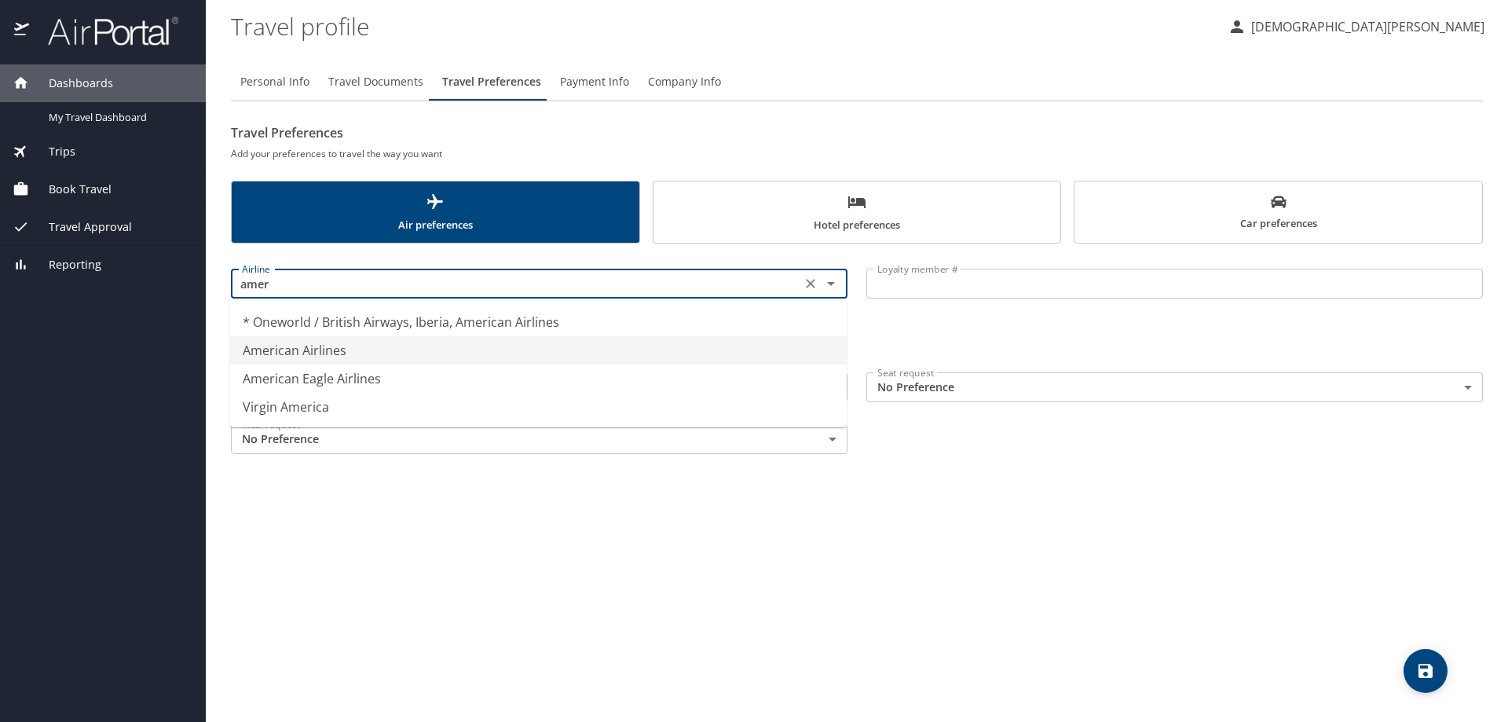
click at [412, 349] on li "American Airlines" at bounding box center [538, 350] width 617 height 28
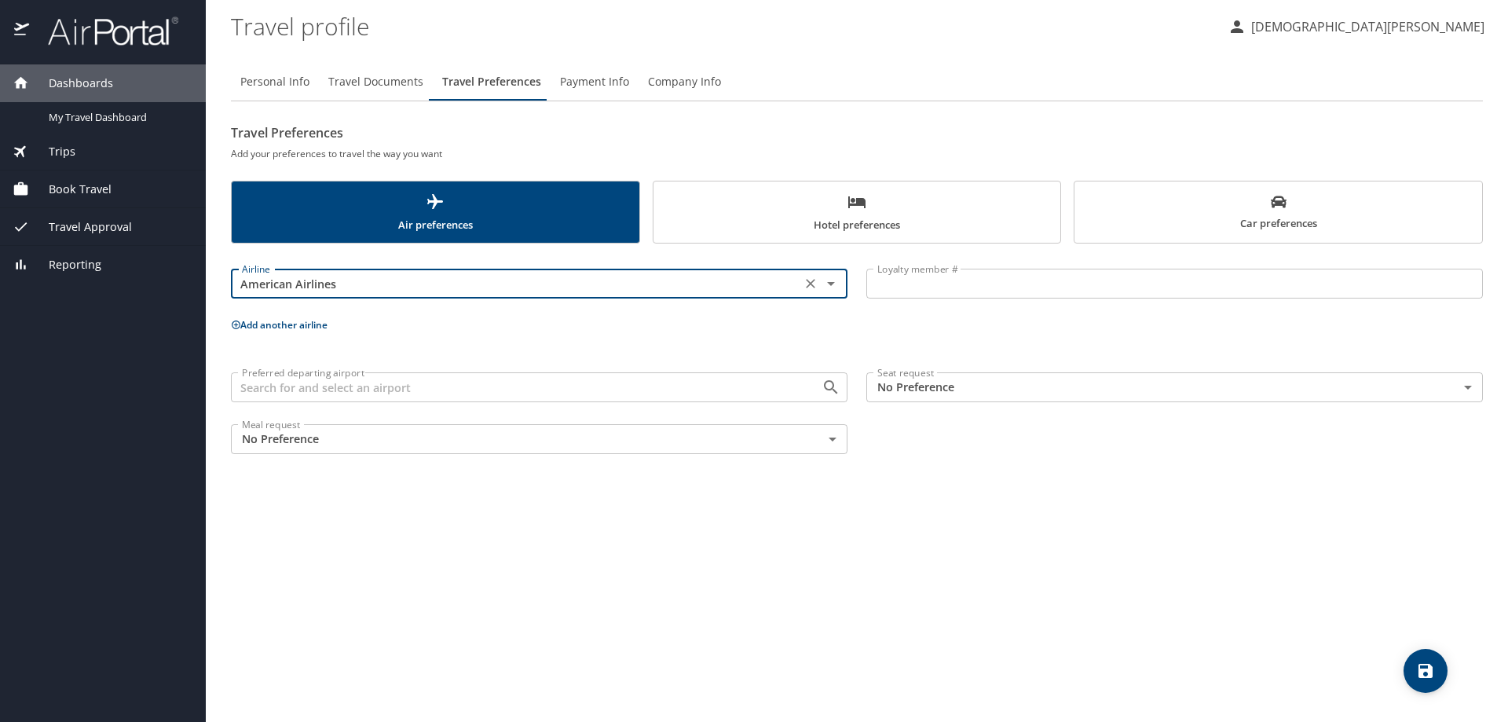
type input "American Airlines"
click at [919, 275] on input "Loyalty member #" at bounding box center [1174, 284] width 617 height 30
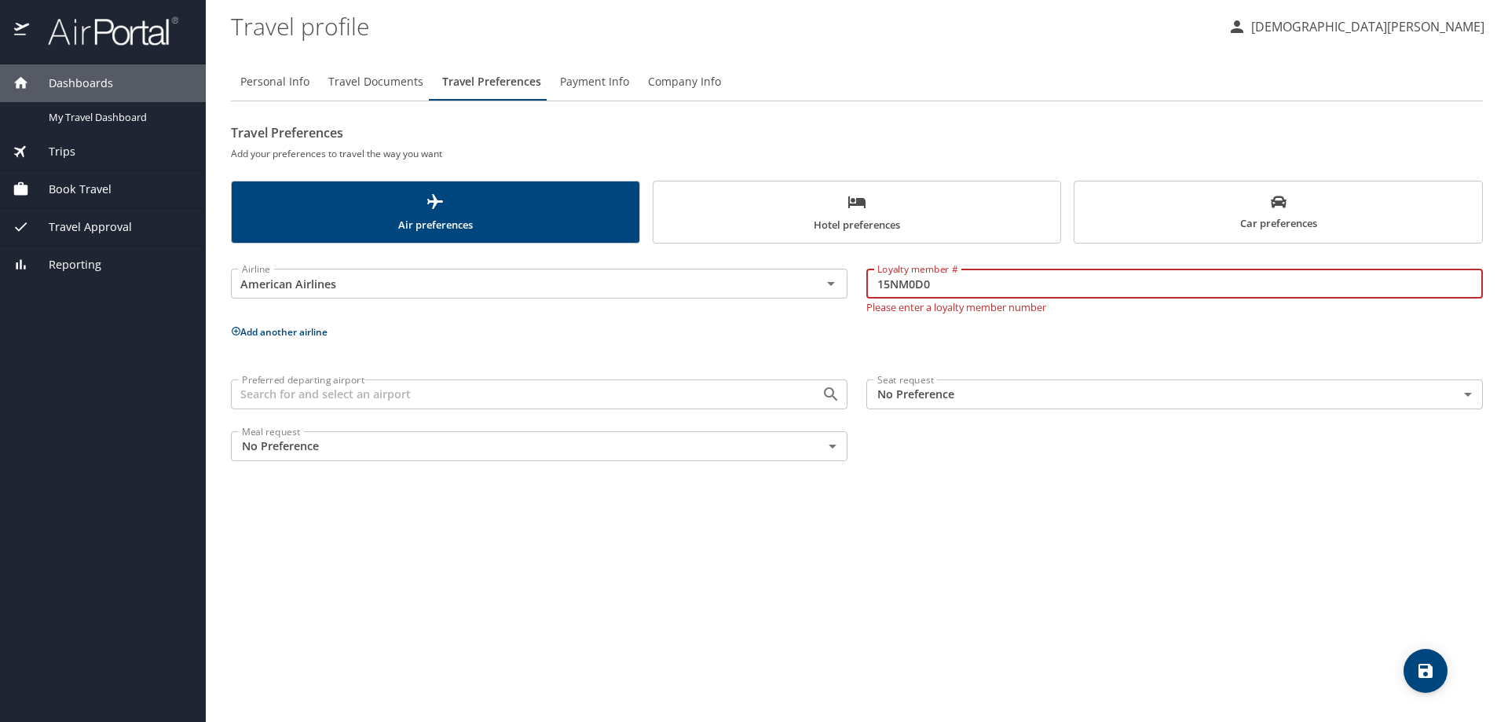
type input "15NM0D0"
click at [739, 345] on div "Airline American Airlines Airline Loyalty member # 15NM0D0 Loyalty member # Ple…" at bounding box center [857, 362] width 1252 height 218
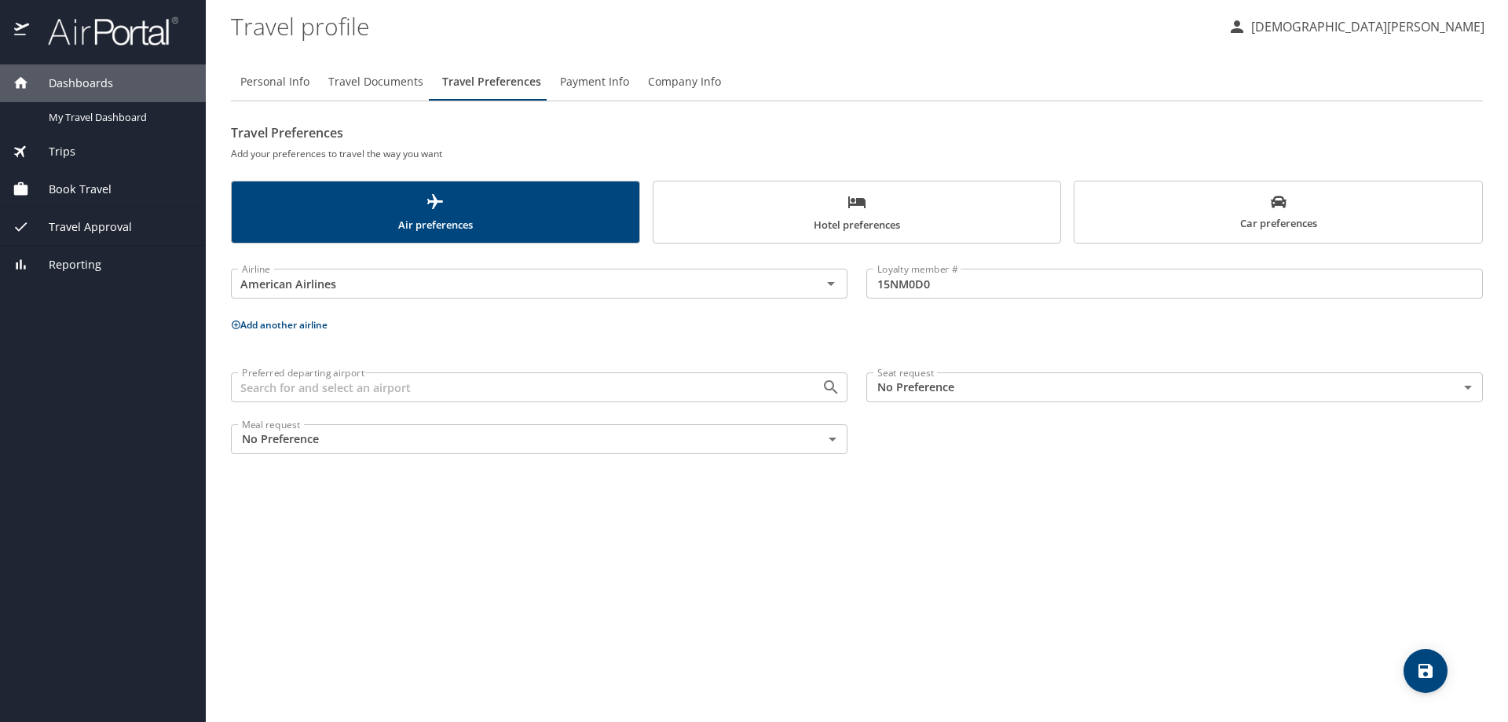
click at [926, 389] on body "Dashboards My Travel Dashboard Trips Current / Future Trips Past Trips Trips Mi…" at bounding box center [754, 361] width 1508 height 722
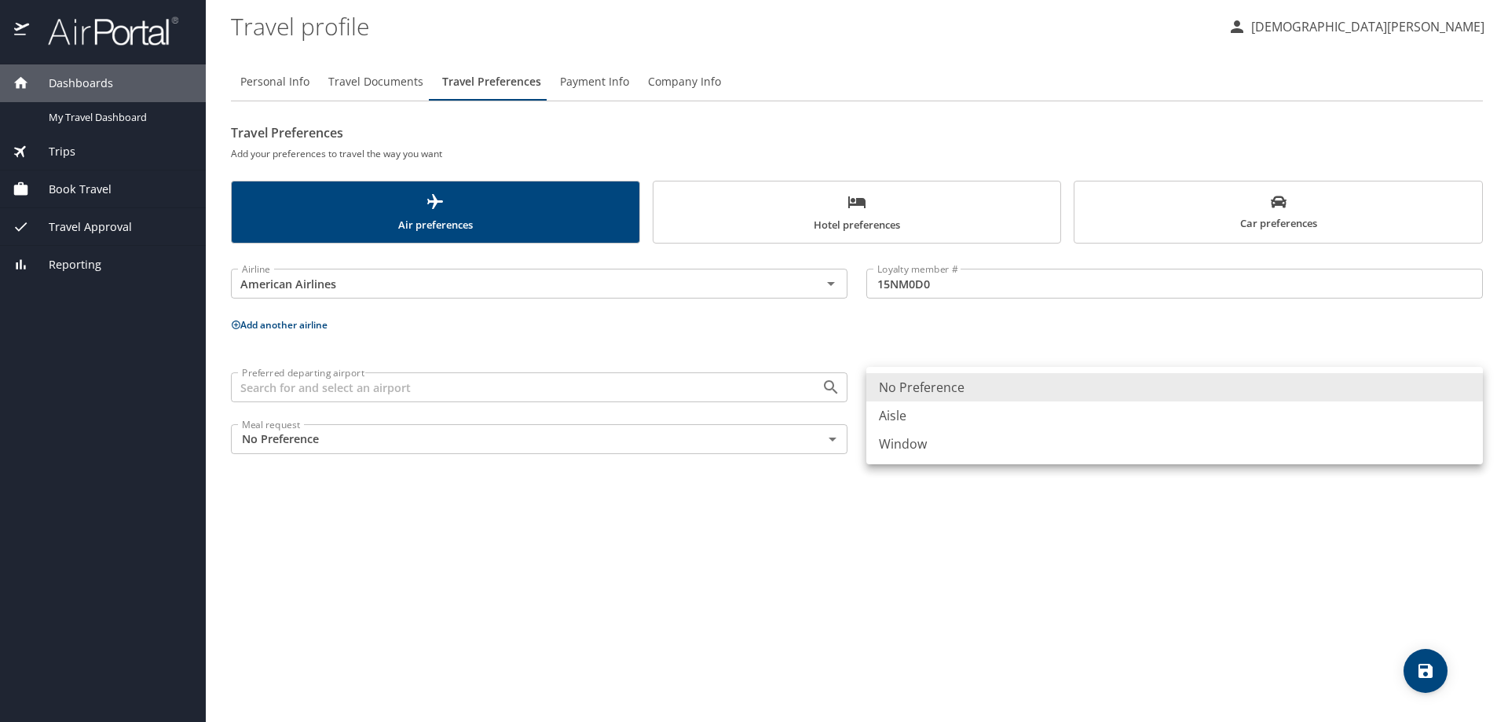
click at [921, 409] on li "Aisle" at bounding box center [1174, 415] width 617 height 28
type input "Aisle"
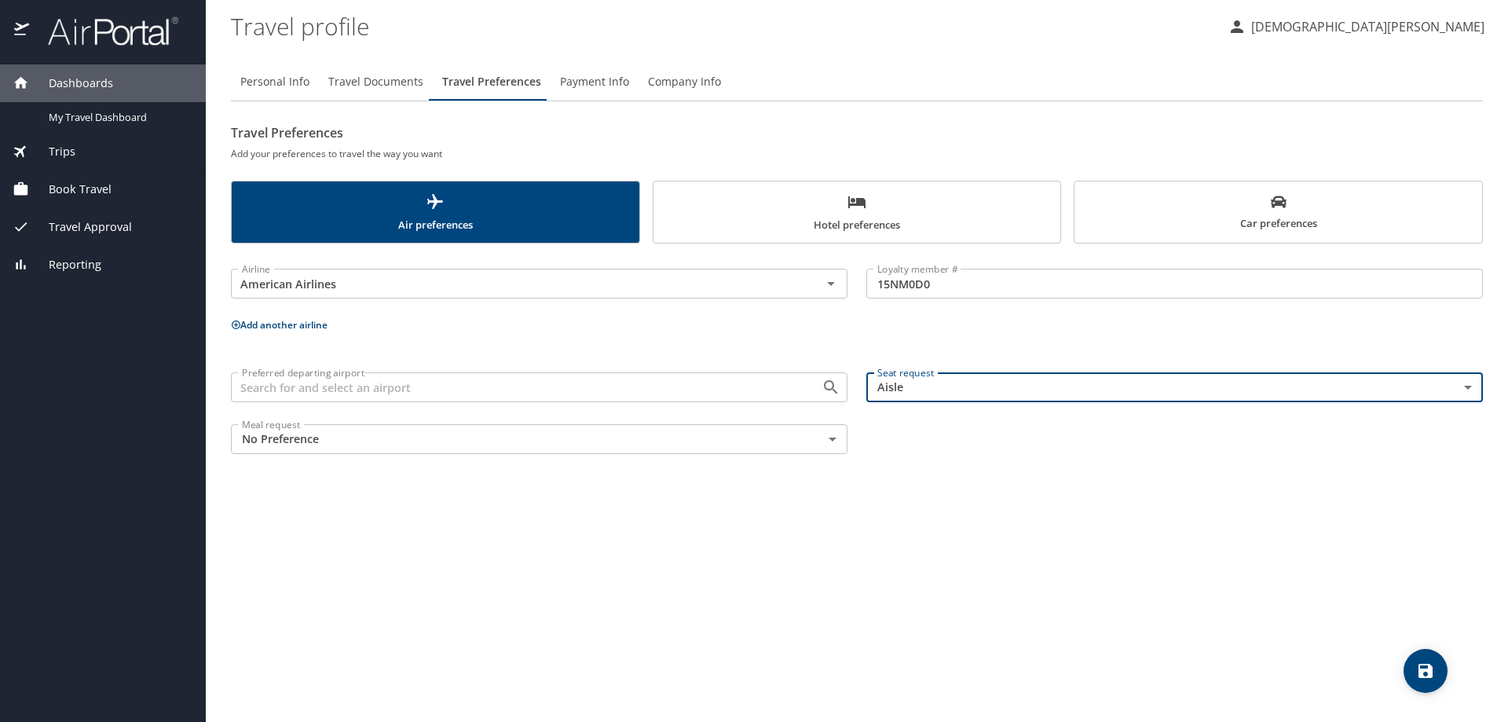
click at [754, 518] on div "Personal Info Travel Documents Travel Preferences Payment Info Company Info Tra…" at bounding box center [857, 386] width 1252 height 672
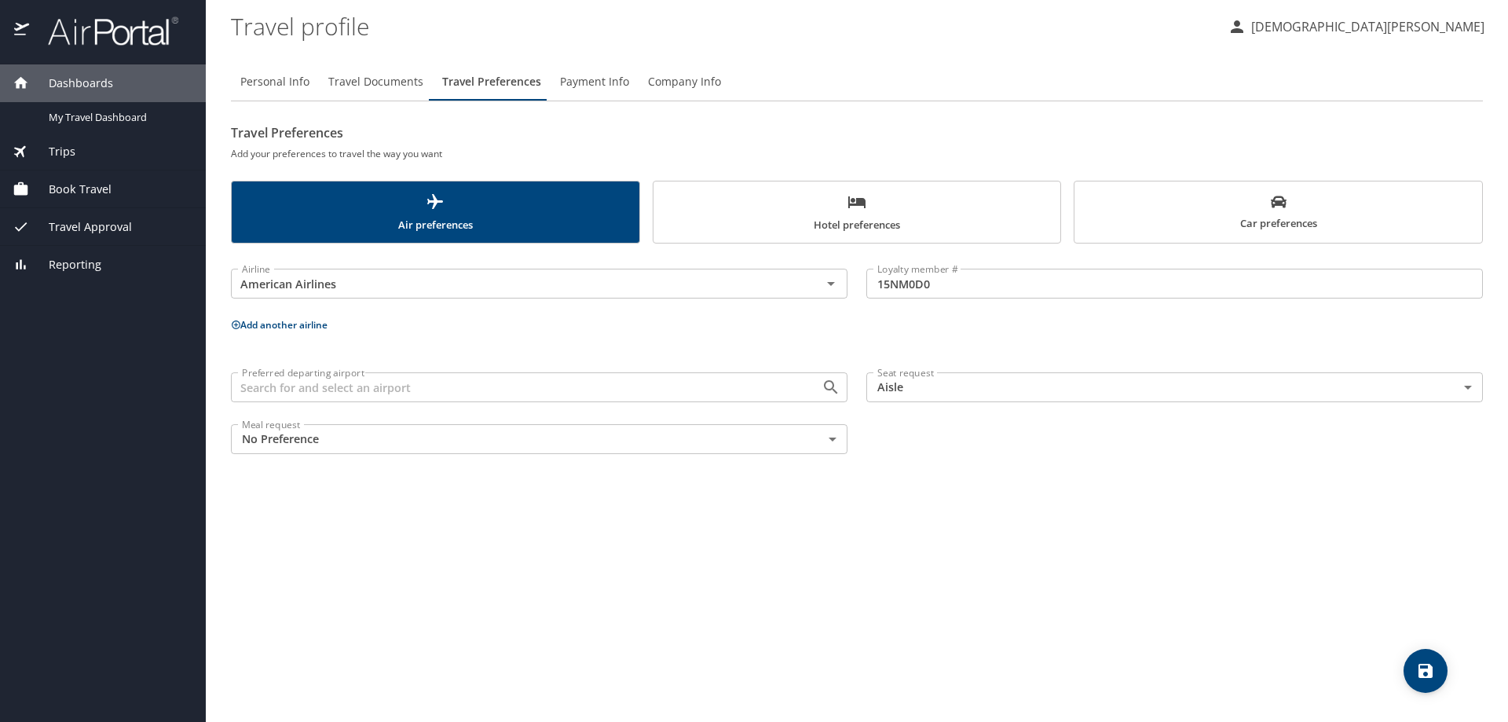
click at [1428, 676] on icon "save" at bounding box center [1426, 671] width 14 height 14
click at [656, 84] on span "Company Info" at bounding box center [684, 82] width 73 height 20
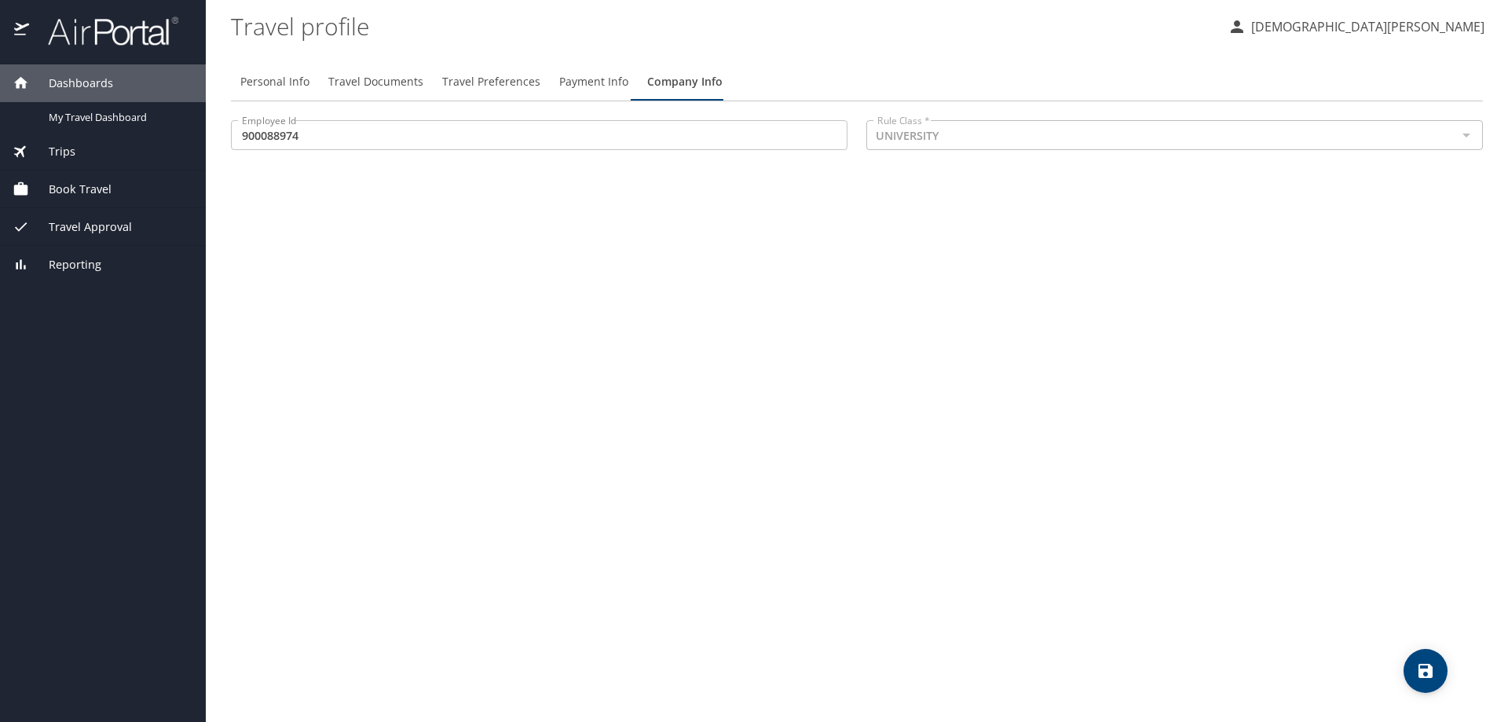
click at [559, 84] on span "Payment Info" at bounding box center [593, 82] width 69 height 20
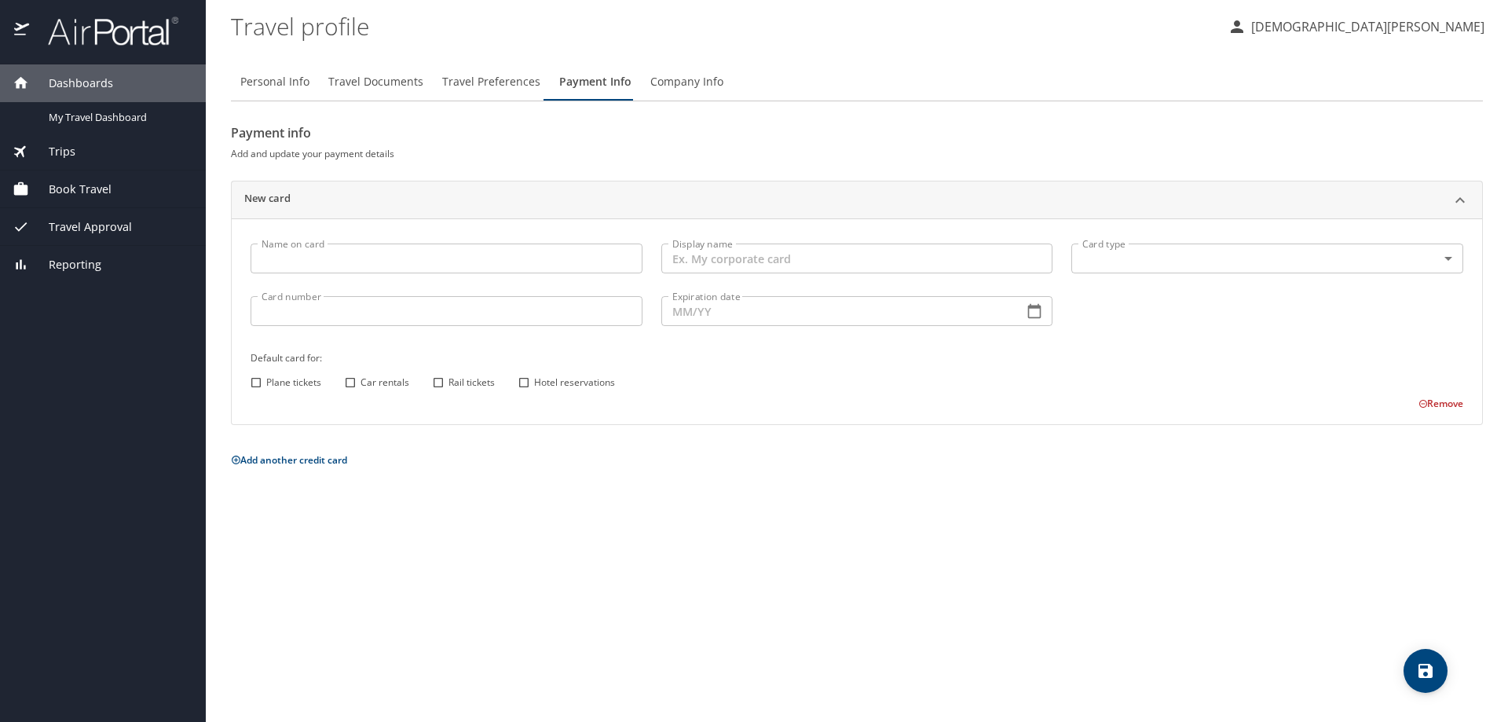
click at [285, 82] on span "Personal Info" at bounding box center [274, 82] width 69 height 20
select select "US"
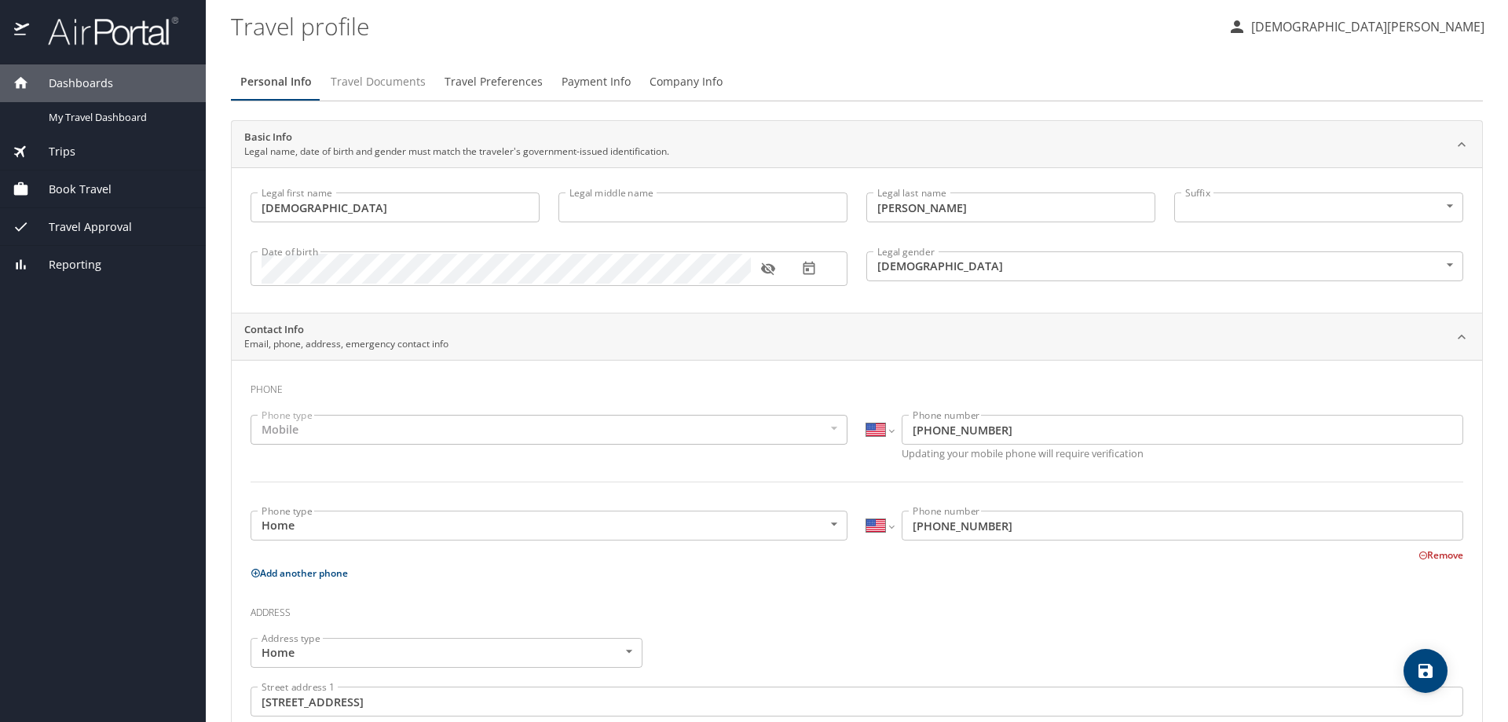
click at [401, 87] on span "Travel Documents" at bounding box center [378, 82] width 95 height 20
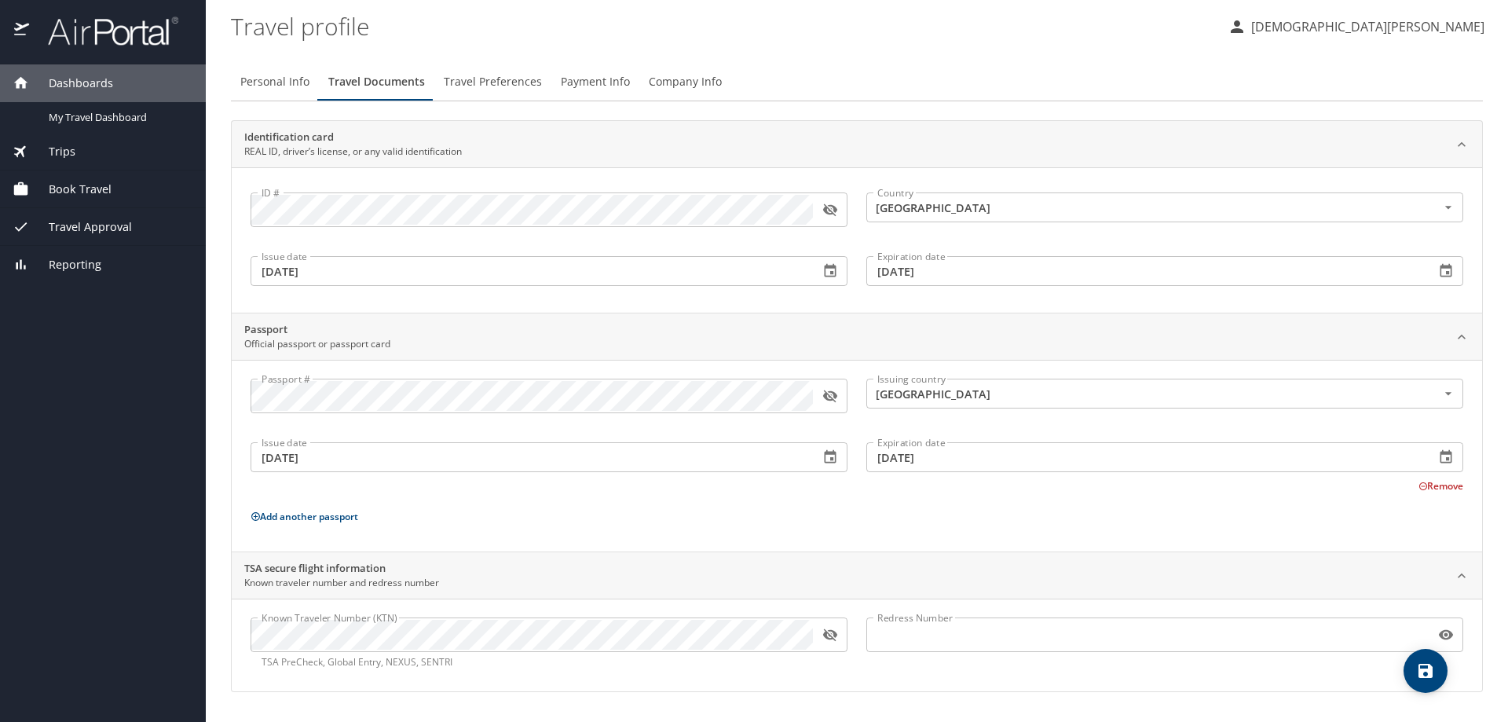
click at [504, 79] on span "Travel Preferences" at bounding box center [493, 82] width 98 height 20
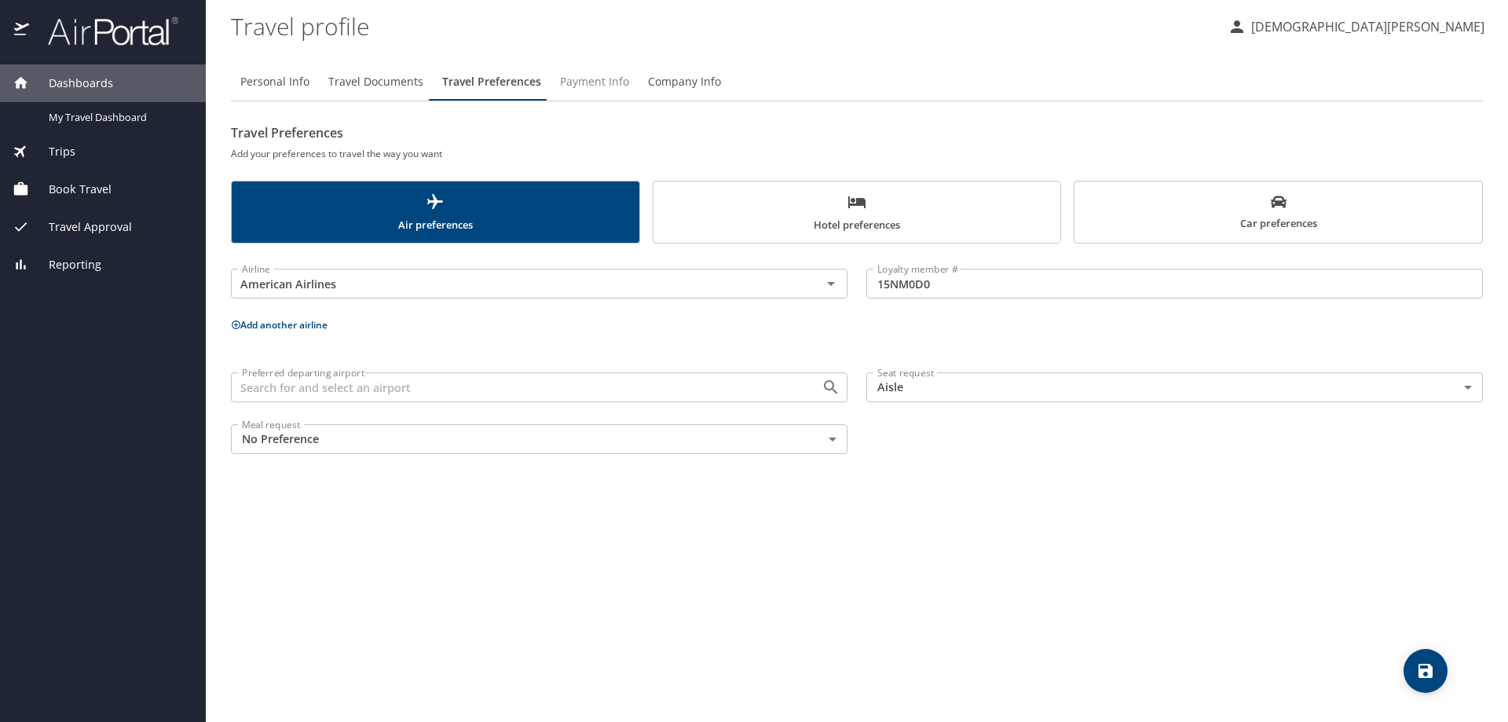
click at [594, 79] on span "Payment Info" at bounding box center [594, 82] width 69 height 20
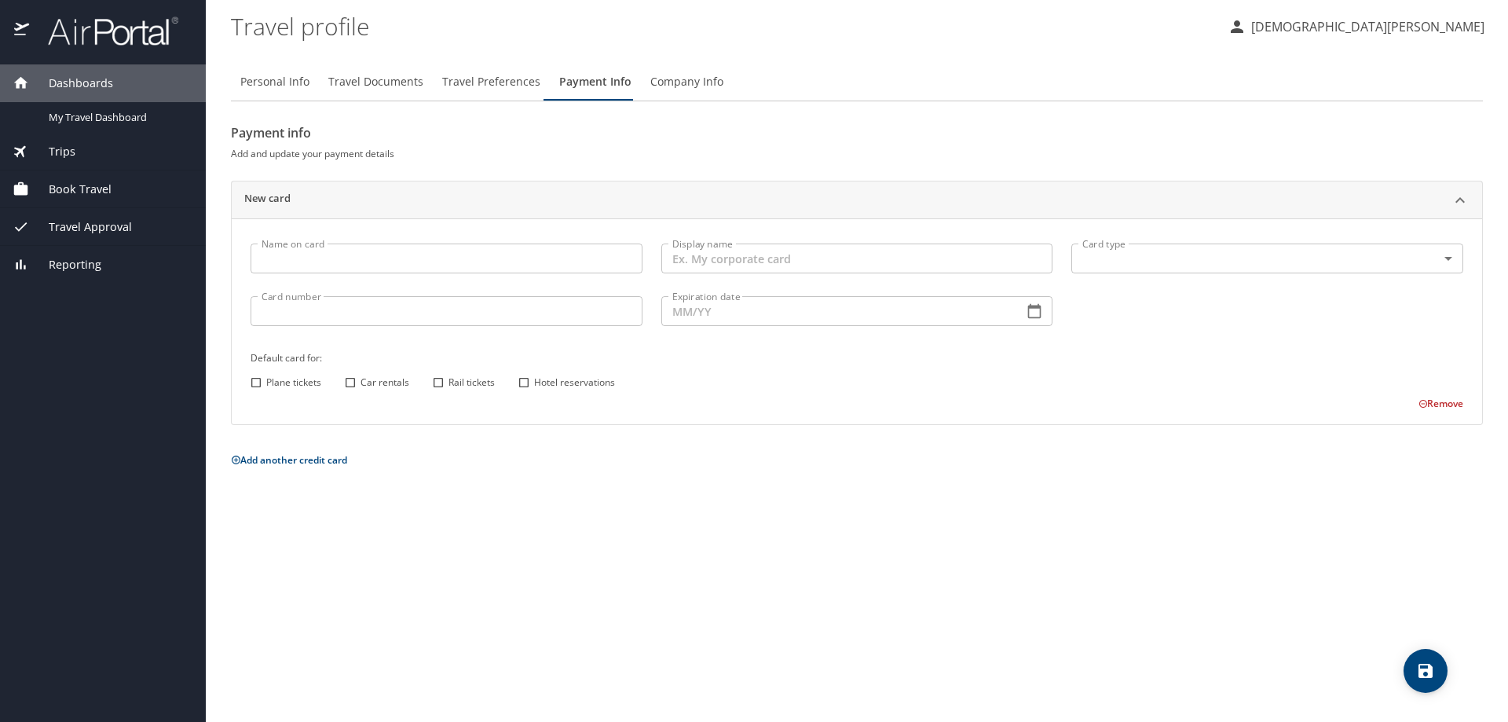
click at [697, 82] on span "Company Info" at bounding box center [686, 82] width 73 height 20
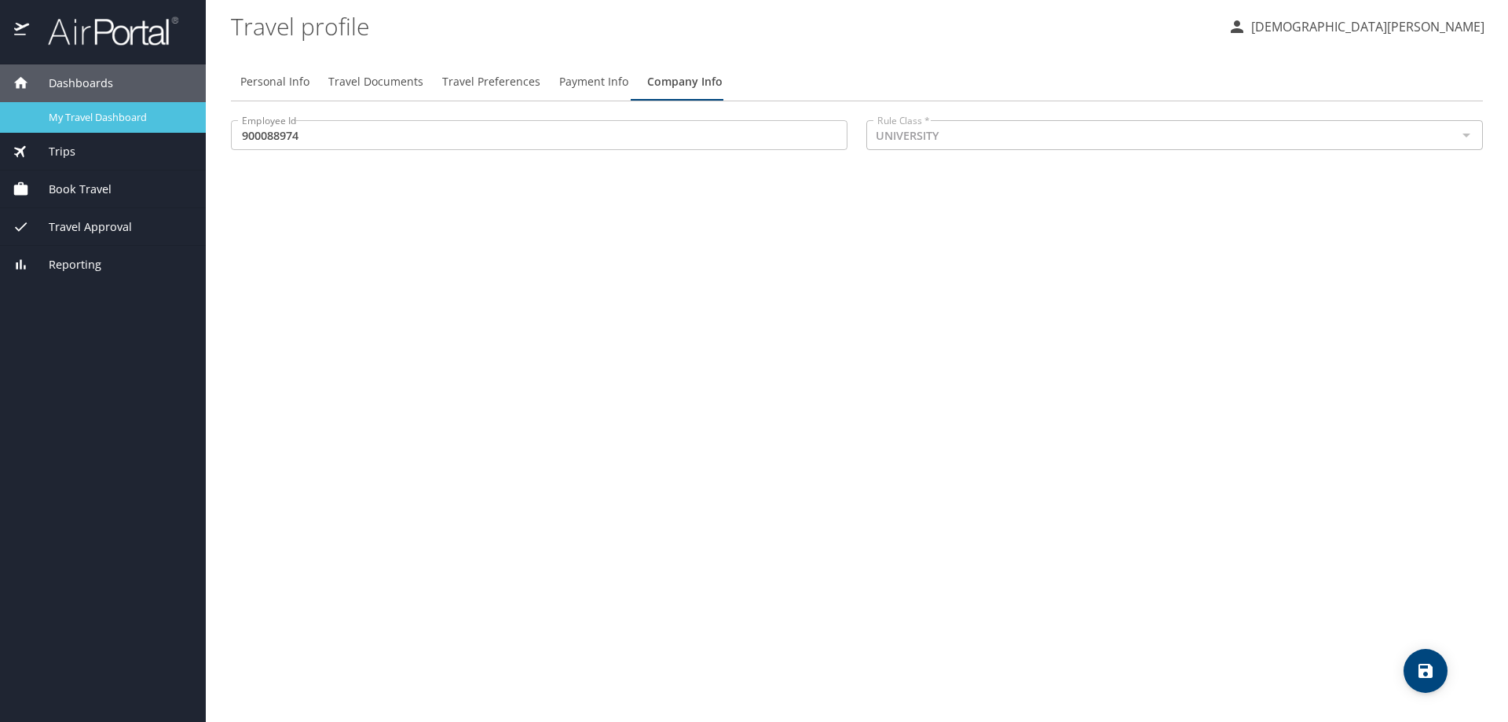
click at [126, 119] on span "My Travel Dashboard" at bounding box center [118, 117] width 138 height 15
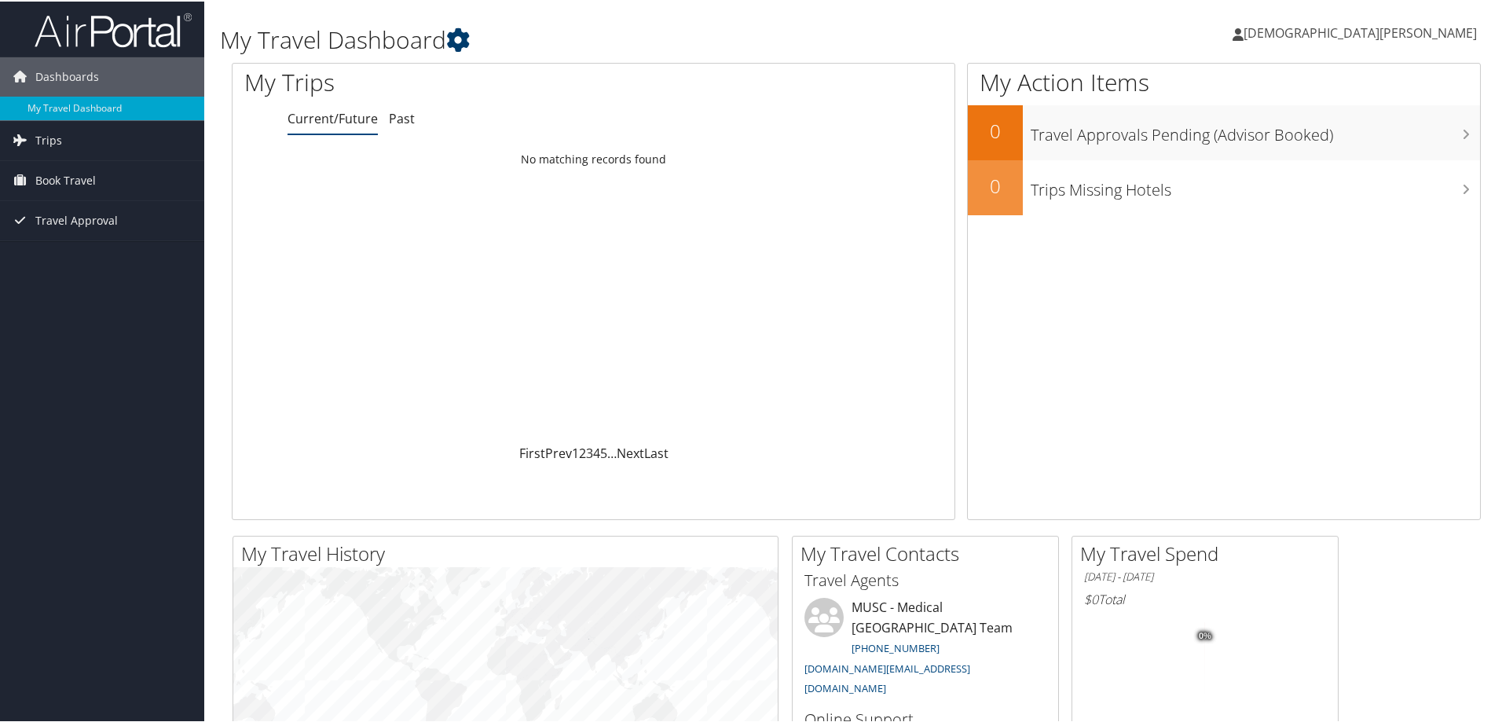
click at [470, 39] on icon at bounding box center [458, 39] width 24 height 24
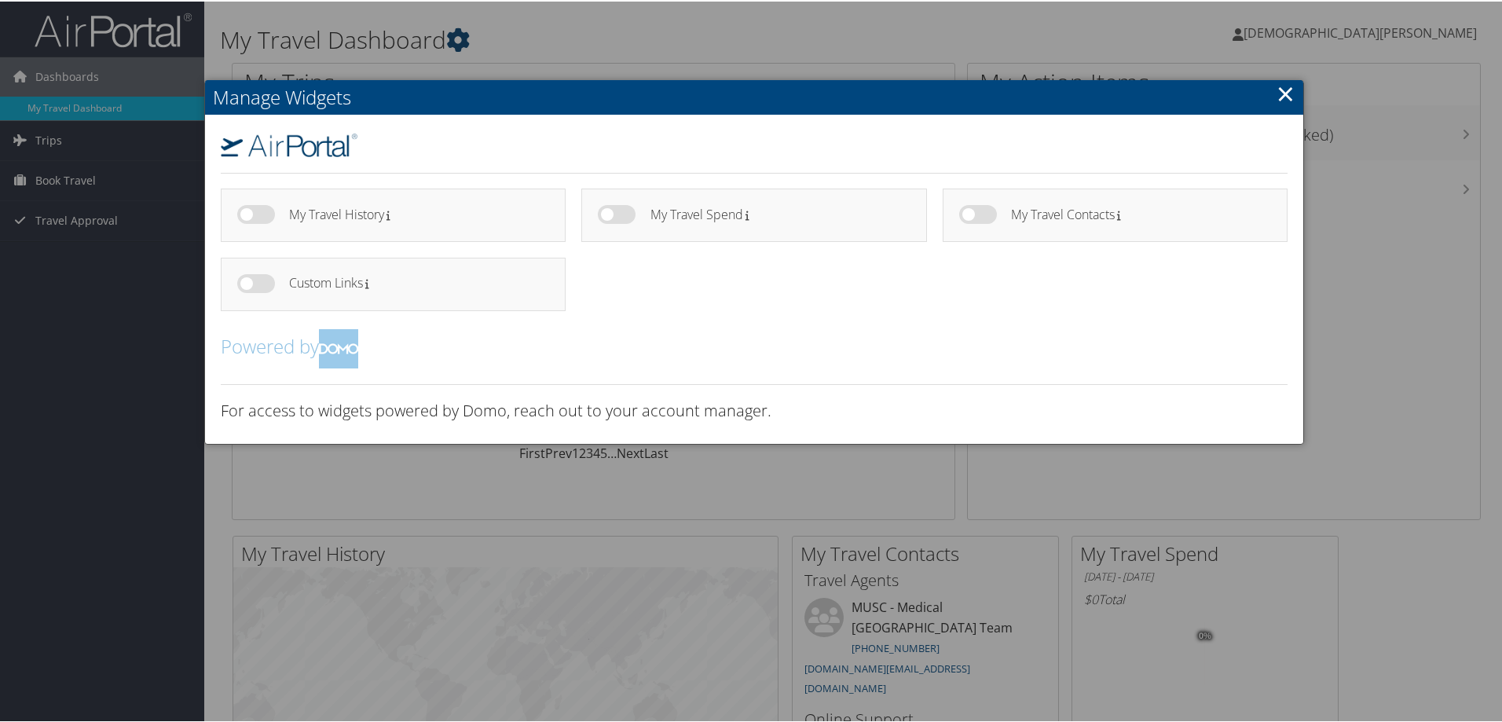
click at [470, 39] on div at bounding box center [754, 361] width 1508 height 722
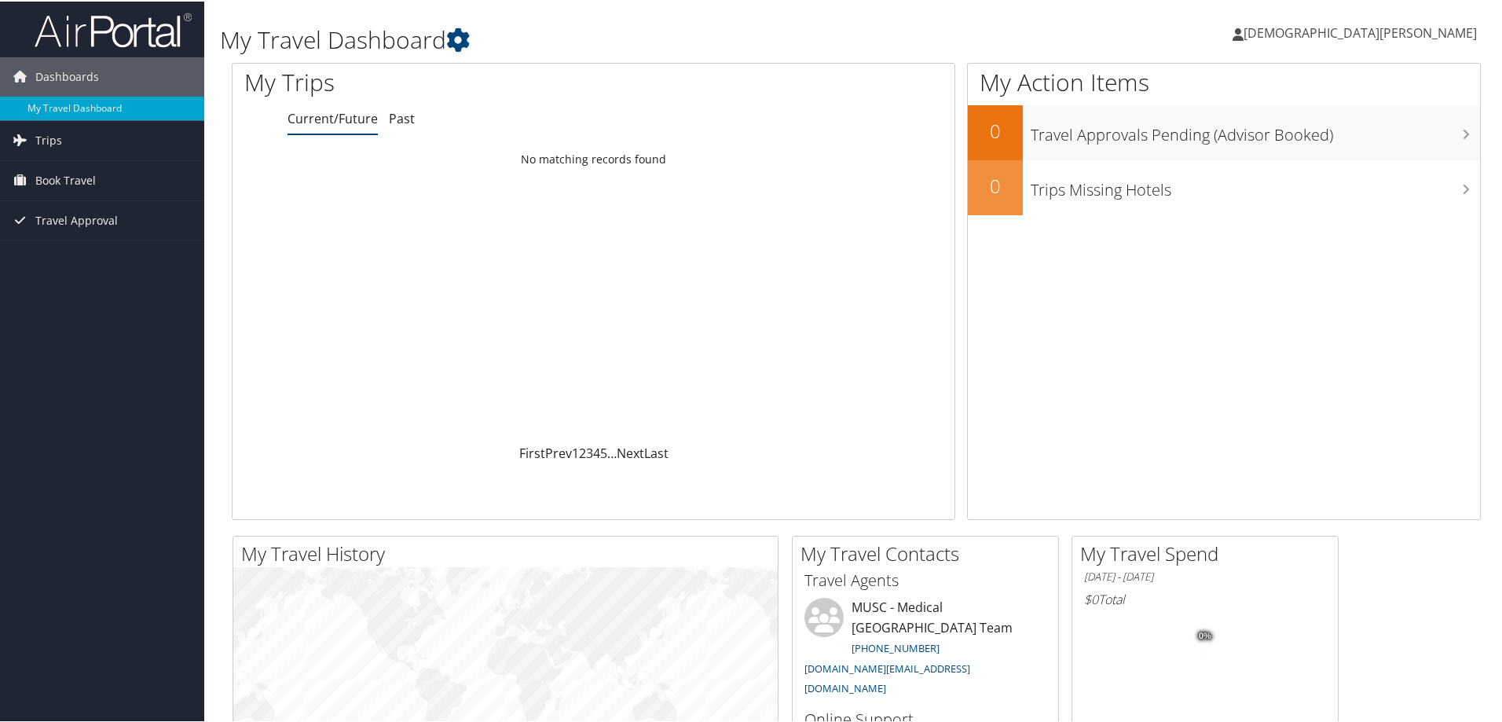
click at [1443, 31] on span "[DEMOGRAPHIC_DATA][PERSON_NAME]" at bounding box center [1359, 31] width 233 height 17
click at [1382, 109] on link "Travel Agency Contacts" at bounding box center [1386, 113] width 175 height 27
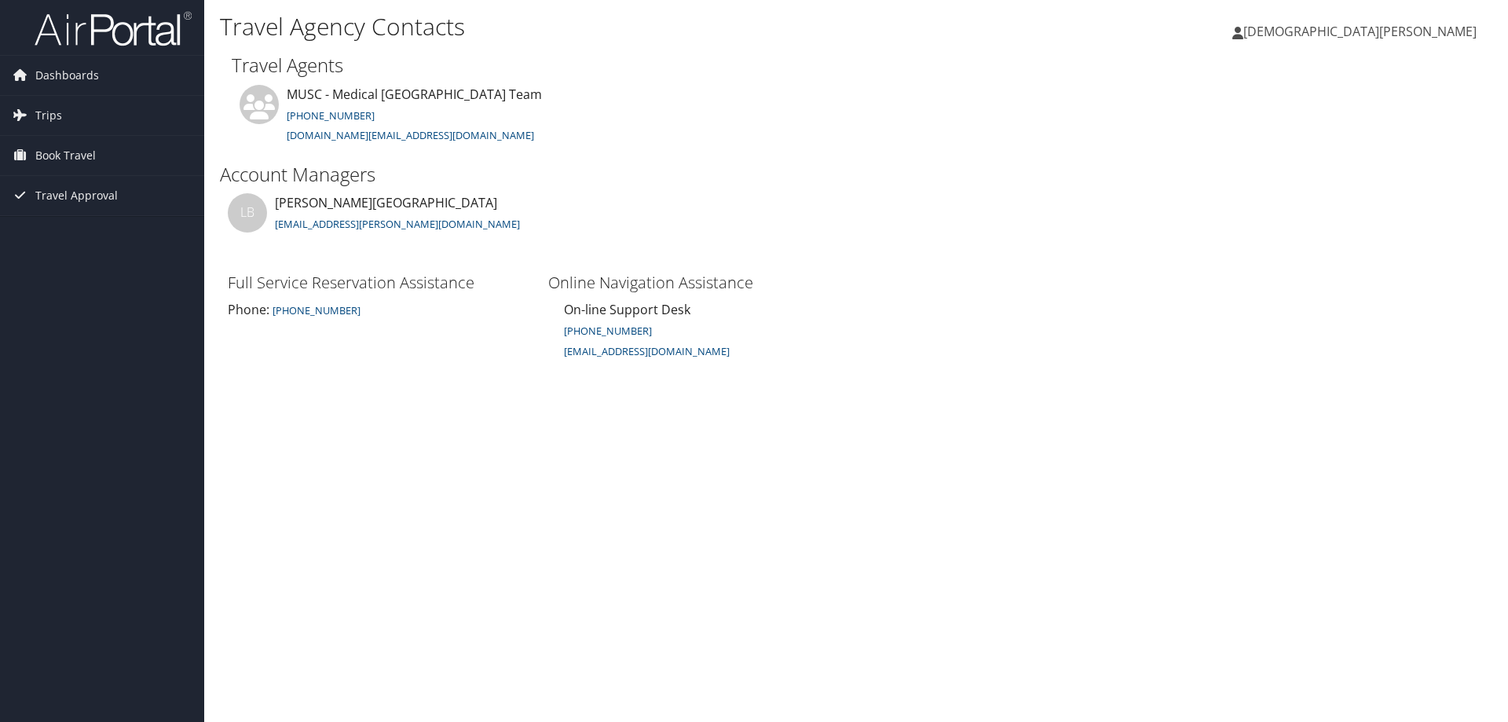
click at [1419, 25] on span "[DEMOGRAPHIC_DATA][PERSON_NAME]" at bounding box center [1359, 31] width 233 height 17
click at [1361, 134] on link "View Travel Profile" at bounding box center [1388, 139] width 175 height 27
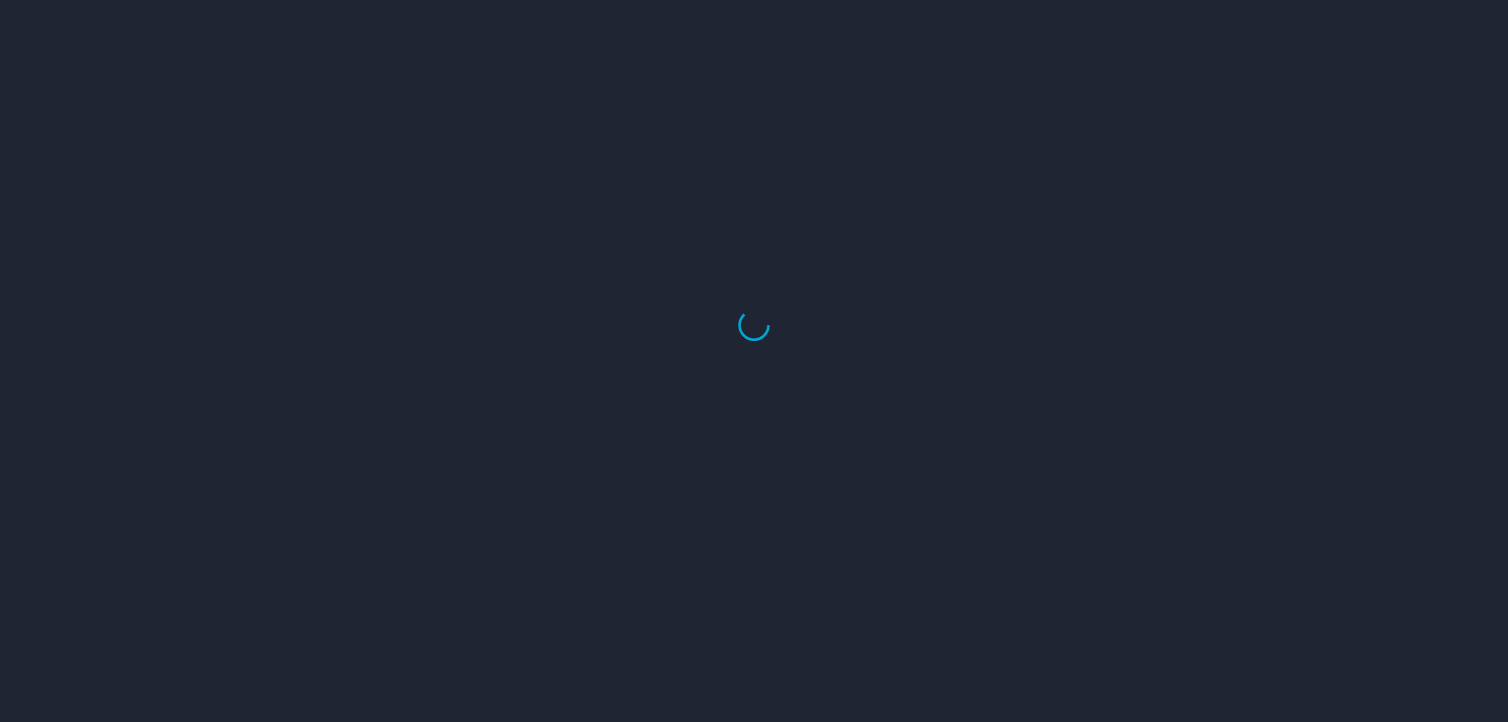
select select "US"
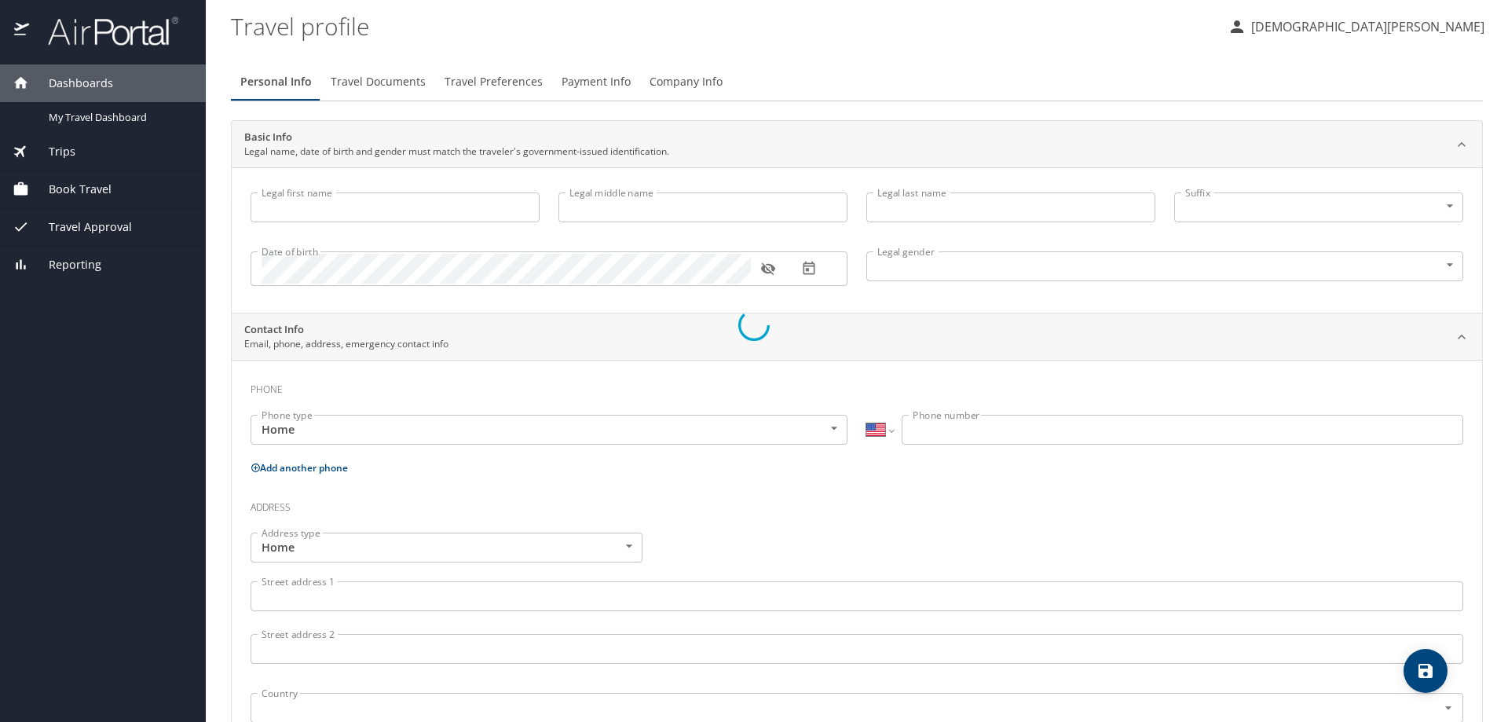
type input "[DEMOGRAPHIC_DATA]"
type input "[PERSON_NAME]"
type input "[DEMOGRAPHIC_DATA]"
type input "[PERSON_NAME]"
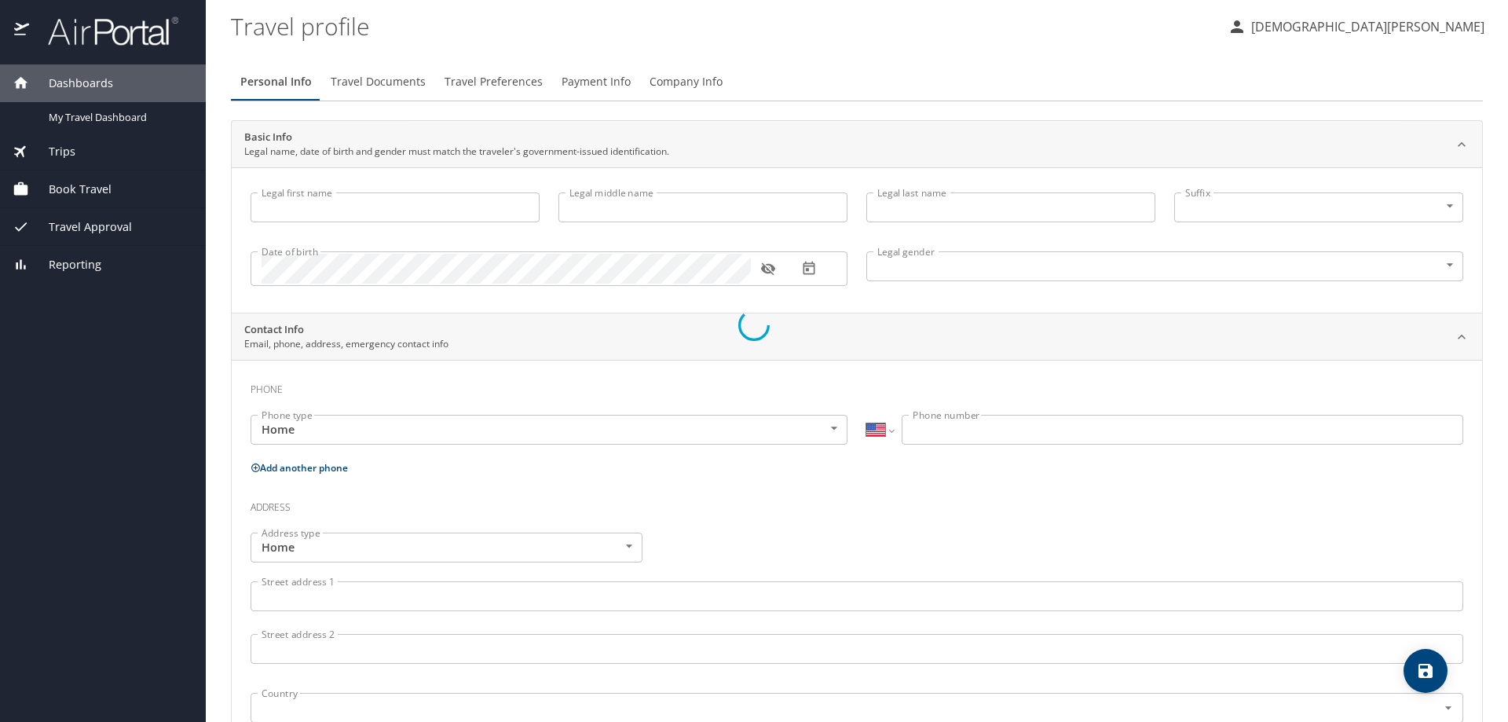
type input "[PHONE_NUMBER]"
type input "[EMAIL_ADDRESS][DOMAIN_NAME]"
select select "US"
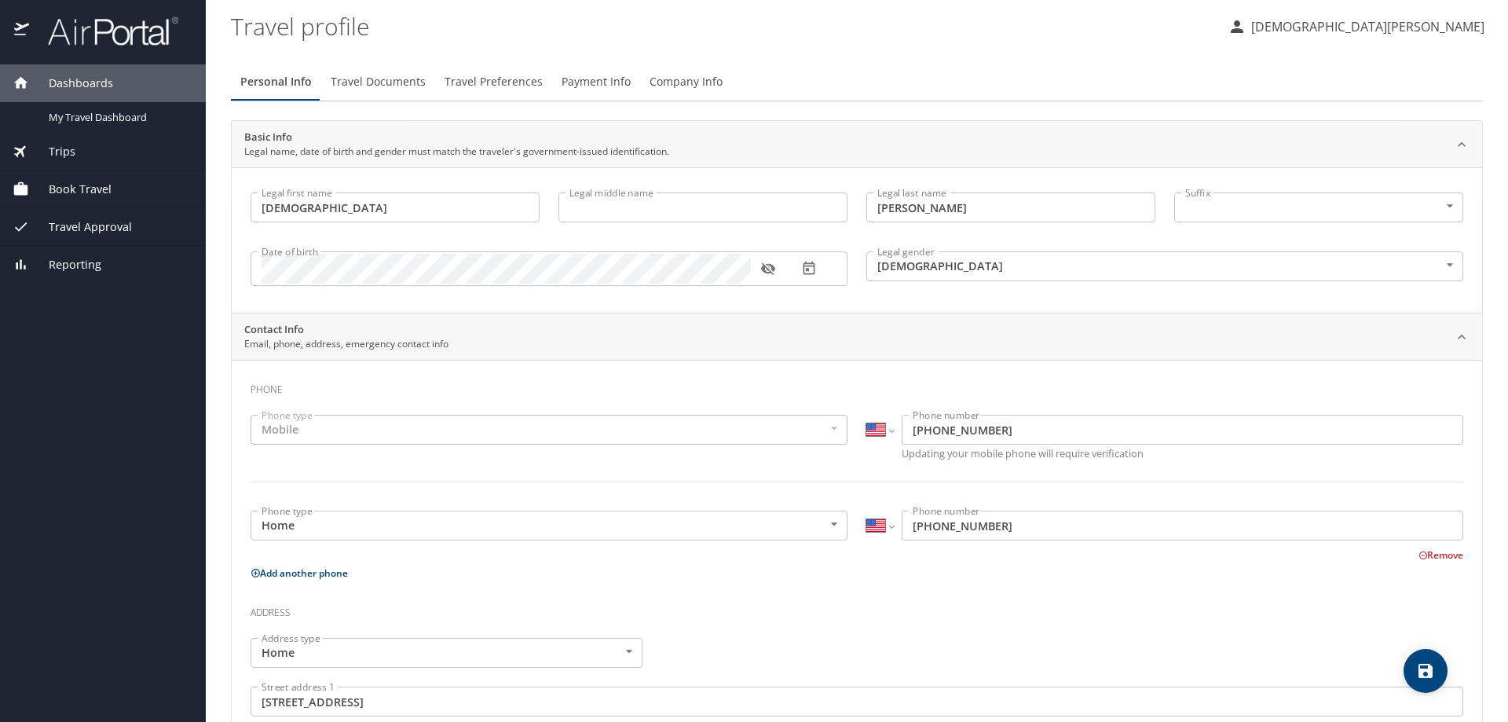
click at [1410, 32] on p "[DEMOGRAPHIC_DATA][PERSON_NAME]" at bounding box center [1366, 26] width 238 height 19
click at [1420, 113] on li "View travel profile" at bounding box center [1417, 118] width 160 height 28
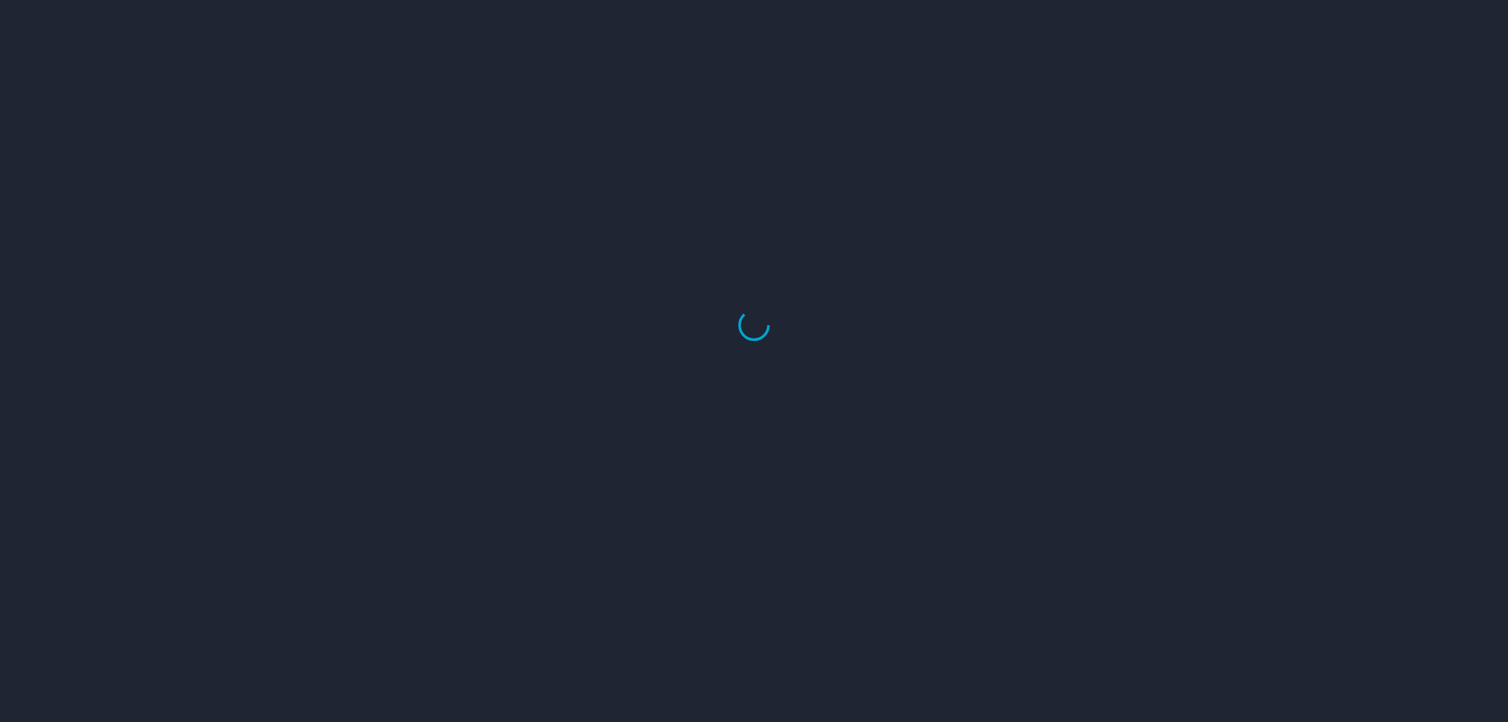
select select "US"
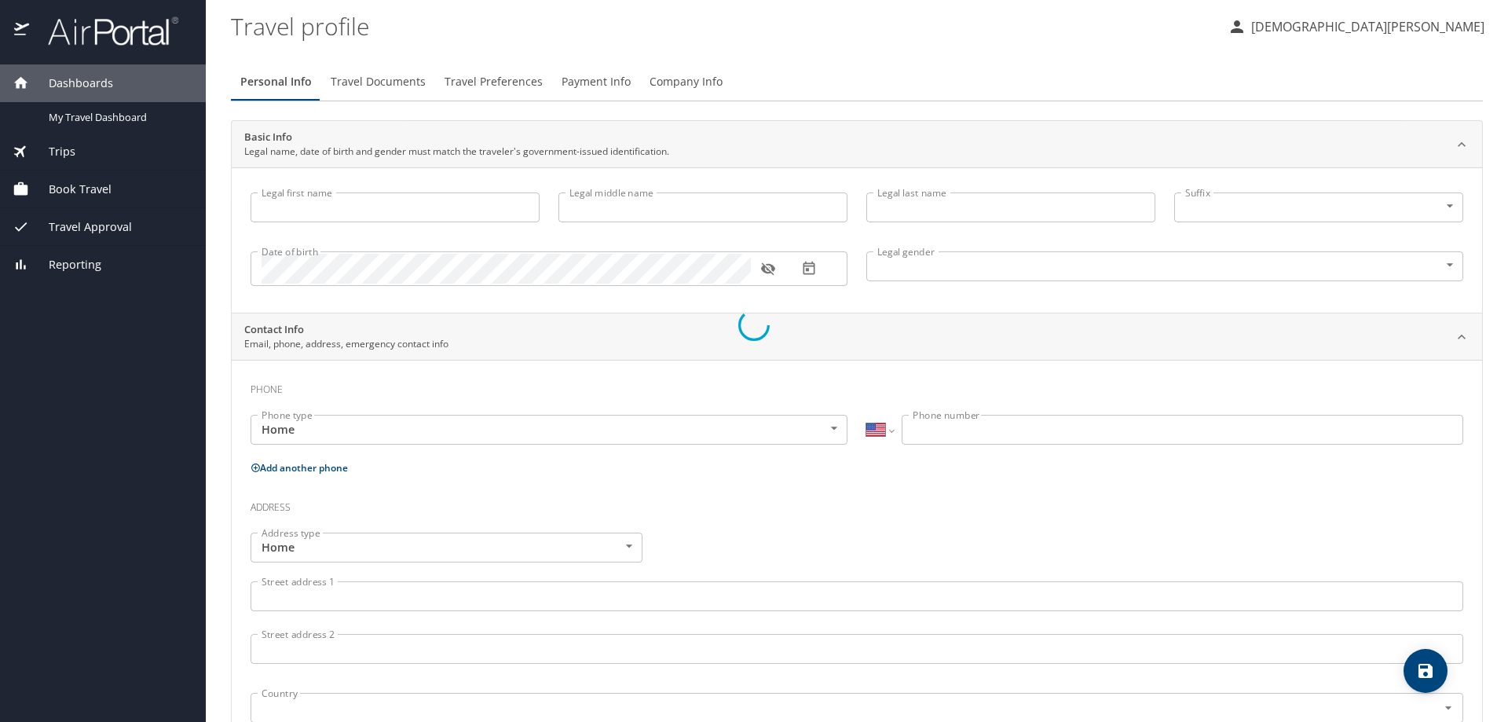
type input "[DEMOGRAPHIC_DATA]"
type input "[PERSON_NAME]"
type input "[DEMOGRAPHIC_DATA]"
type input "[PERSON_NAME]"
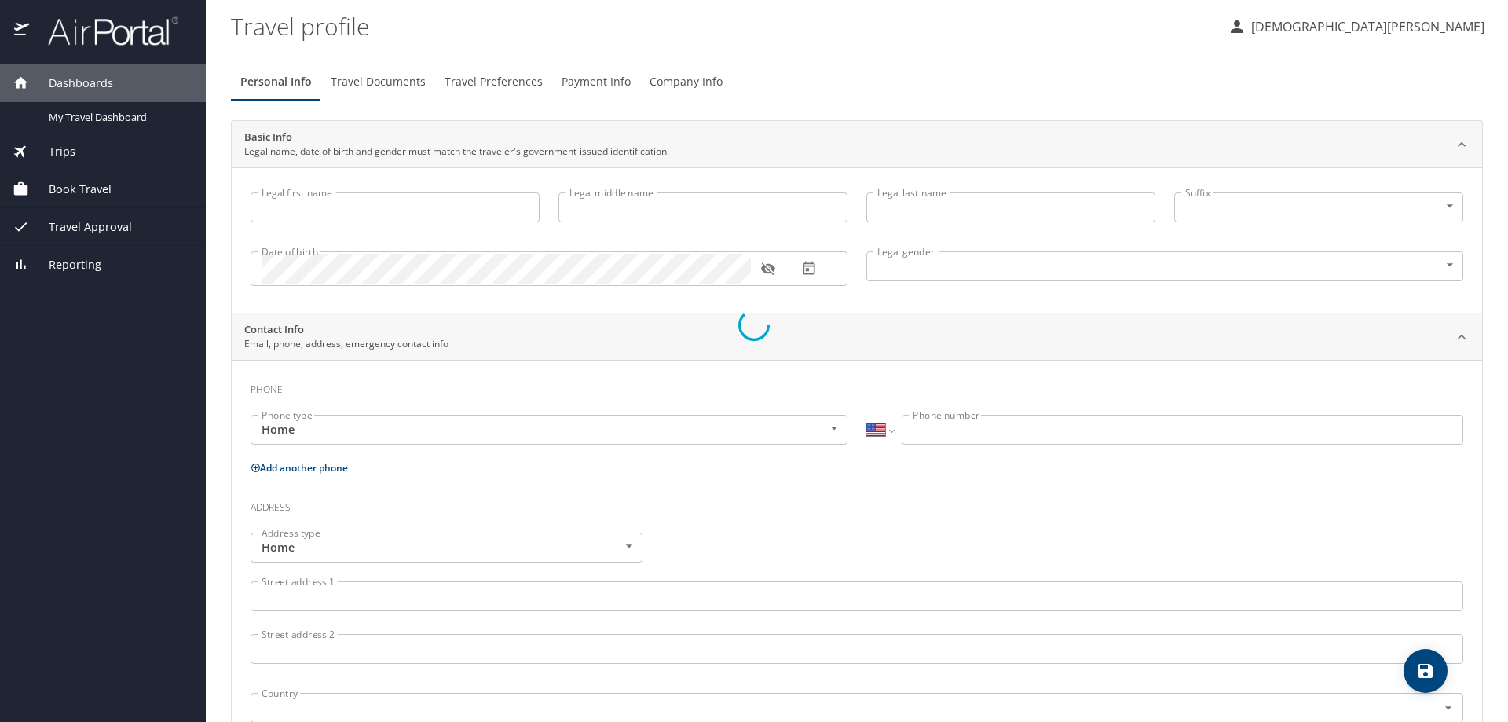
type input "[PHONE_NUMBER]"
type input "[EMAIL_ADDRESS][DOMAIN_NAME]"
select select "US"
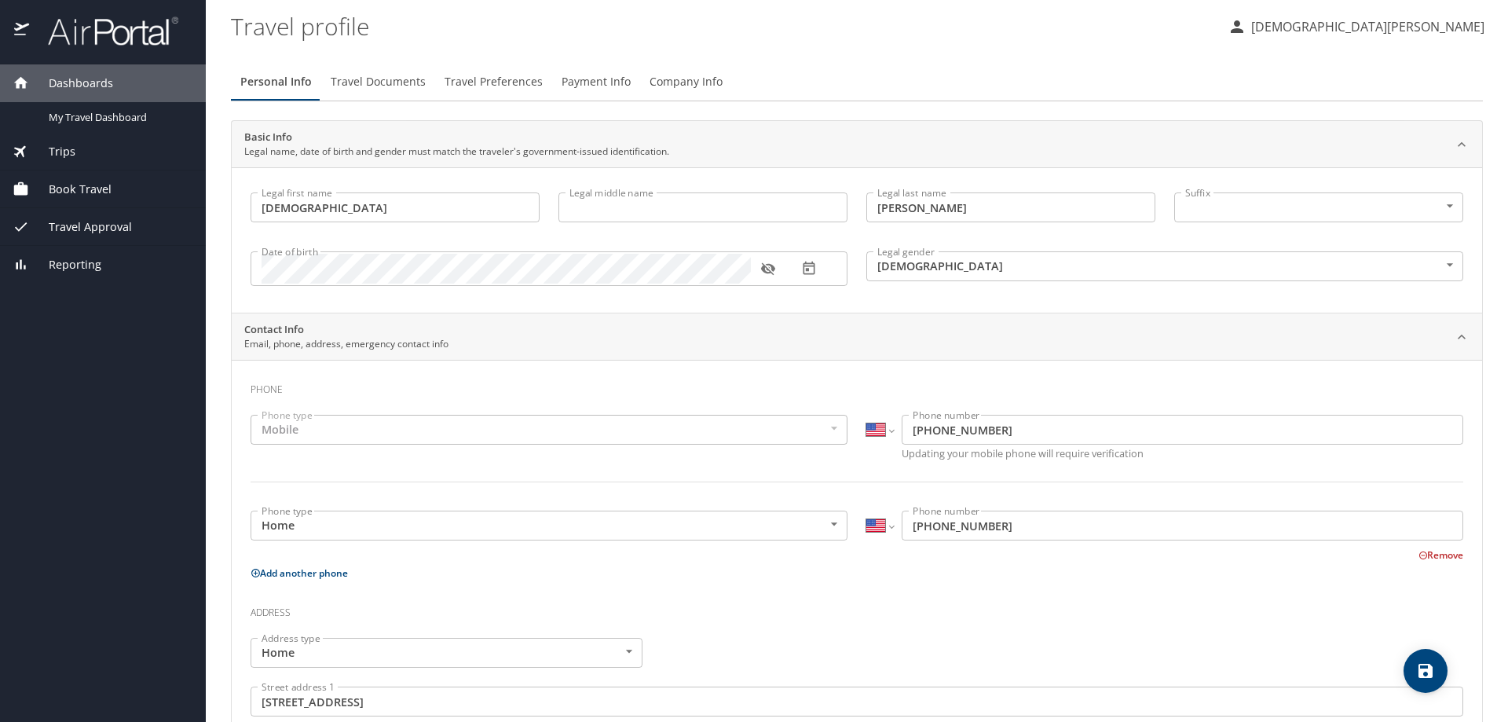
click at [661, 79] on span "Company Info" at bounding box center [686, 82] width 73 height 20
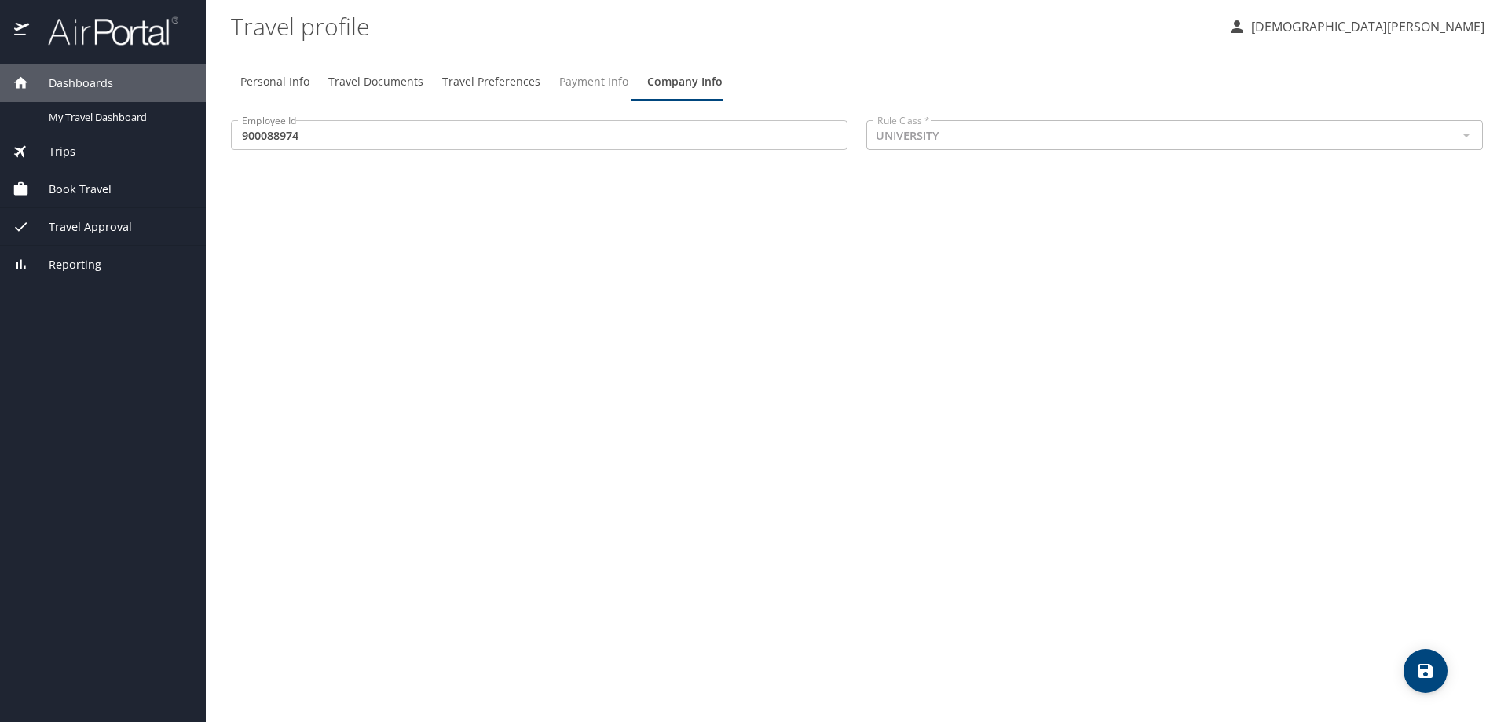
click at [591, 80] on span "Payment Info" at bounding box center [593, 82] width 69 height 20
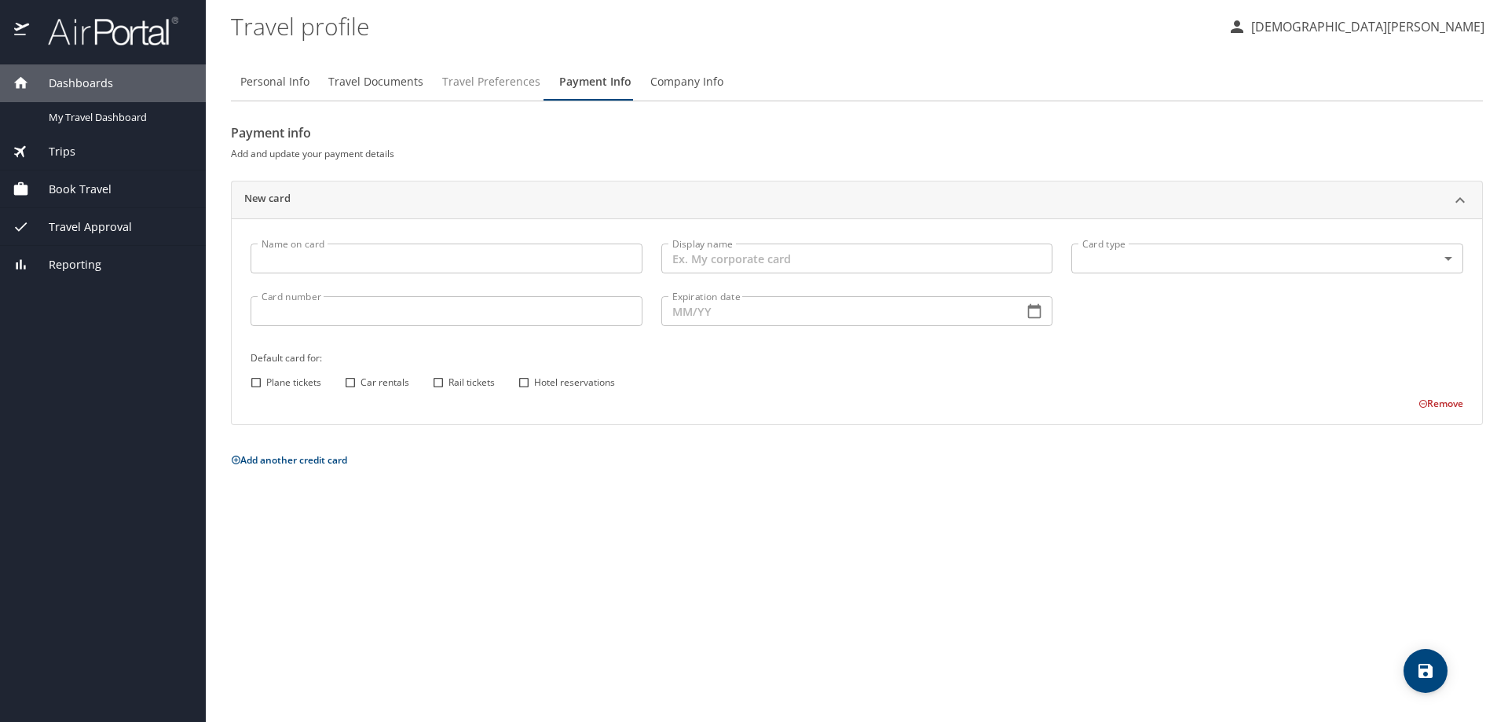
click at [523, 79] on span "Travel Preferences" at bounding box center [491, 82] width 98 height 20
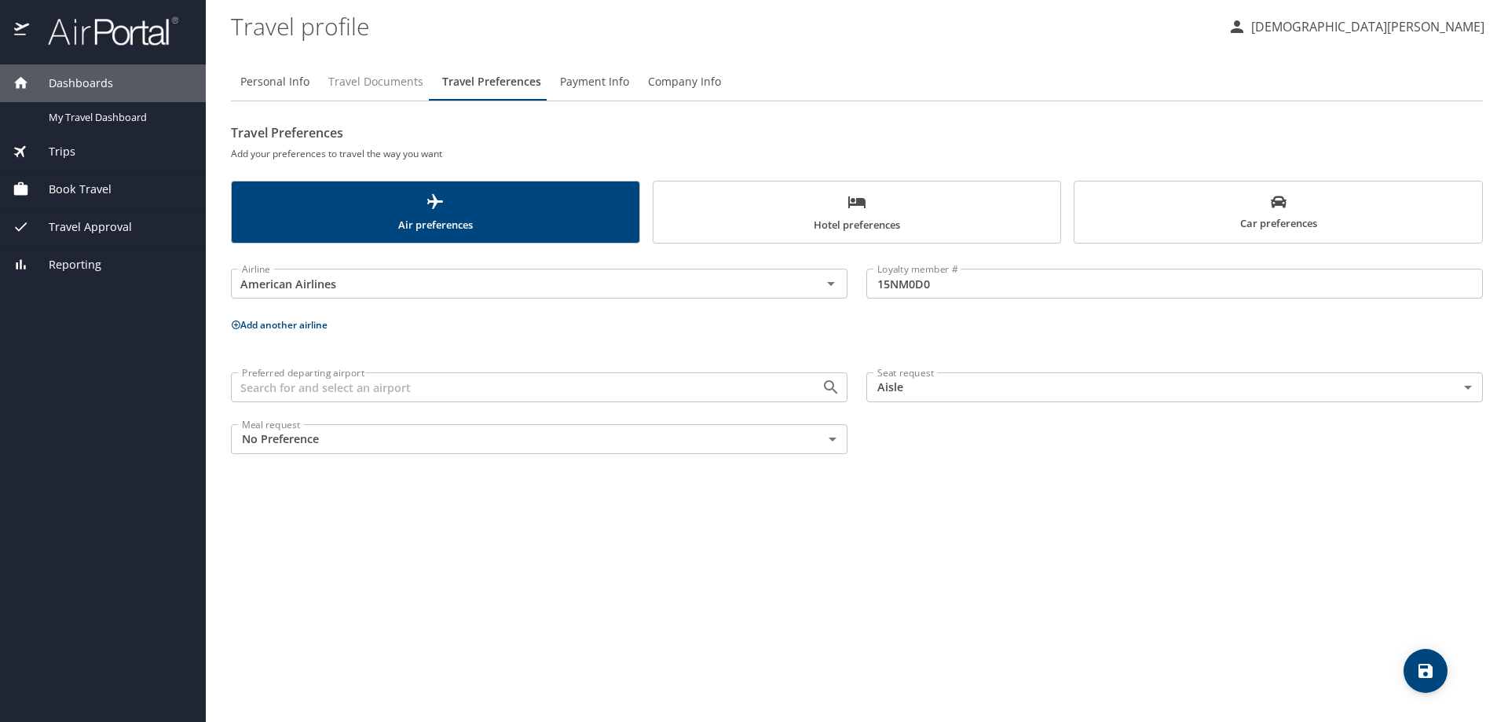
click at [382, 79] on span "Travel Documents" at bounding box center [375, 82] width 95 height 20
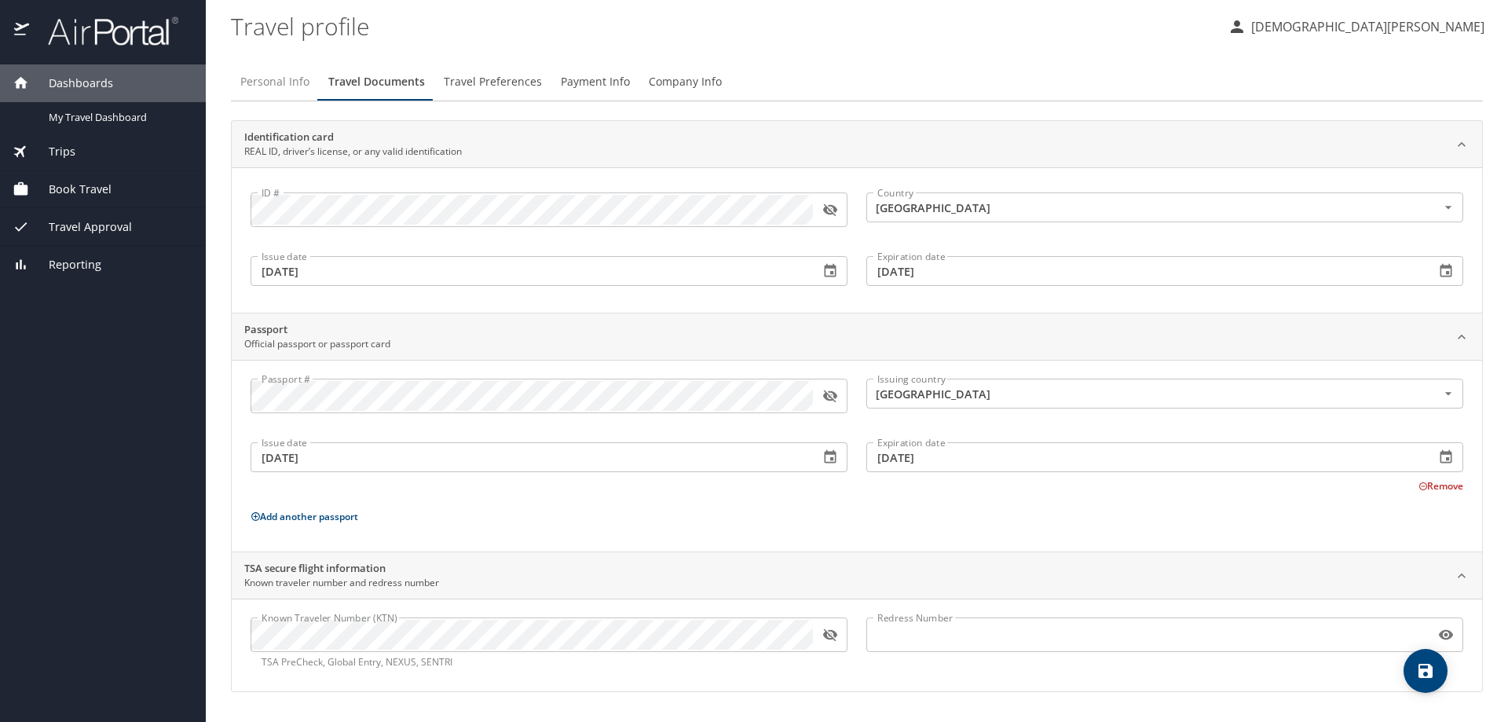
click at [286, 88] on span "Personal Info" at bounding box center [274, 82] width 69 height 20
select select "US"
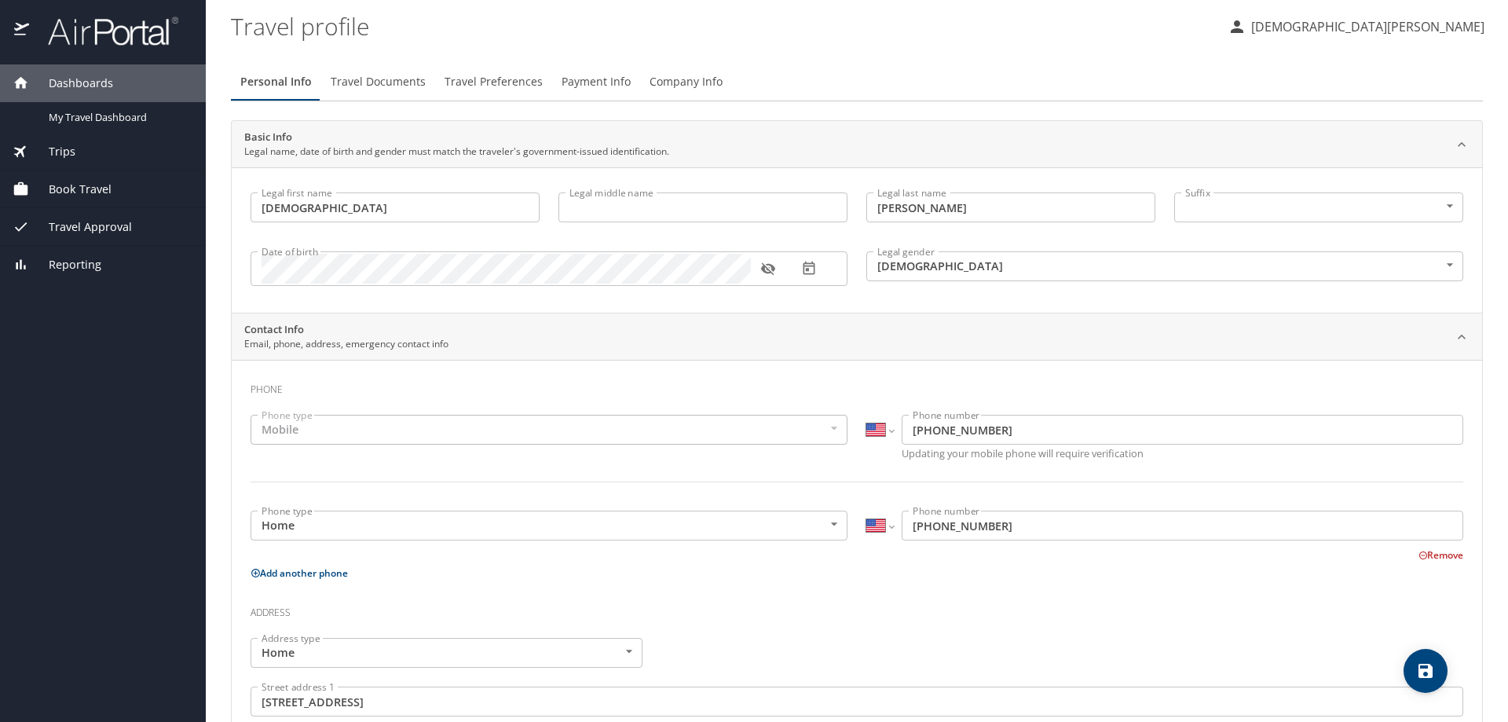
click at [93, 89] on span "Dashboards" at bounding box center [71, 83] width 84 height 17
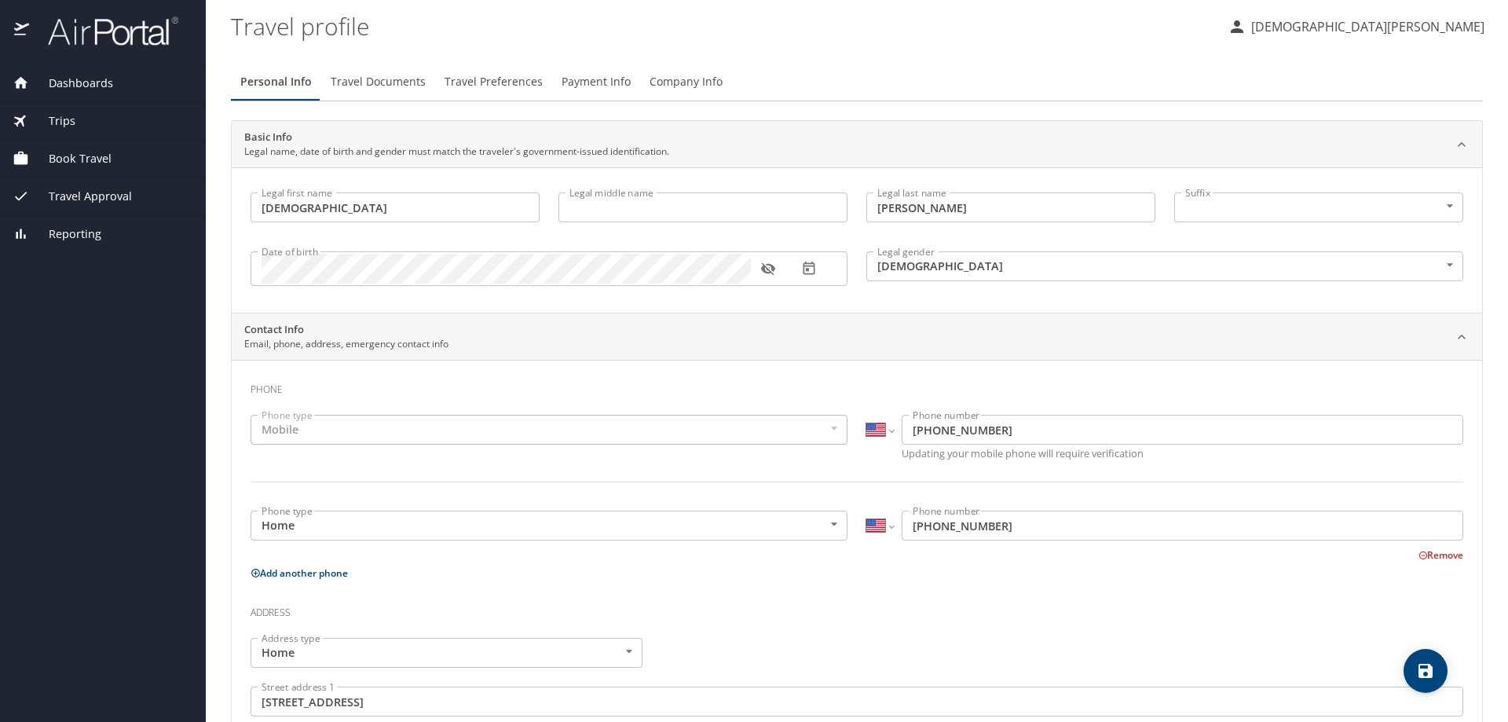
click at [80, 82] on span "Dashboards" at bounding box center [71, 83] width 84 height 17
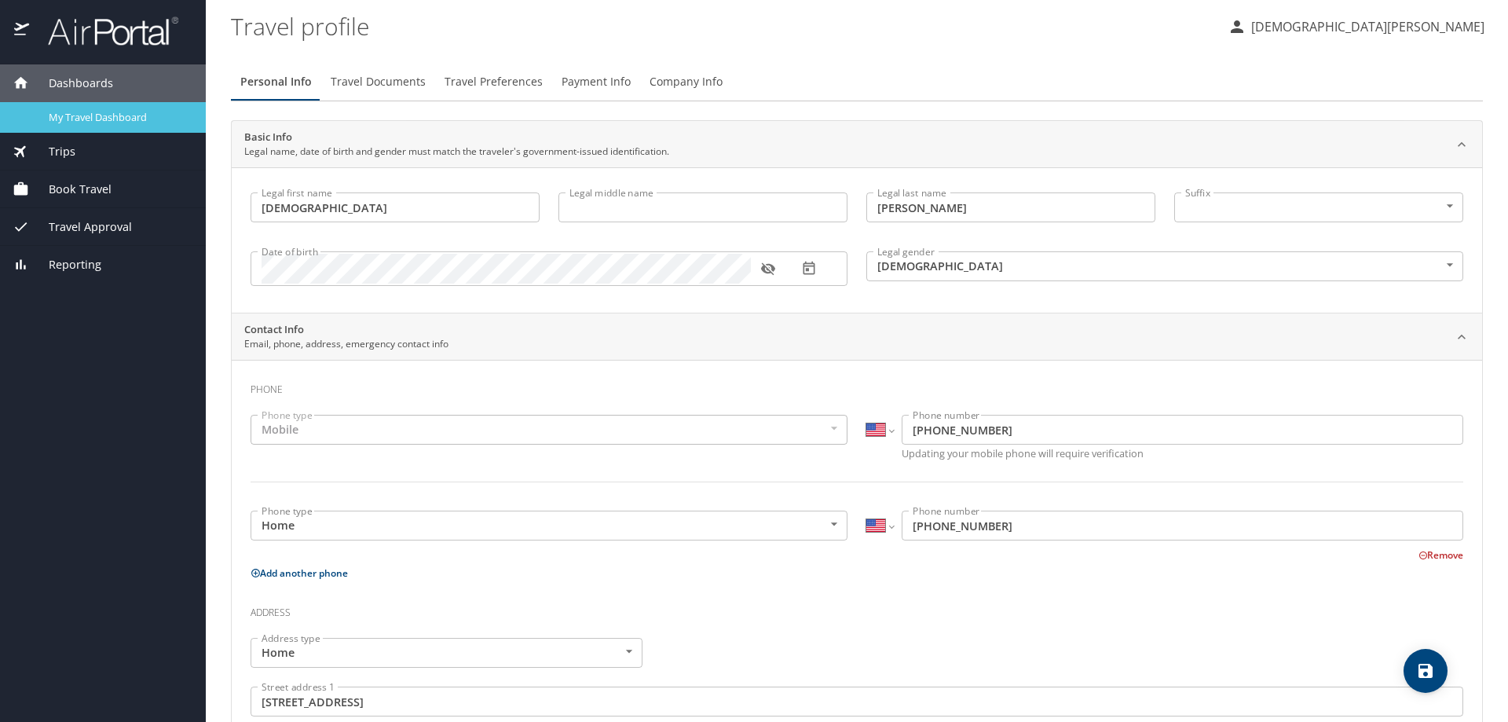
click at [85, 114] on span "My Travel Dashboard" at bounding box center [118, 117] width 138 height 15
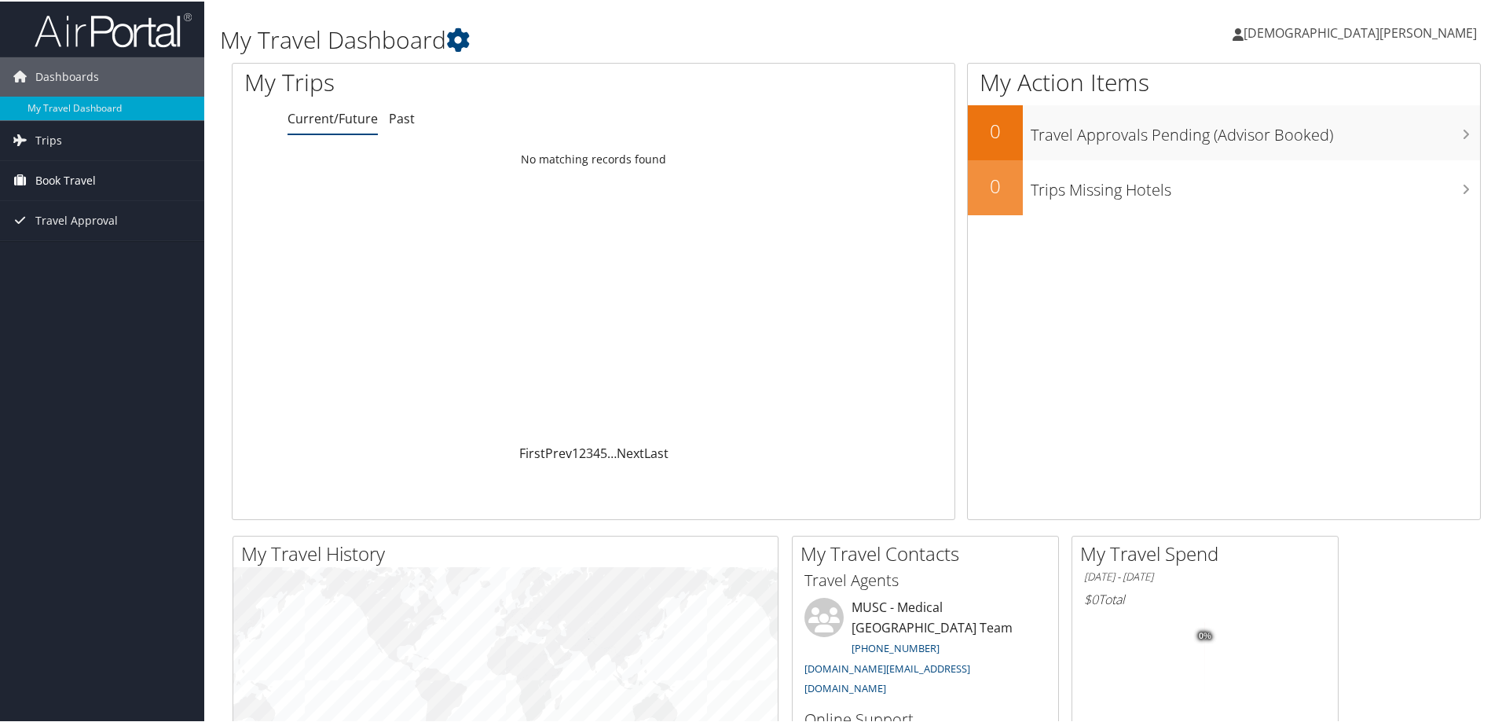
click at [78, 180] on span "Book Travel" at bounding box center [65, 178] width 60 height 39
click at [80, 251] on link "Book/Manage Online Trips" at bounding box center [102, 258] width 204 height 24
